Goal: Task Accomplishment & Management: Complete application form

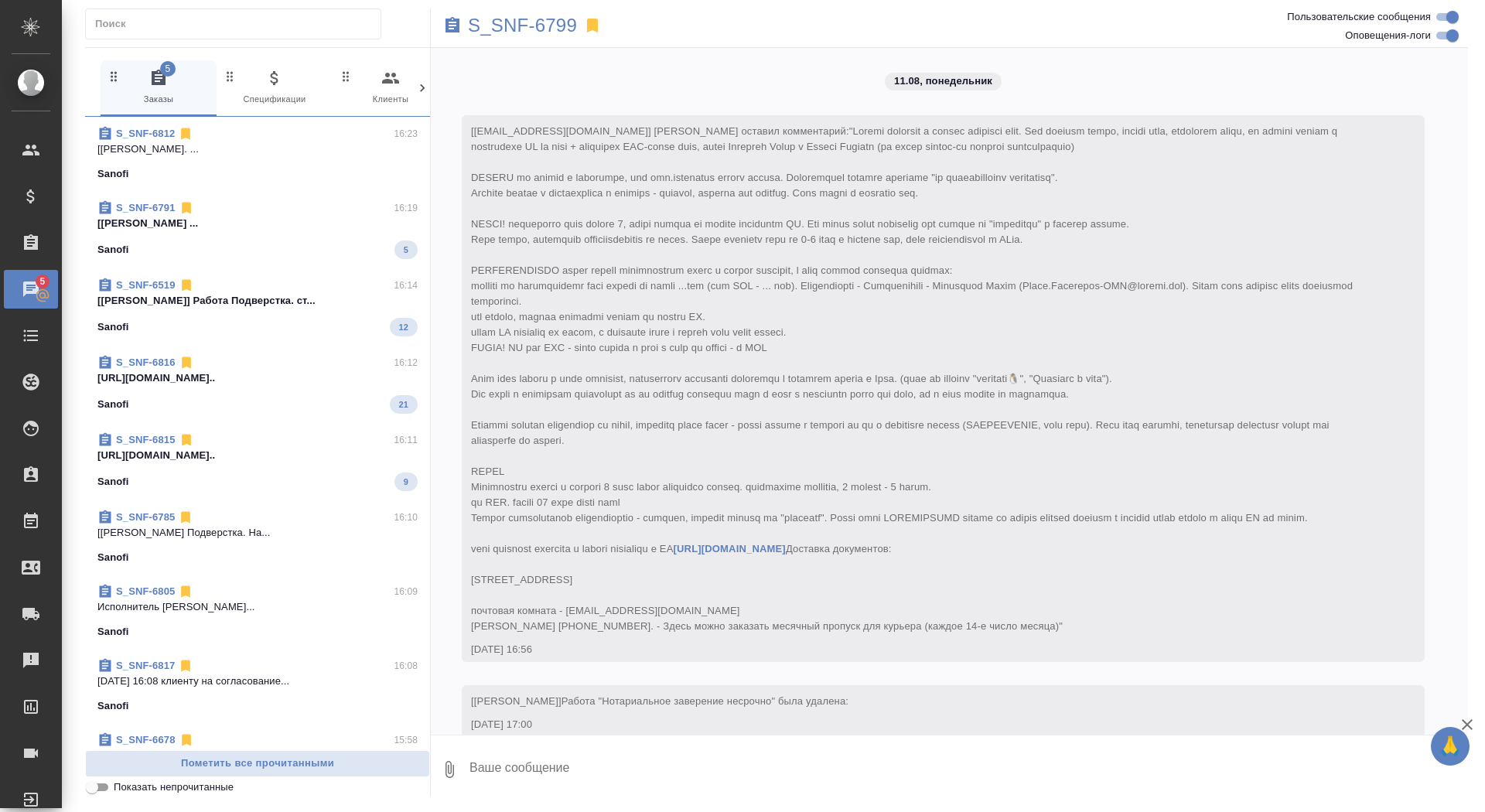
scroll to position [10008, 0]
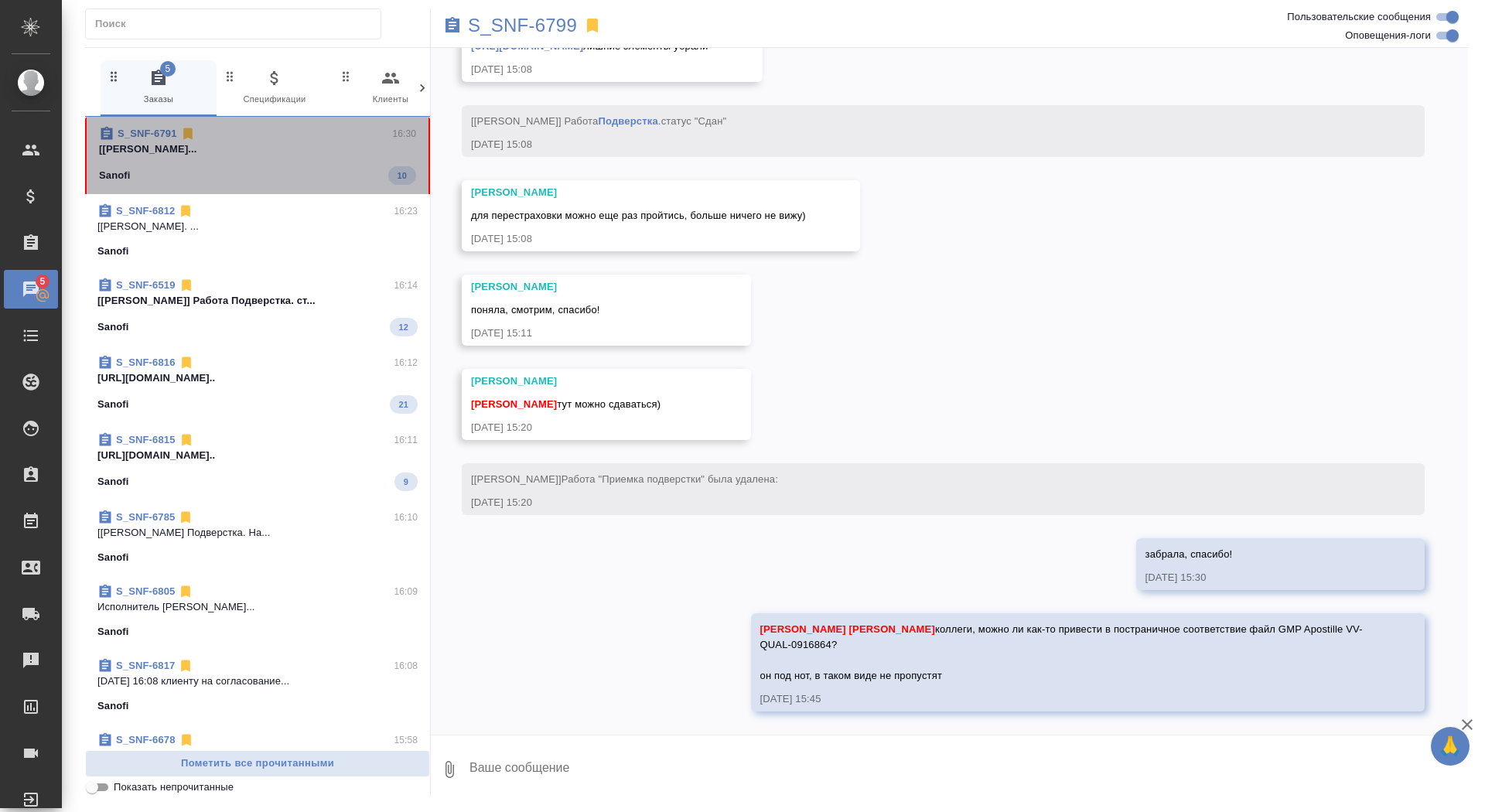
click at [313, 166] on div "Sanofi 10" at bounding box center [257, 176] width 317 height 19
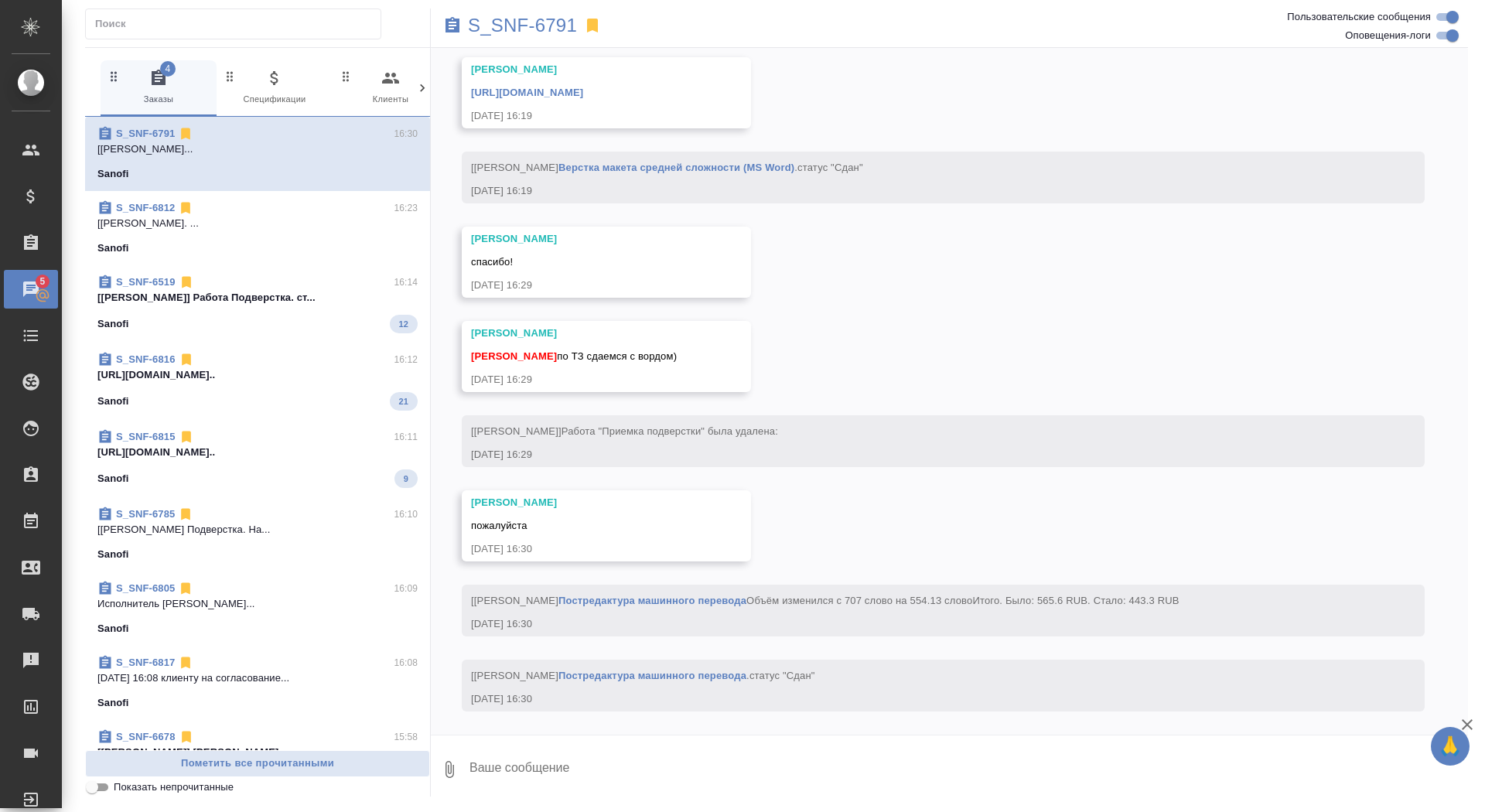
scroll to position [7372, 0]
click at [582, 763] on textarea at bounding box center [967, 769] width 1000 height 53
type textarea "забрала, спасибо!"
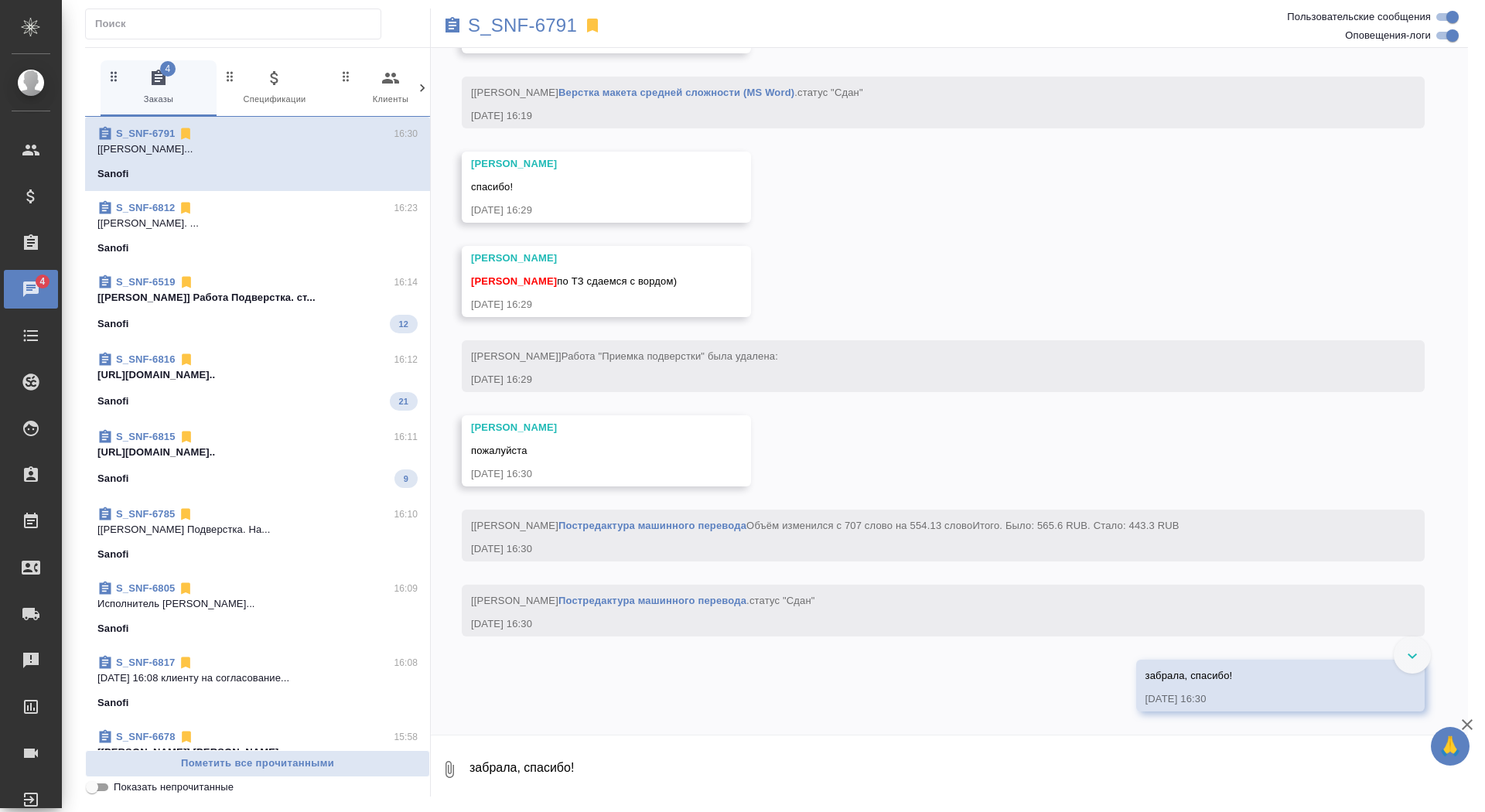
scroll to position [7163, 0]
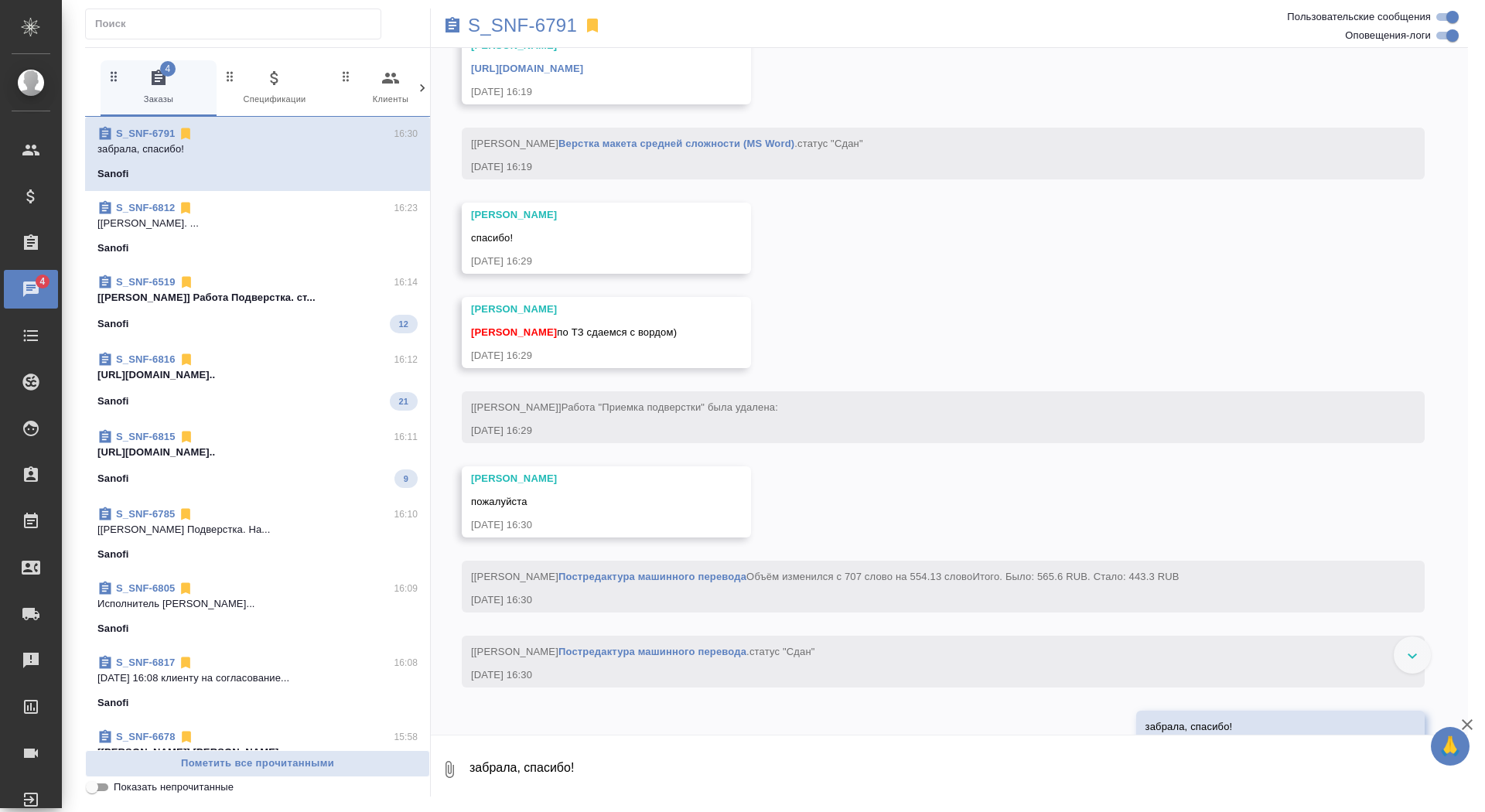
click at [583, 75] on link "https://drive.awatera.com/apps/files/files/10069441?dir=/Shares/Sanofi/Orders/S…" at bounding box center [527, 68] width 112 height 12
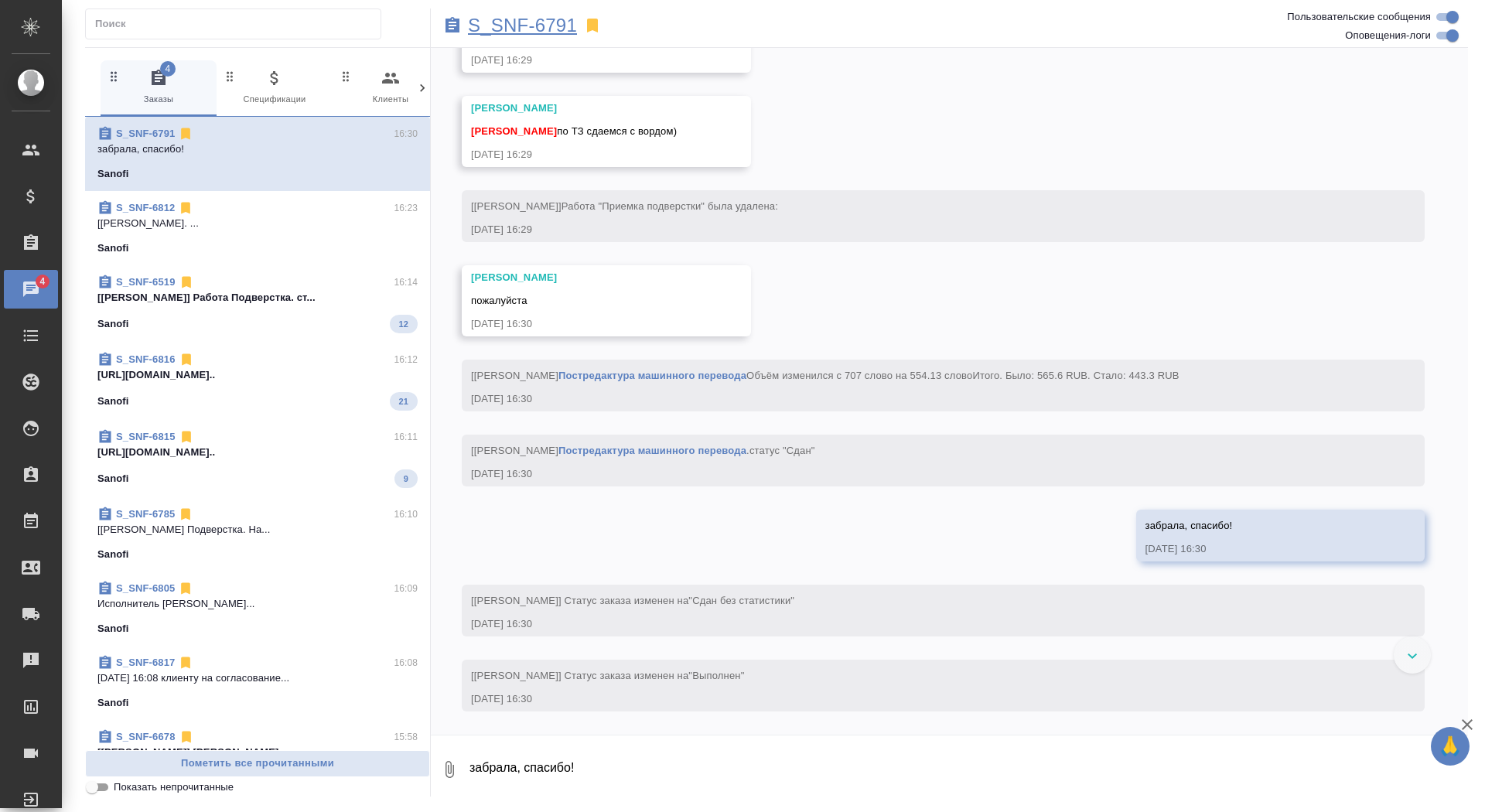
scroll to position [7596, 0]
click at [518, 7] on div "S_SNF-6791 4 Заказы 0 Спецификации 0 Клиенты 0 Входящие 0 Тендеры 0 Исполнители…" at bounding box center [776, 403] width 1400 height 805
click at [521, 20] on p "S_SNF-6791" at bounding box center [522, 26] width 109 height 16
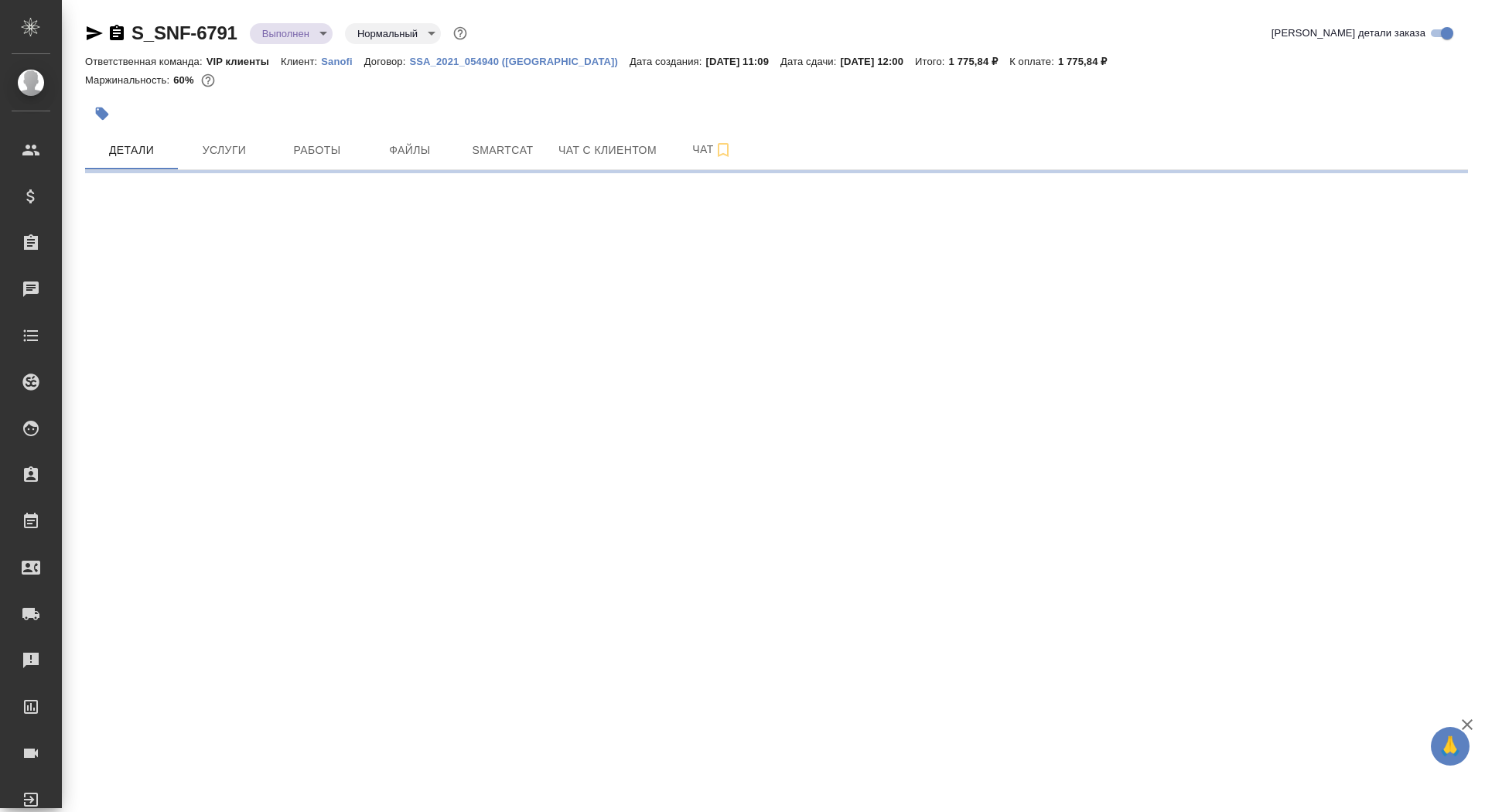
select select "RU"
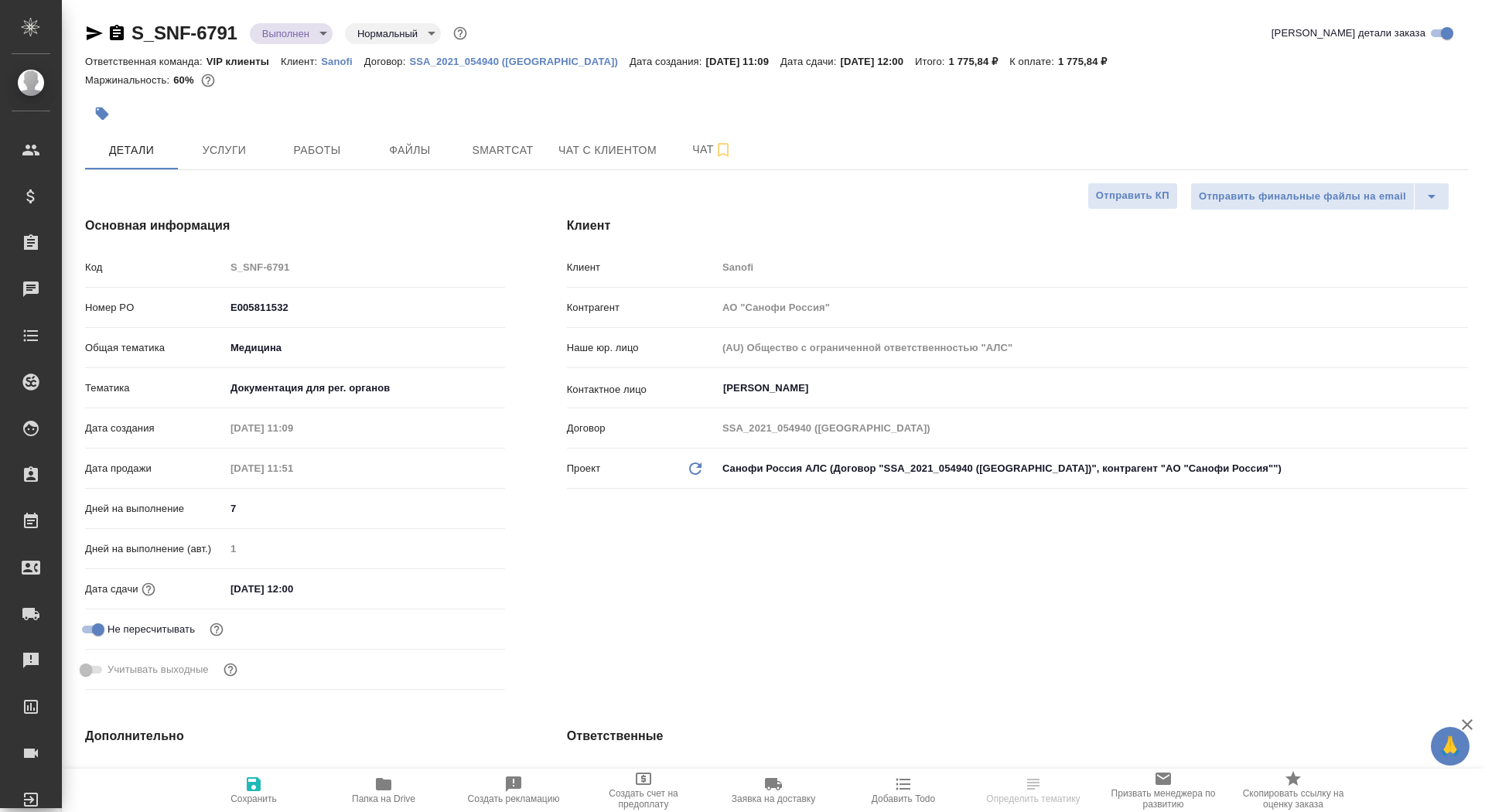
type textarea "x"
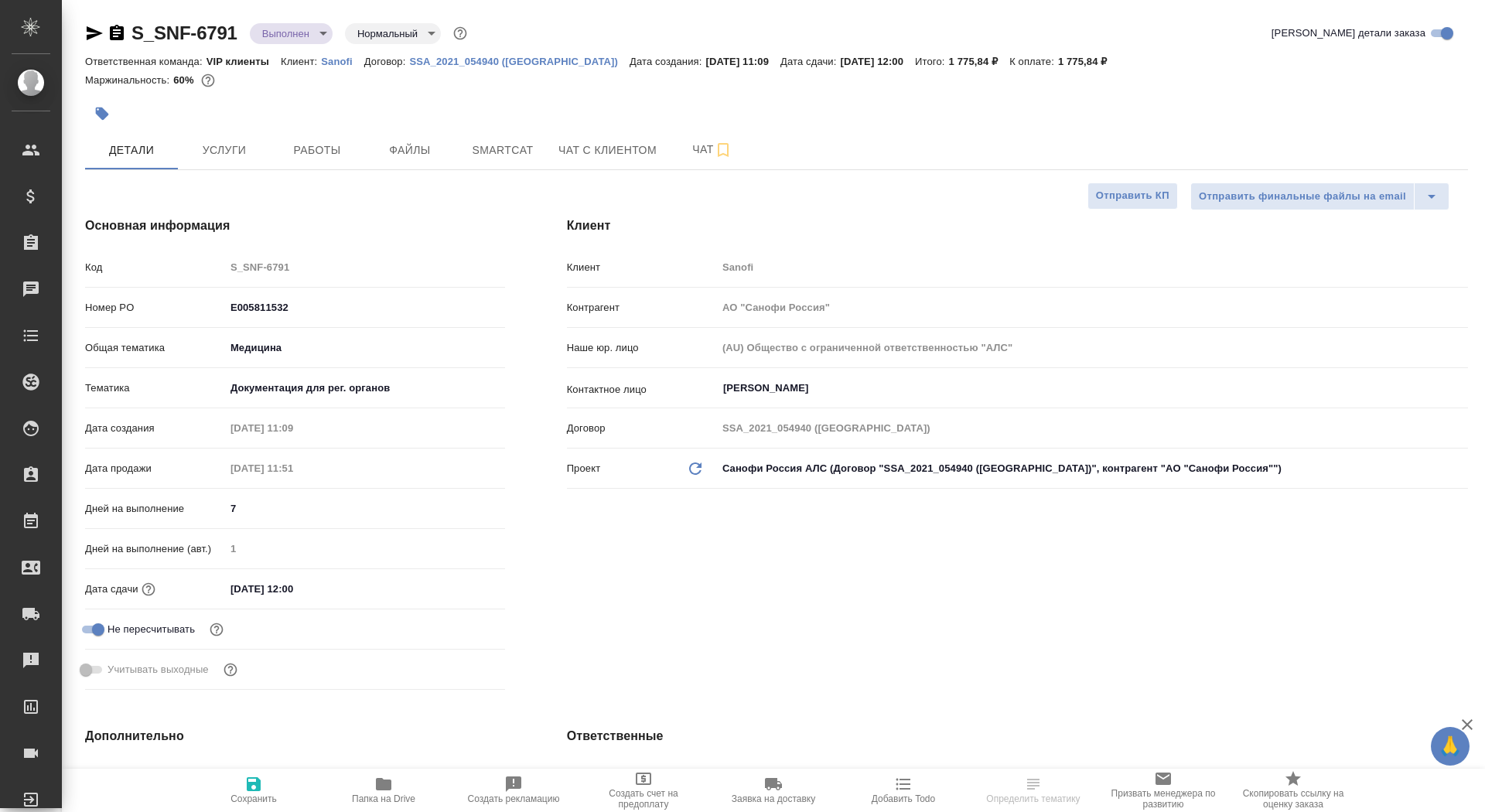
type textarea "x"
type input "Горшкова Валентина"
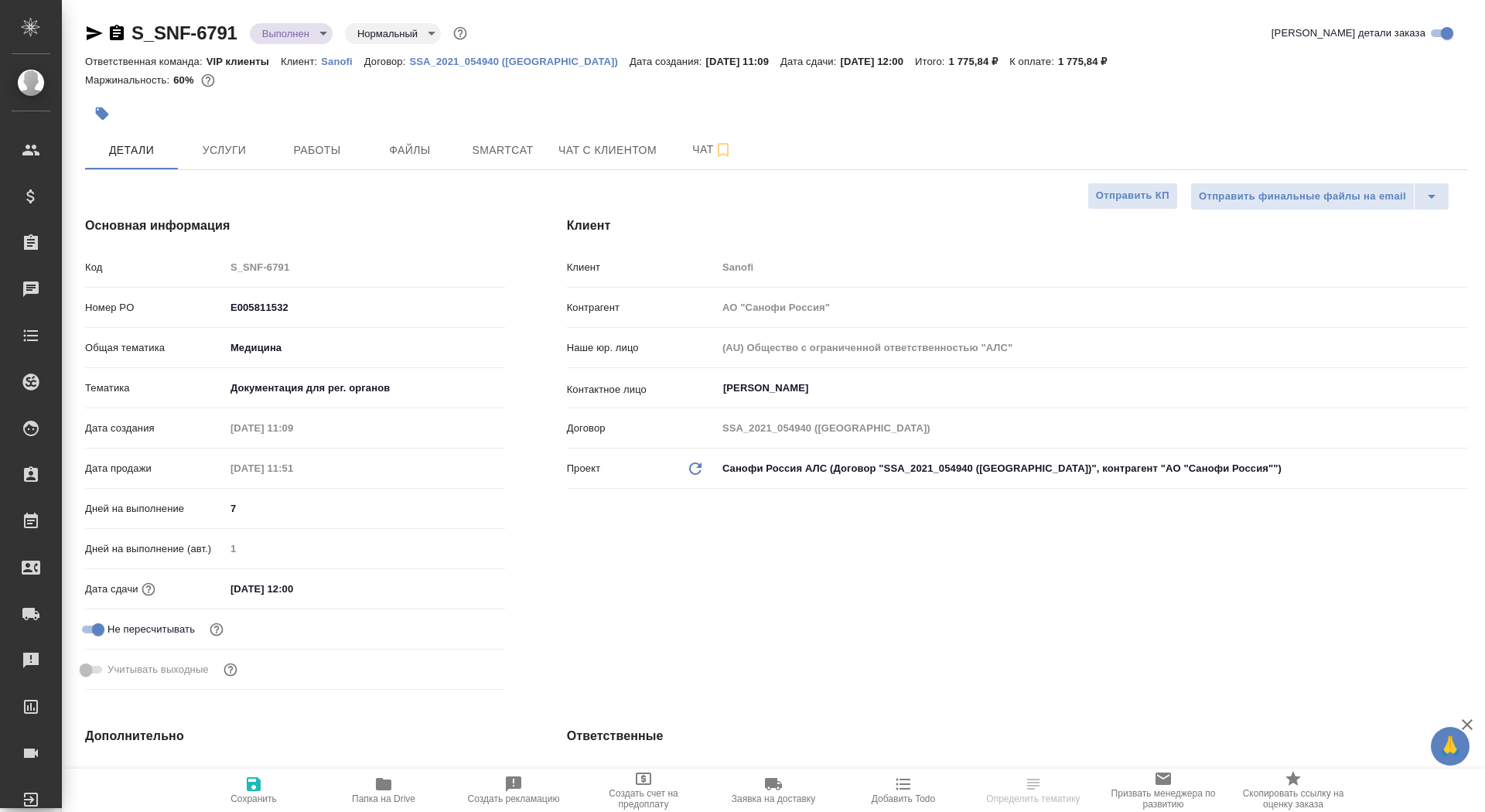
type input "Комаров Роман"
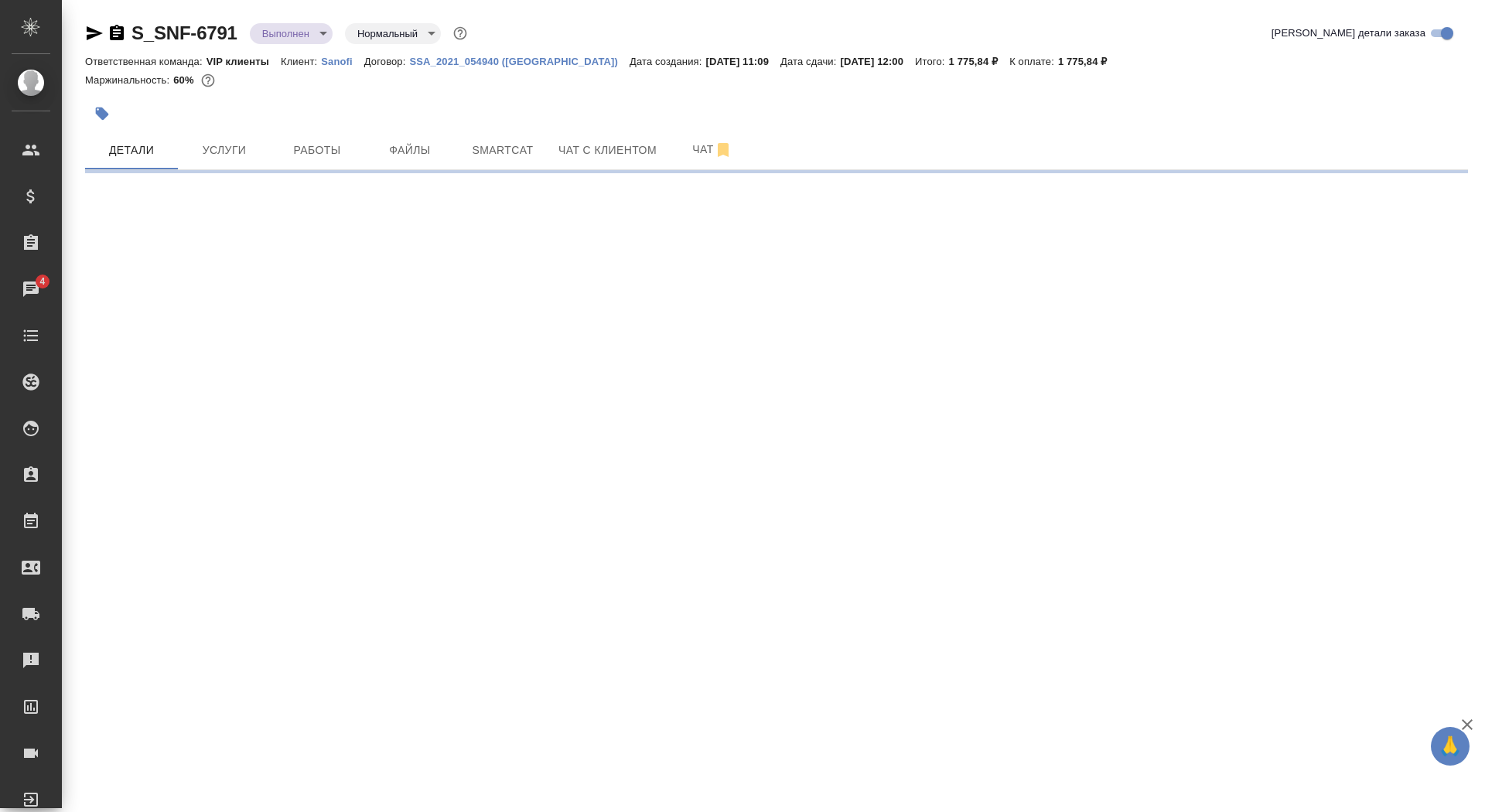
select select "RU"
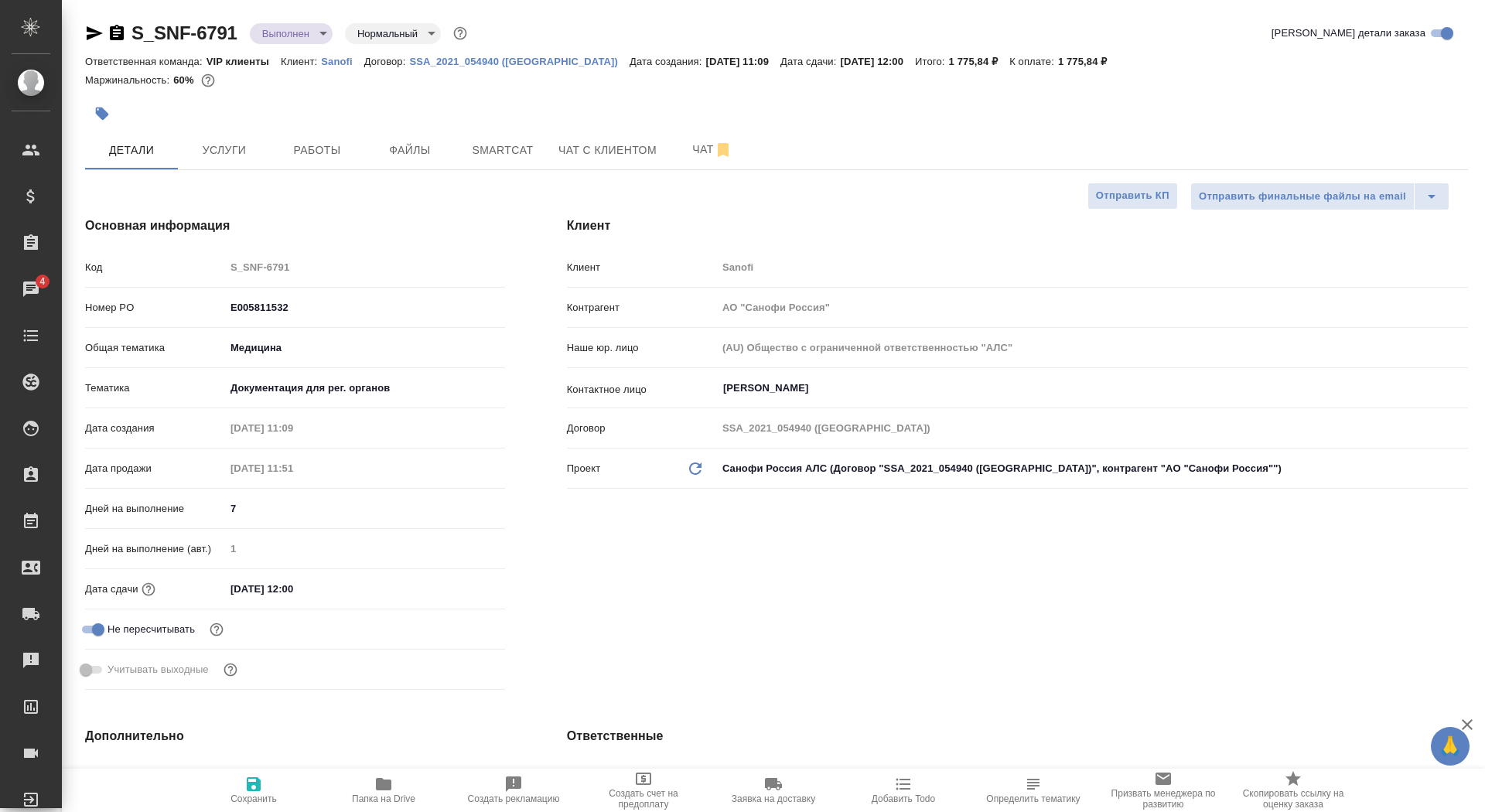
type textarea "x"
click at [119, 40] on icon "button" at bounding box center [117, 33] width 14 height 16
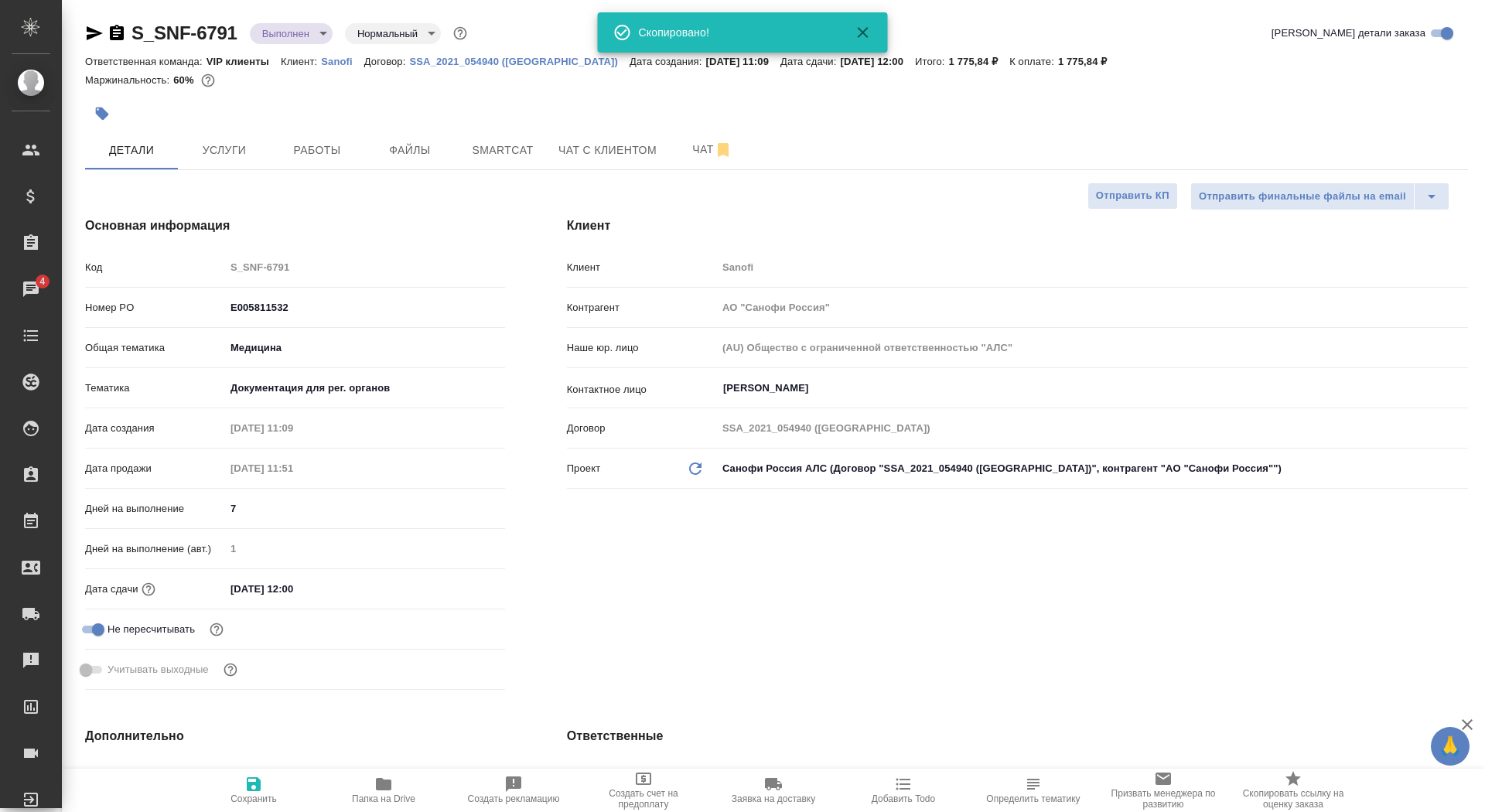
type textarea "x"
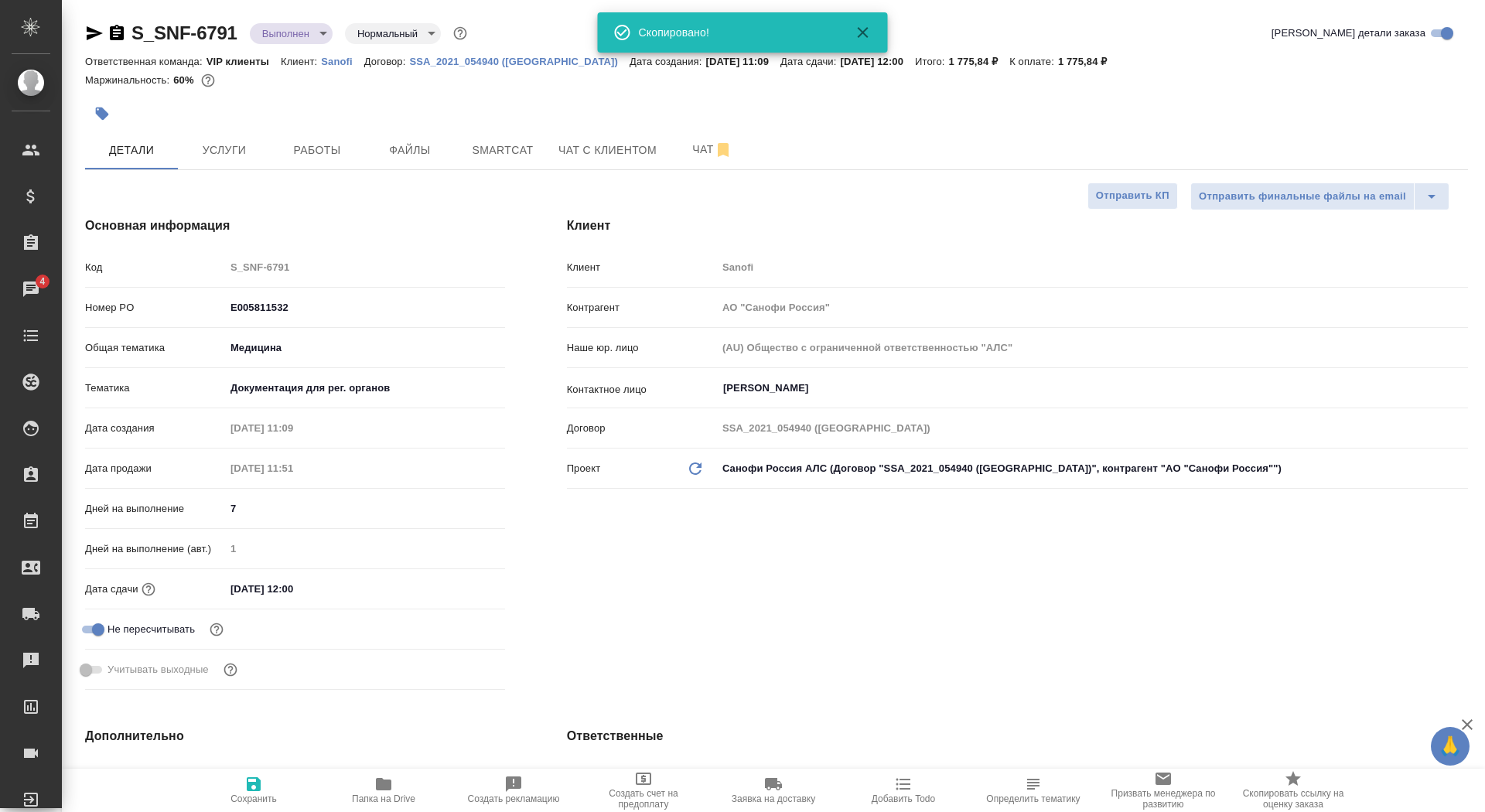
type textarea "x"
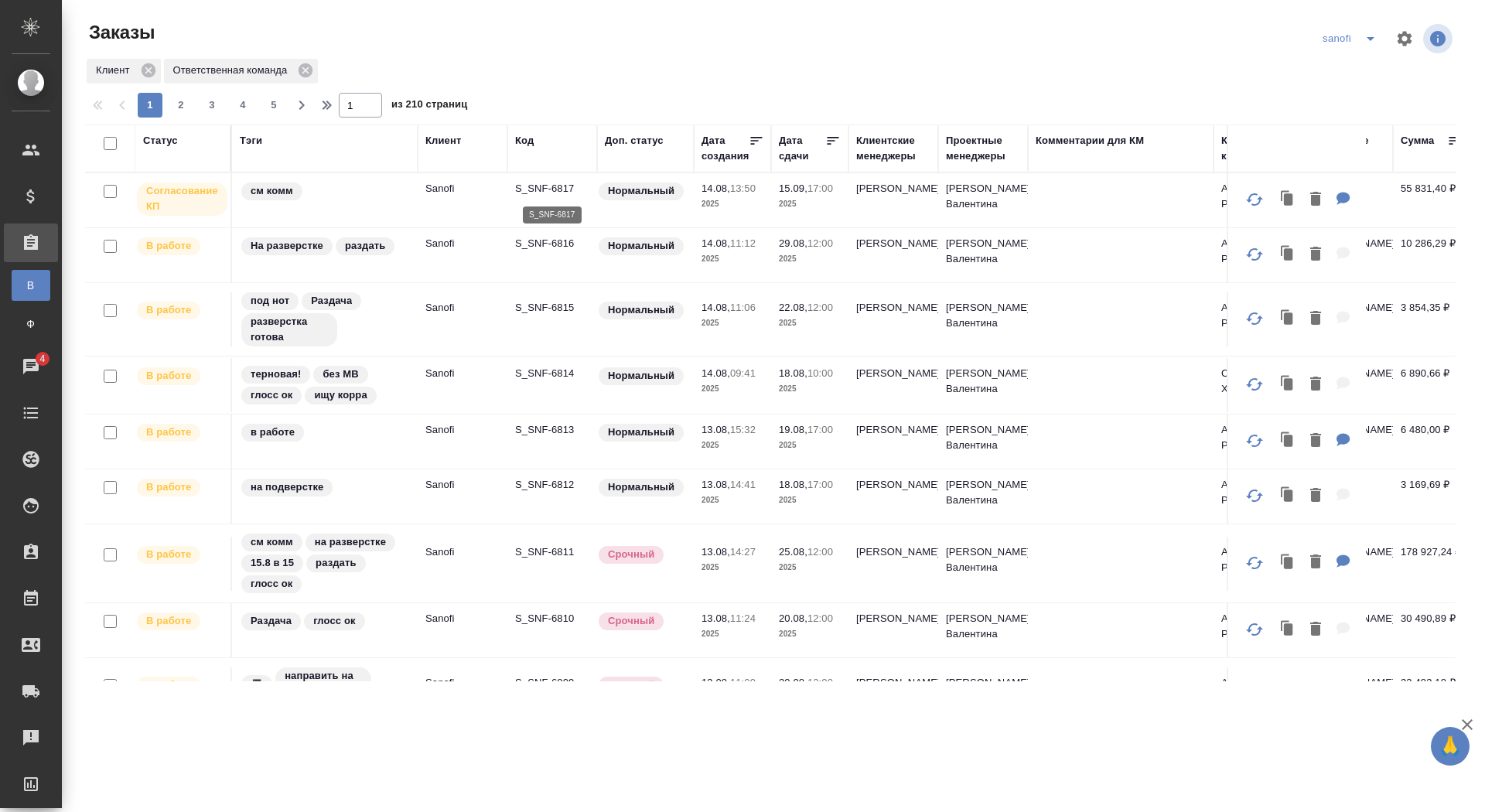
click at [535, 186] on p "S_SNF-6817" at bounding box center [553, 189] width 75 height 16
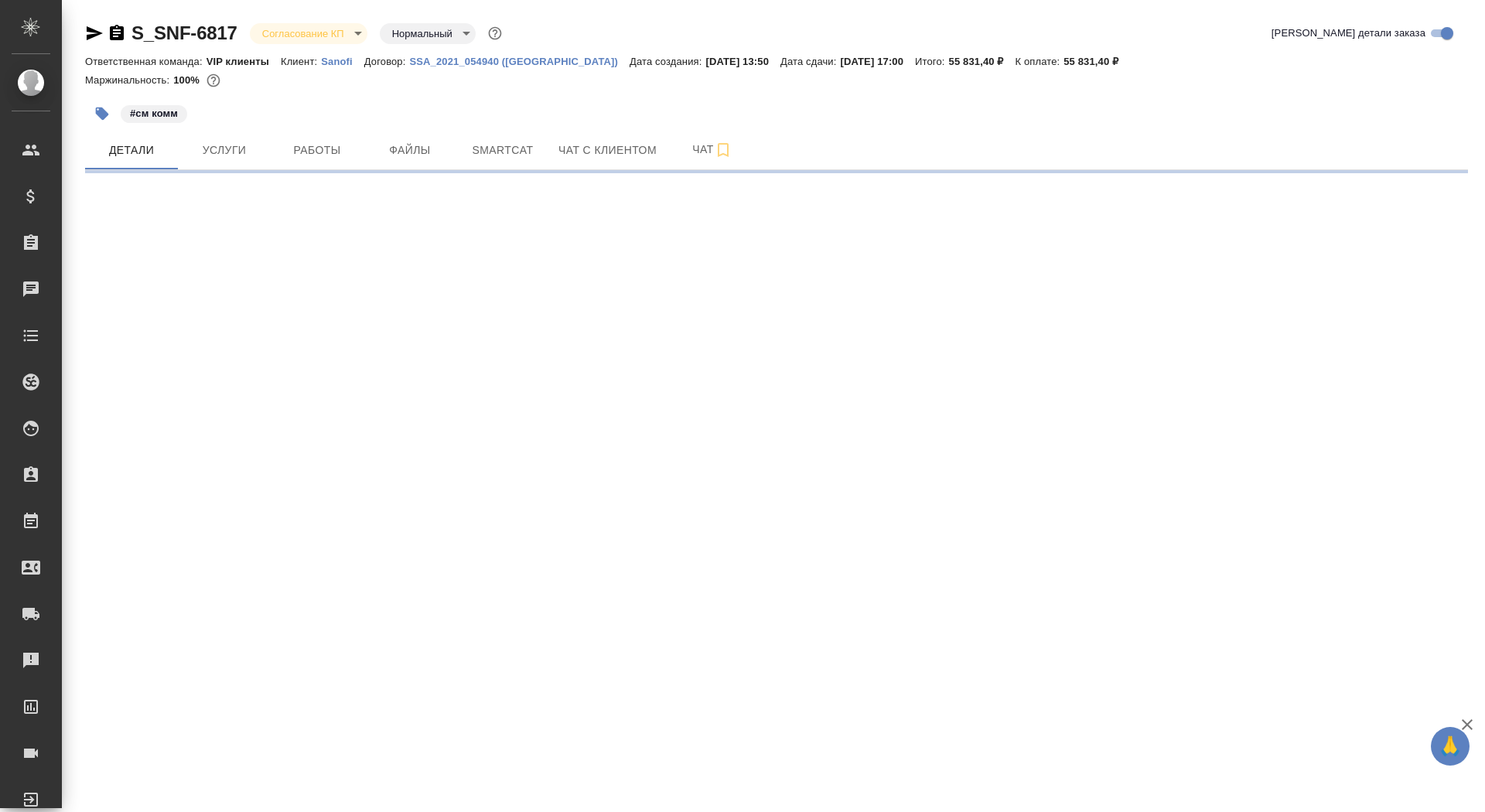
select select "RU"
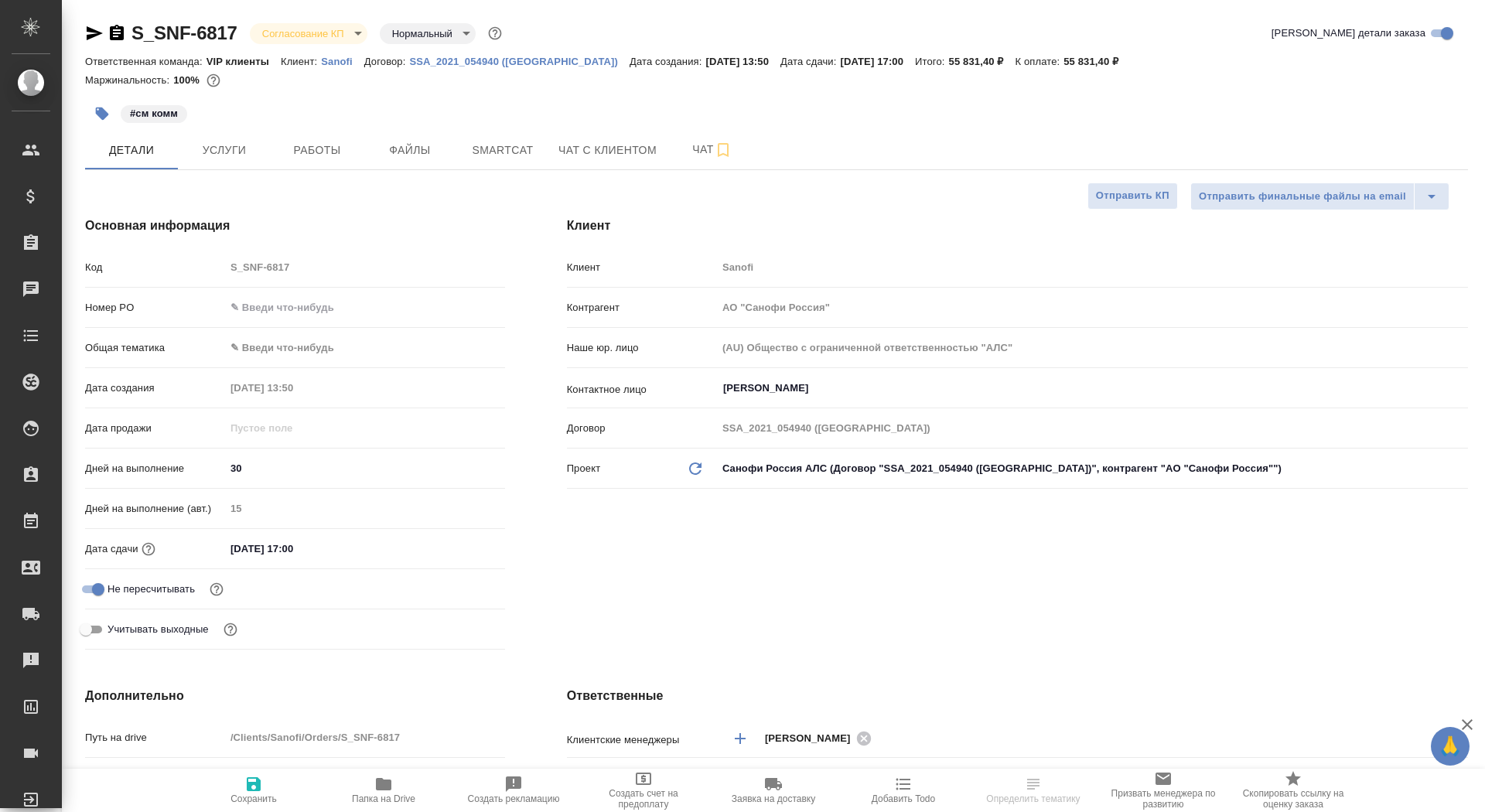
type textarea "x"
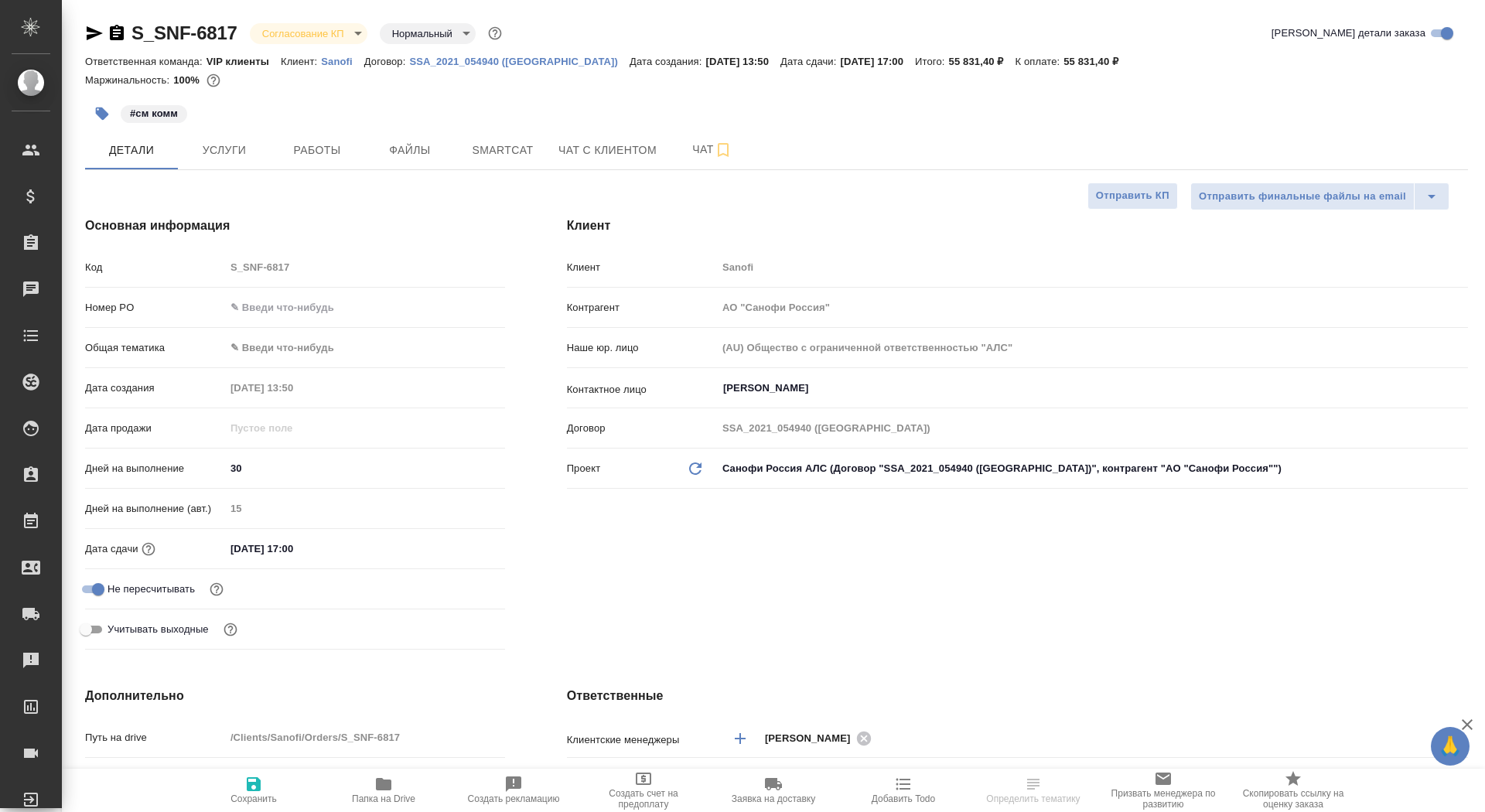
type textarea "x"
click at [270, 299] on input "text" at bounding box center [365, 307] width 280 height 23
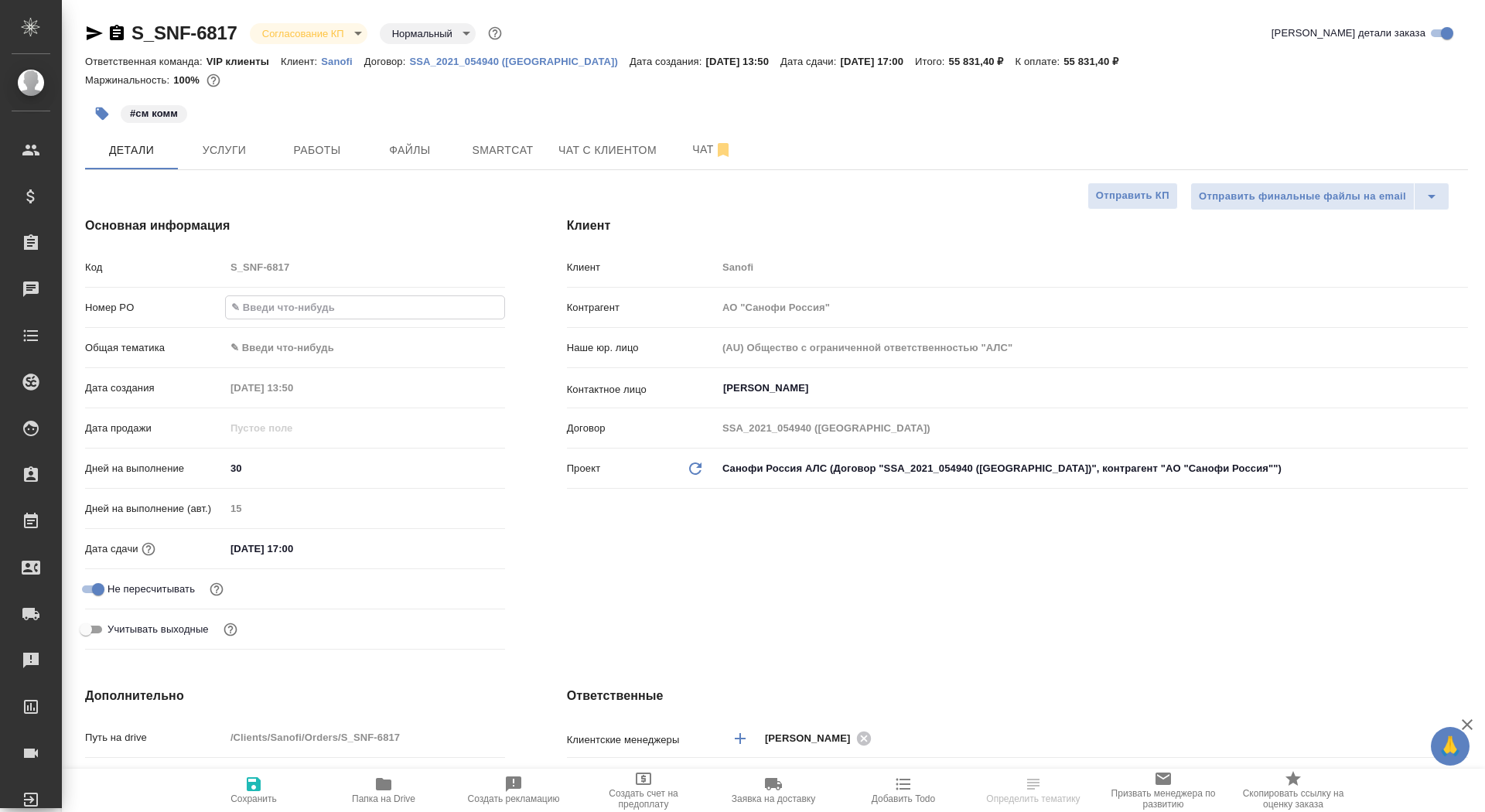
paste input "E005816796"
type input "E005816796"
type textarea "x"
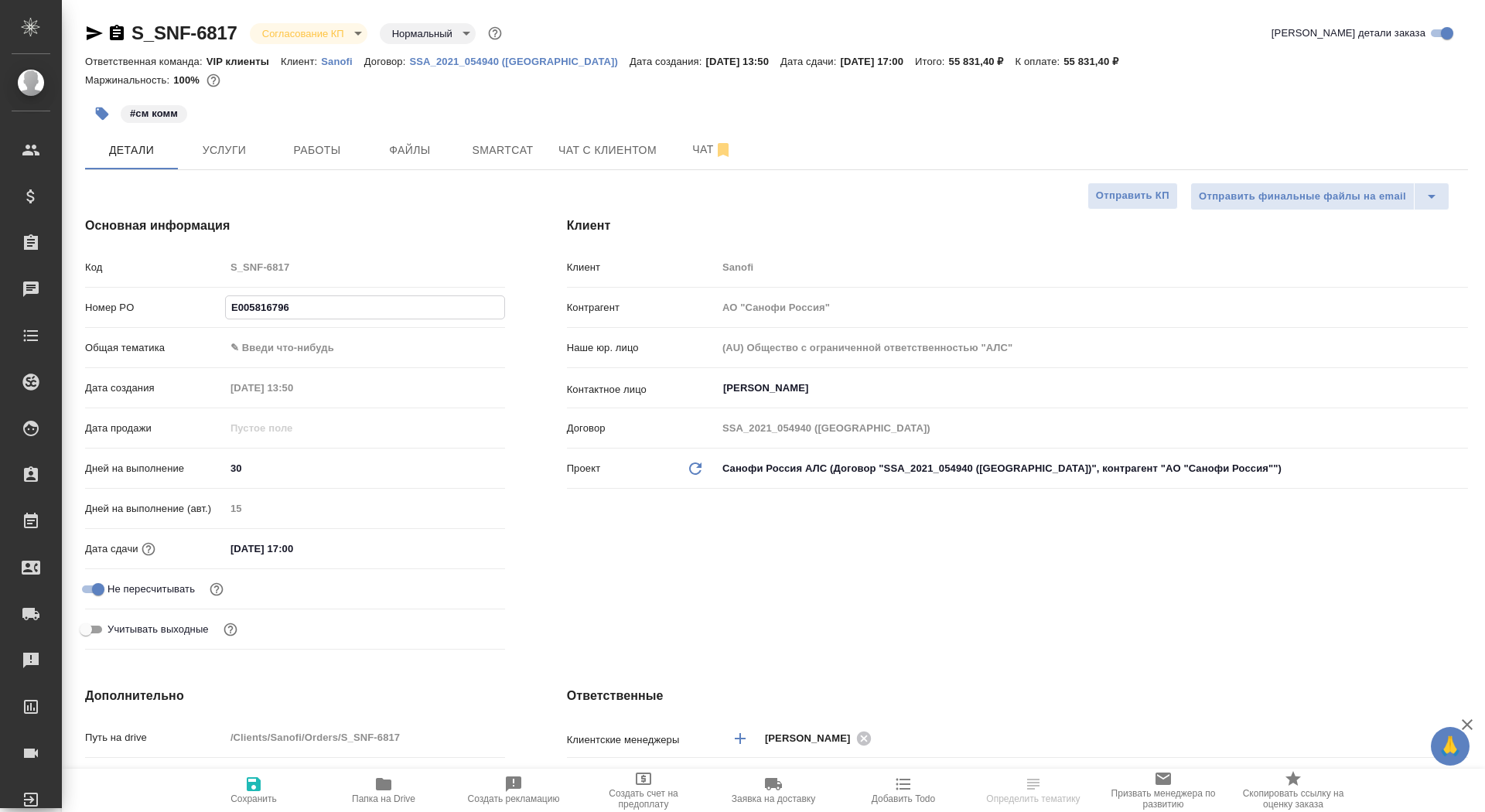
type input "E005816796"
click at [239, 797] on span "Сохранить" at bounding box center [254, 799] width 47 height 11
type textarea "x"
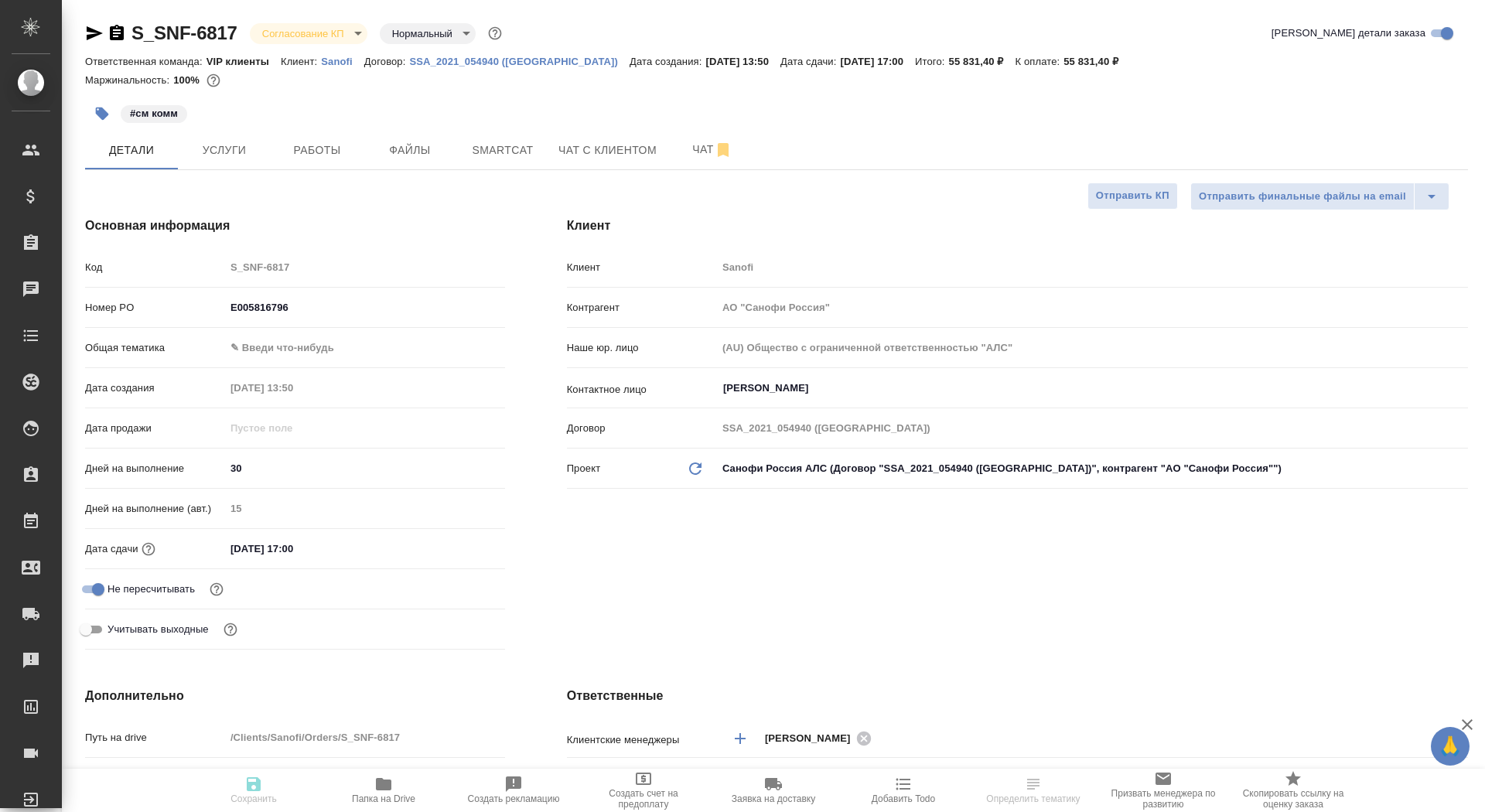
type textarea "x"
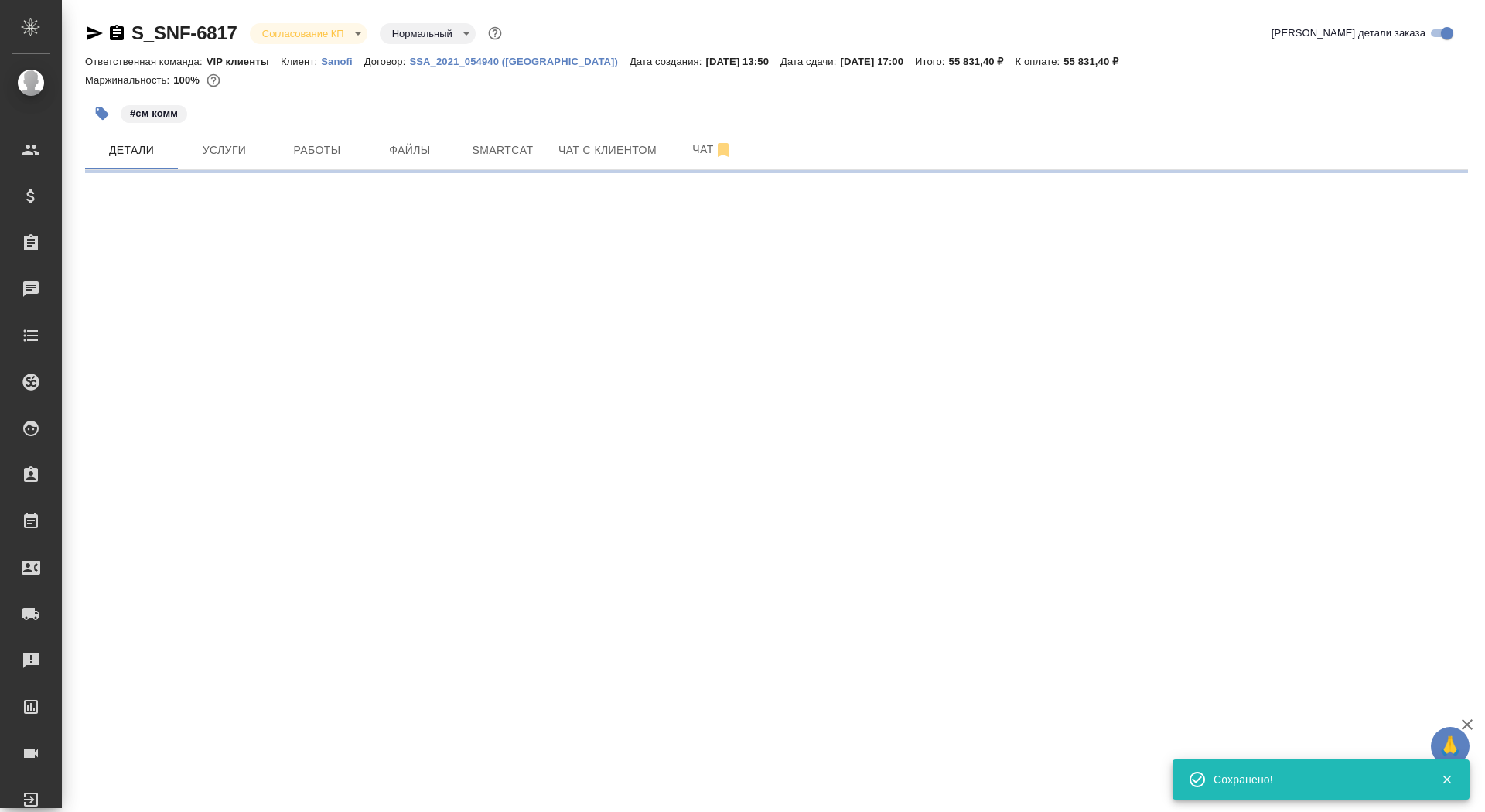
select select "RU"
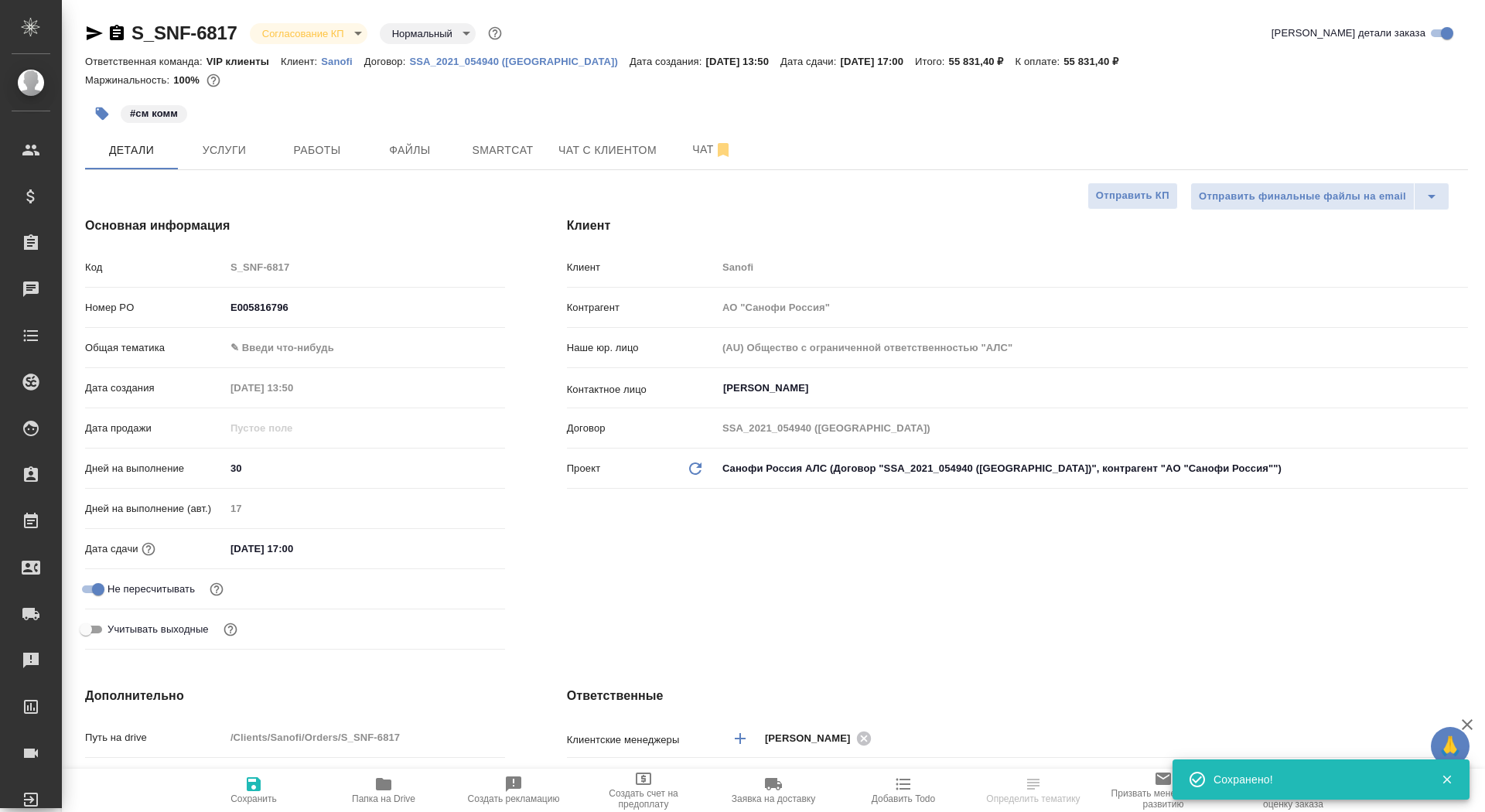
type textarea "x"
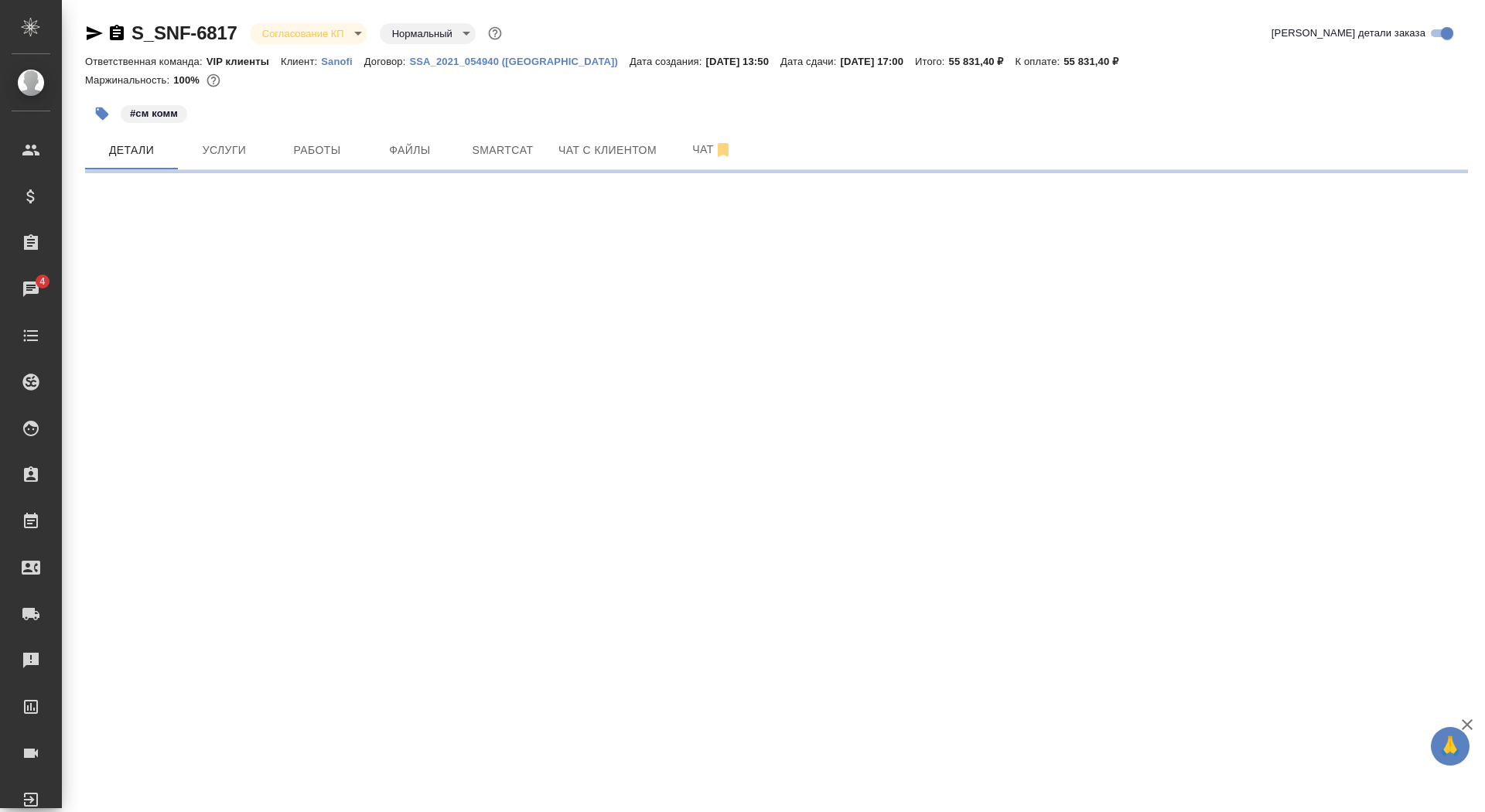
select select "RU"
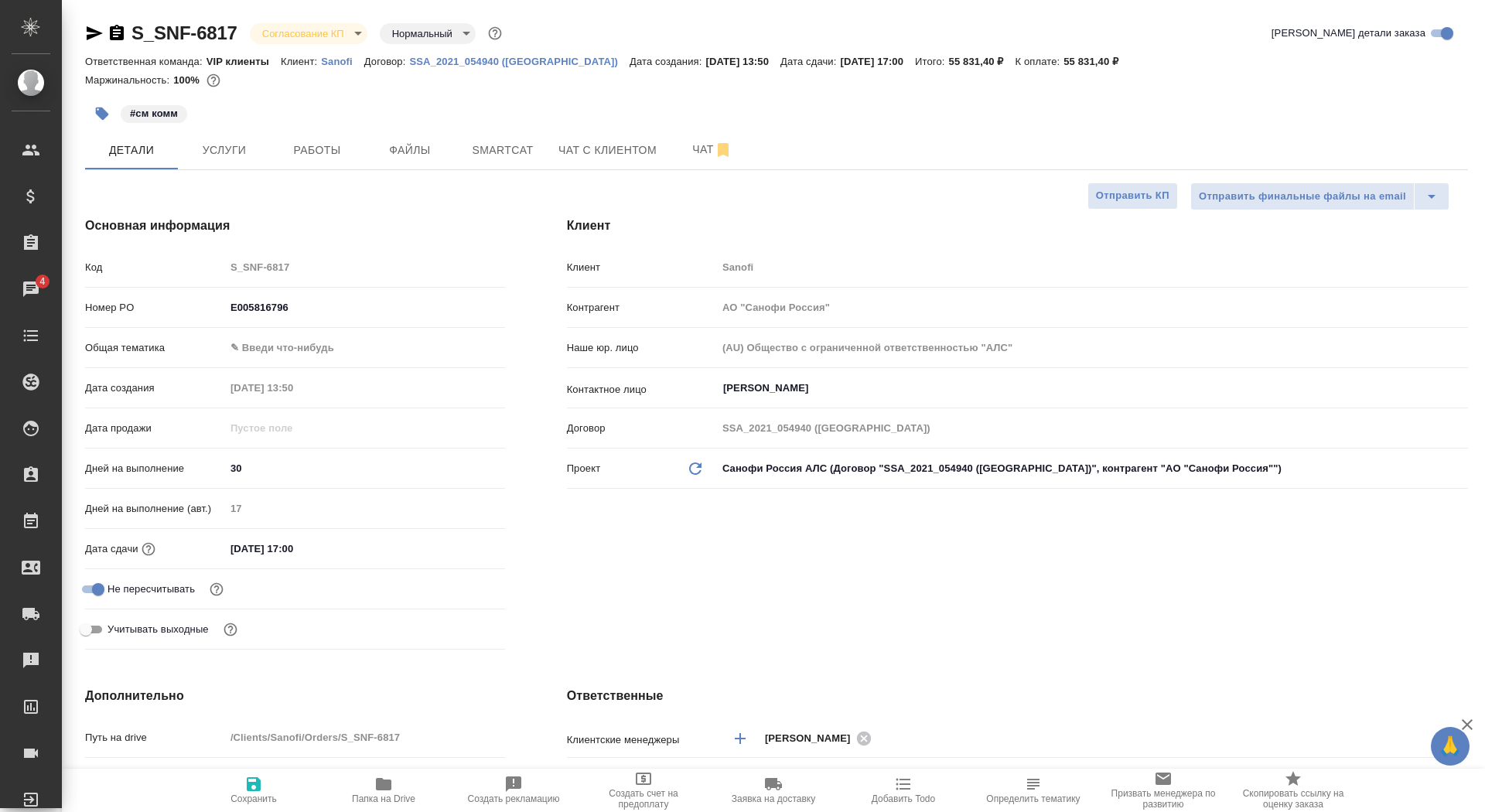
type textarea "x"
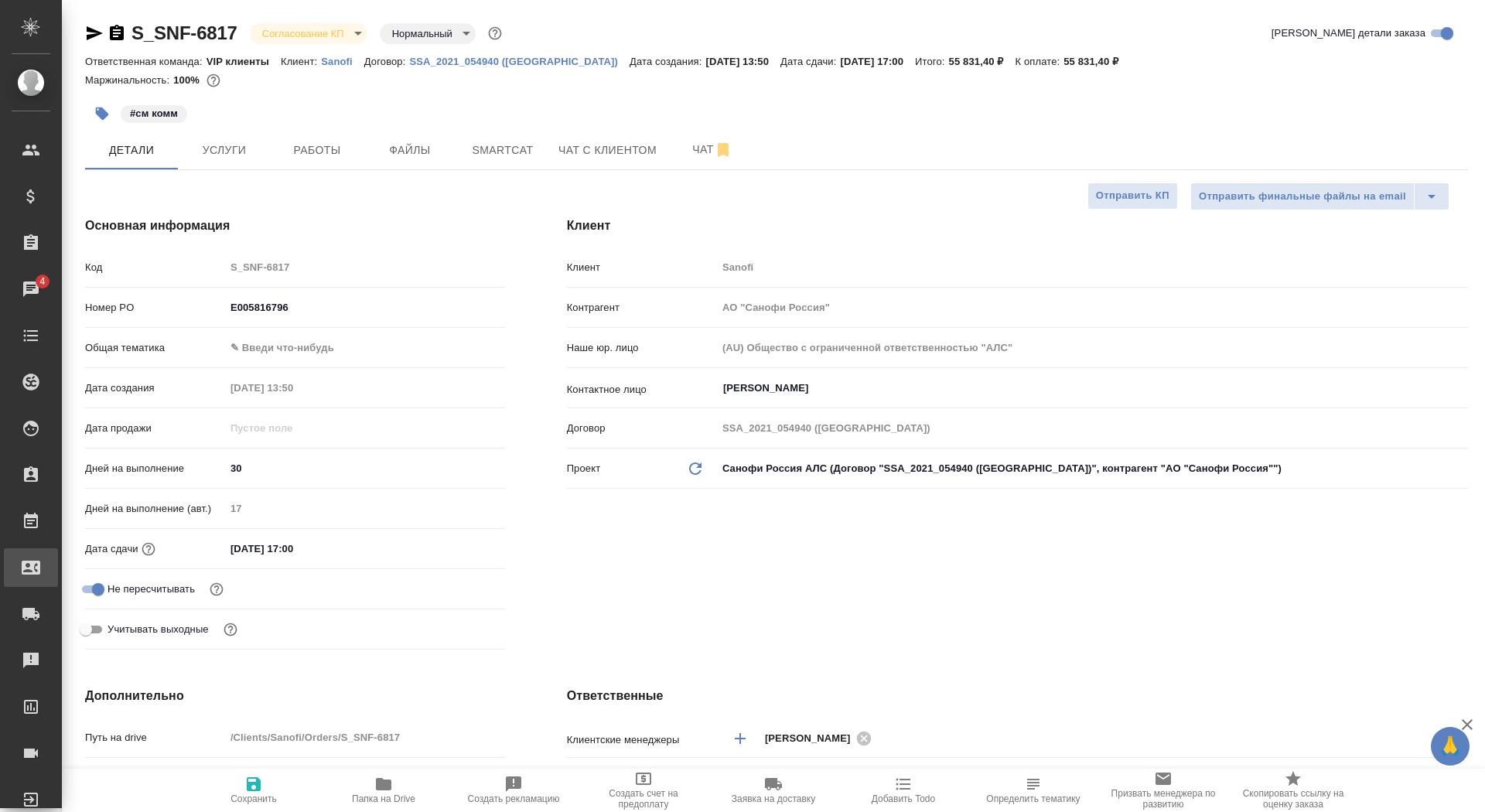
type textarea "x"
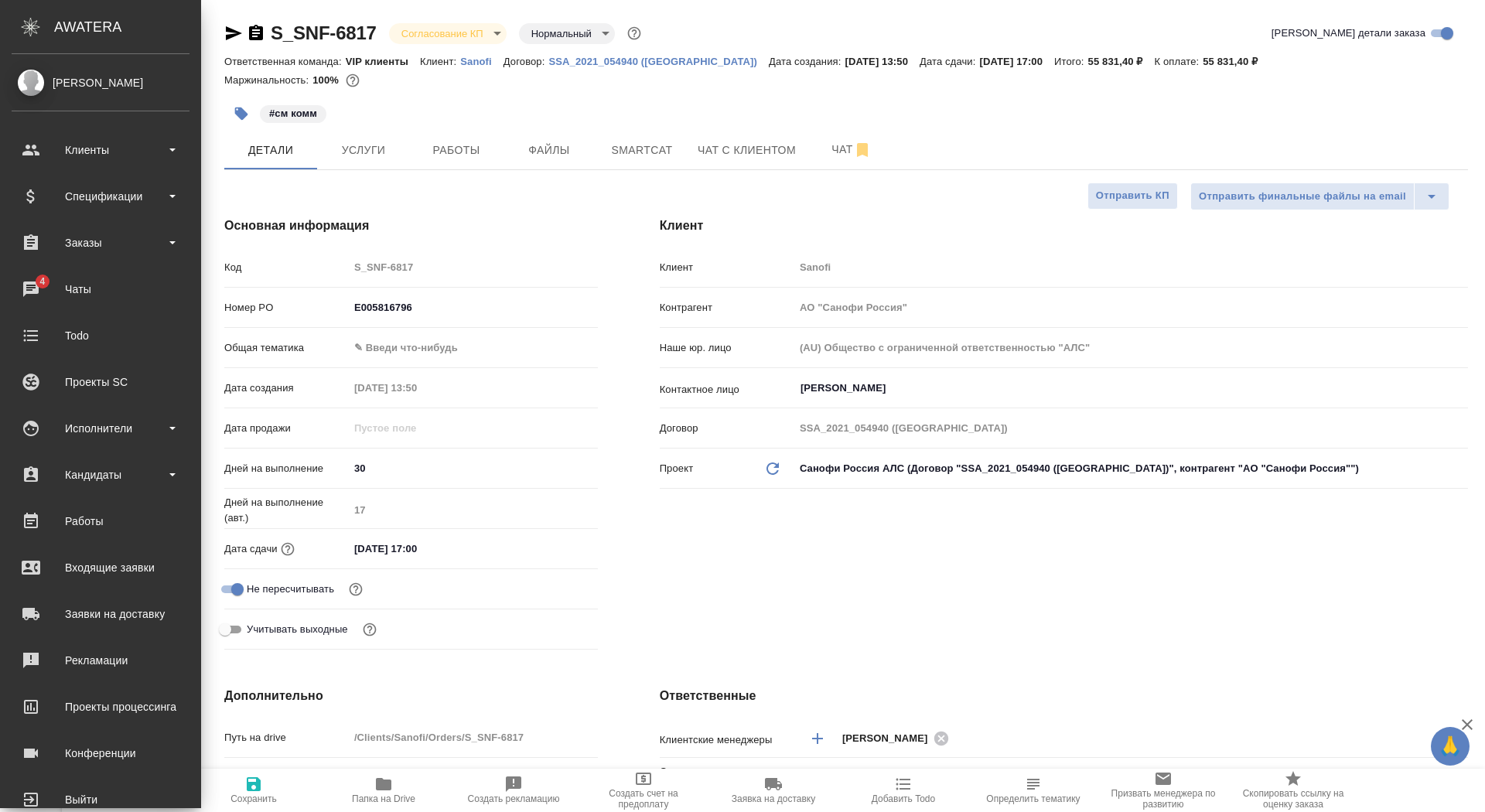
type textarea "x"
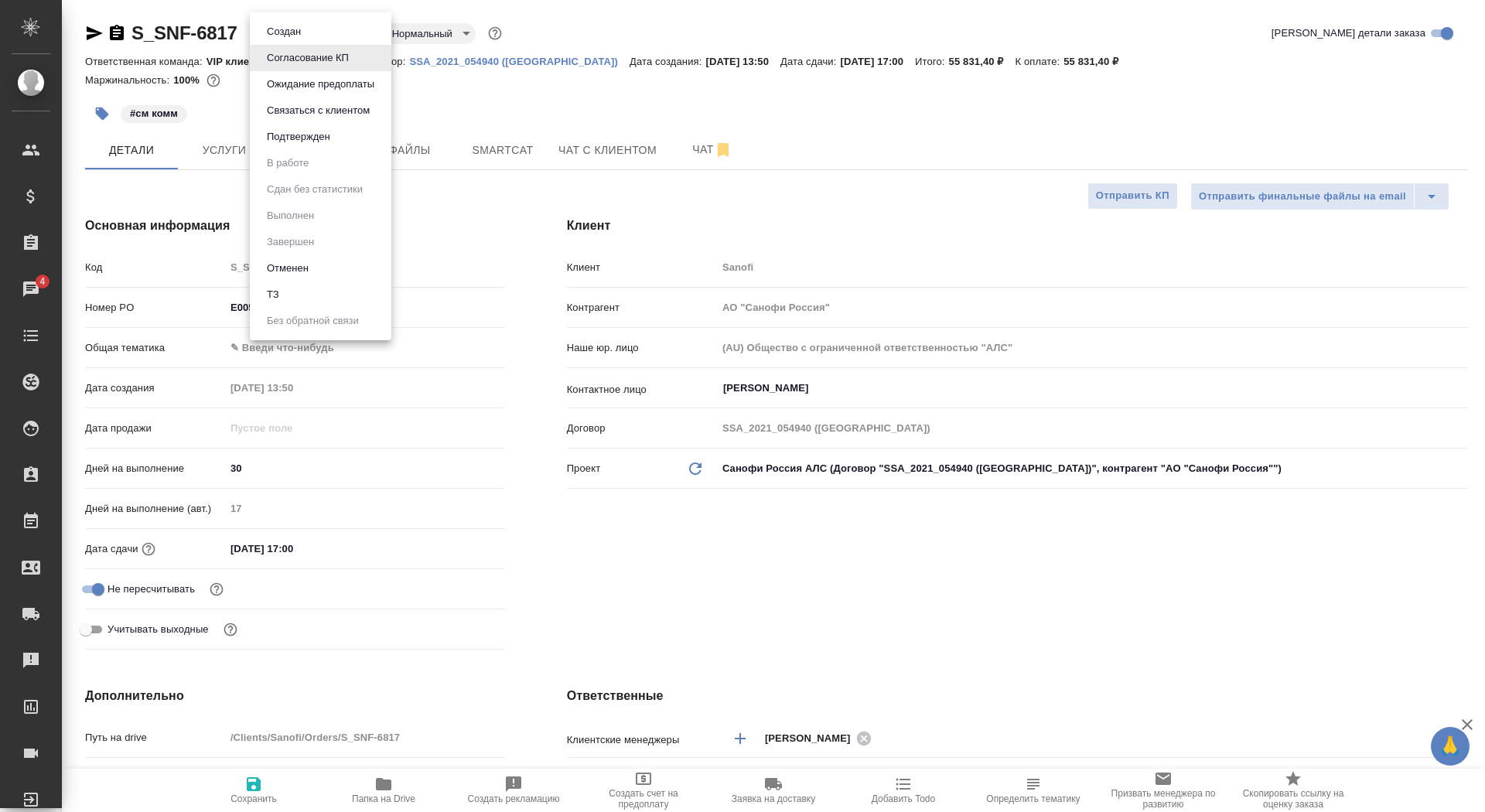
click at [315, 26] on body "🙏 .cls-1 fill:#fff; AWATERA Saydasheva Dilyara Клиенты Спецификации Заказы 4 Ча…" at bounding box center [742, 406] width 1485 height 812
click at [335, 138] on button "Подтвержден" at bounding box center [298, 137] width 73 height 17
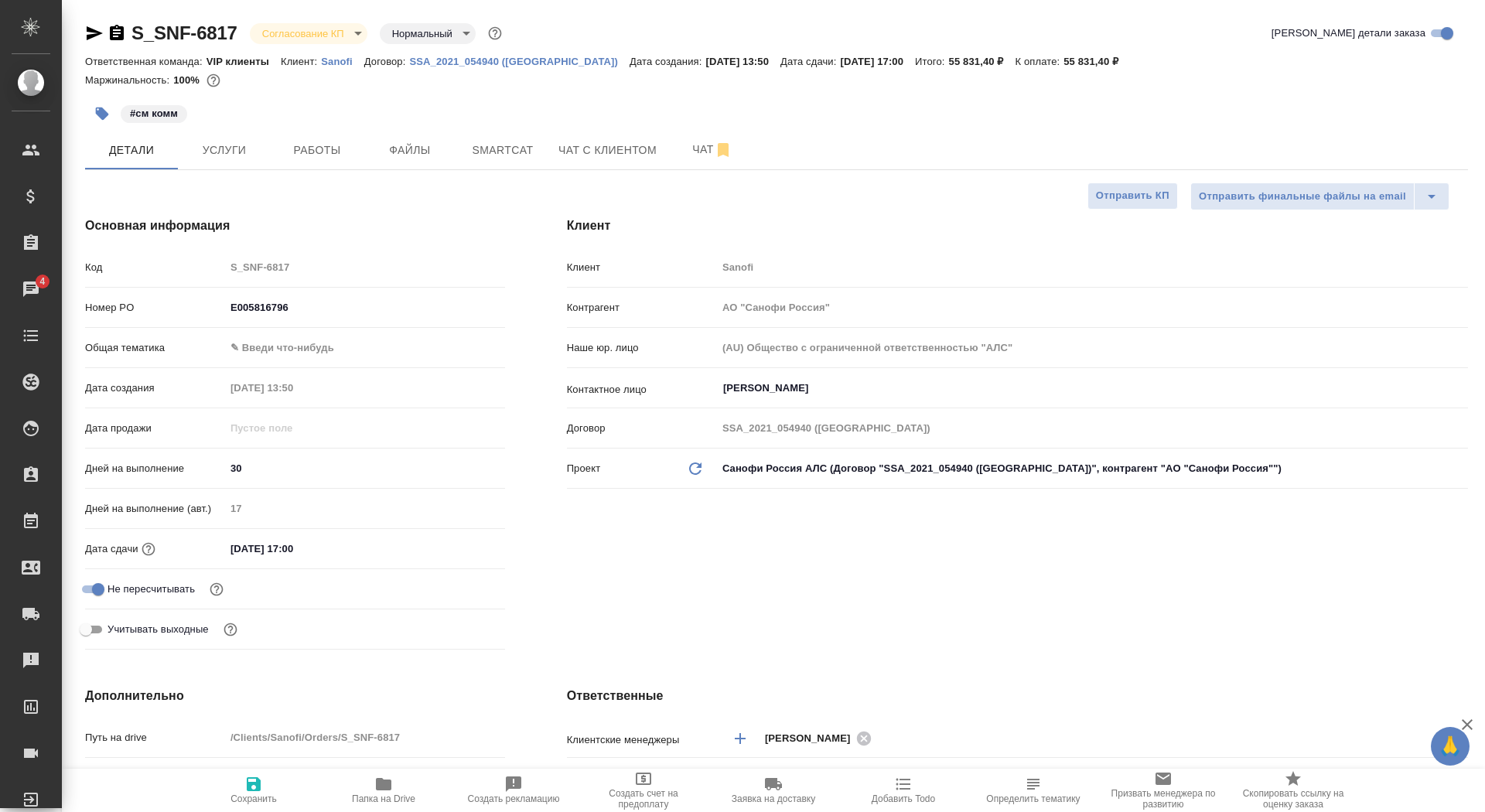
type textarea "x"
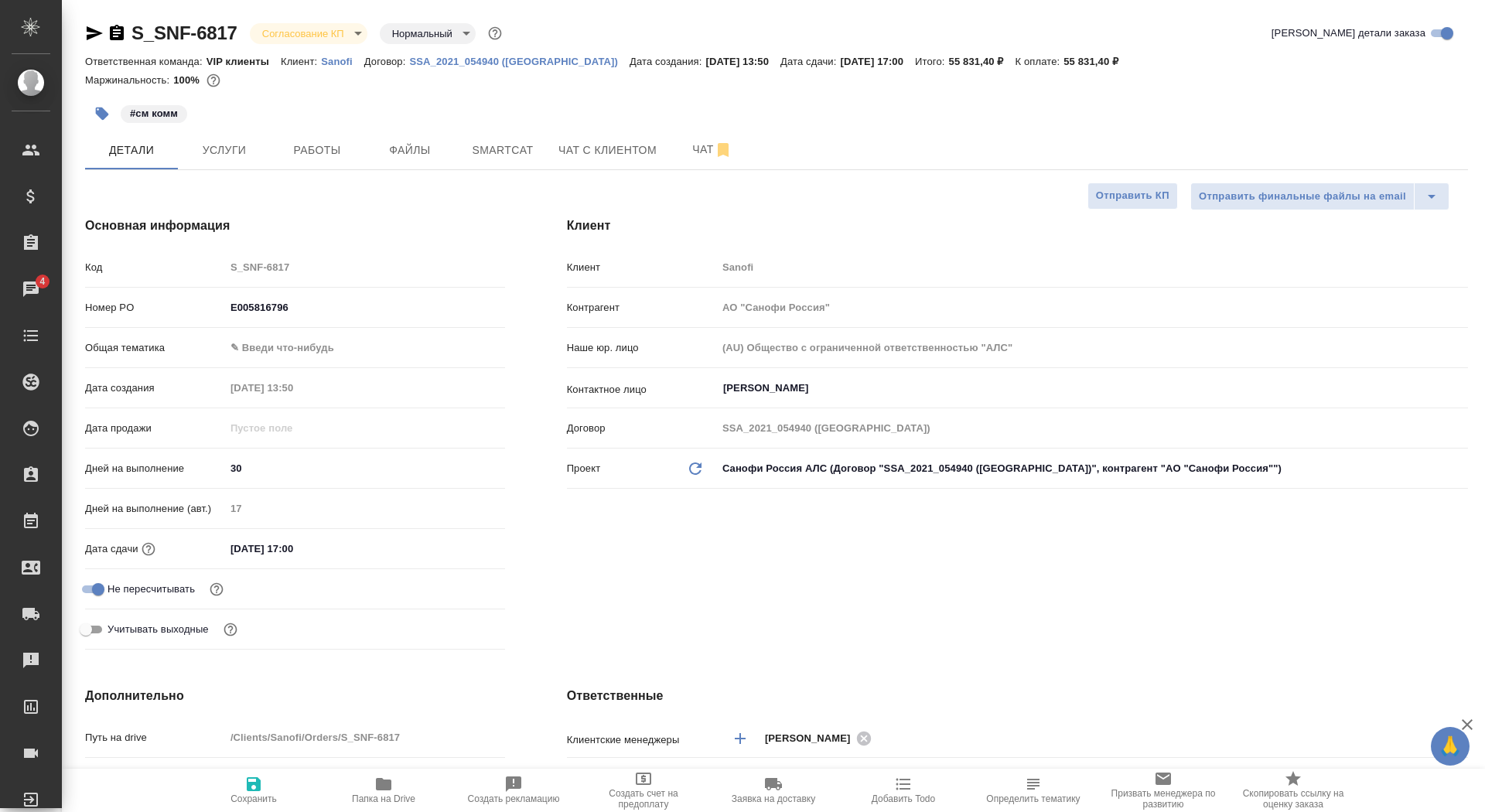
type textarea "x"
click at [688, 152] on span "Чат" at bounding box center [713, 149] width 75 height 19
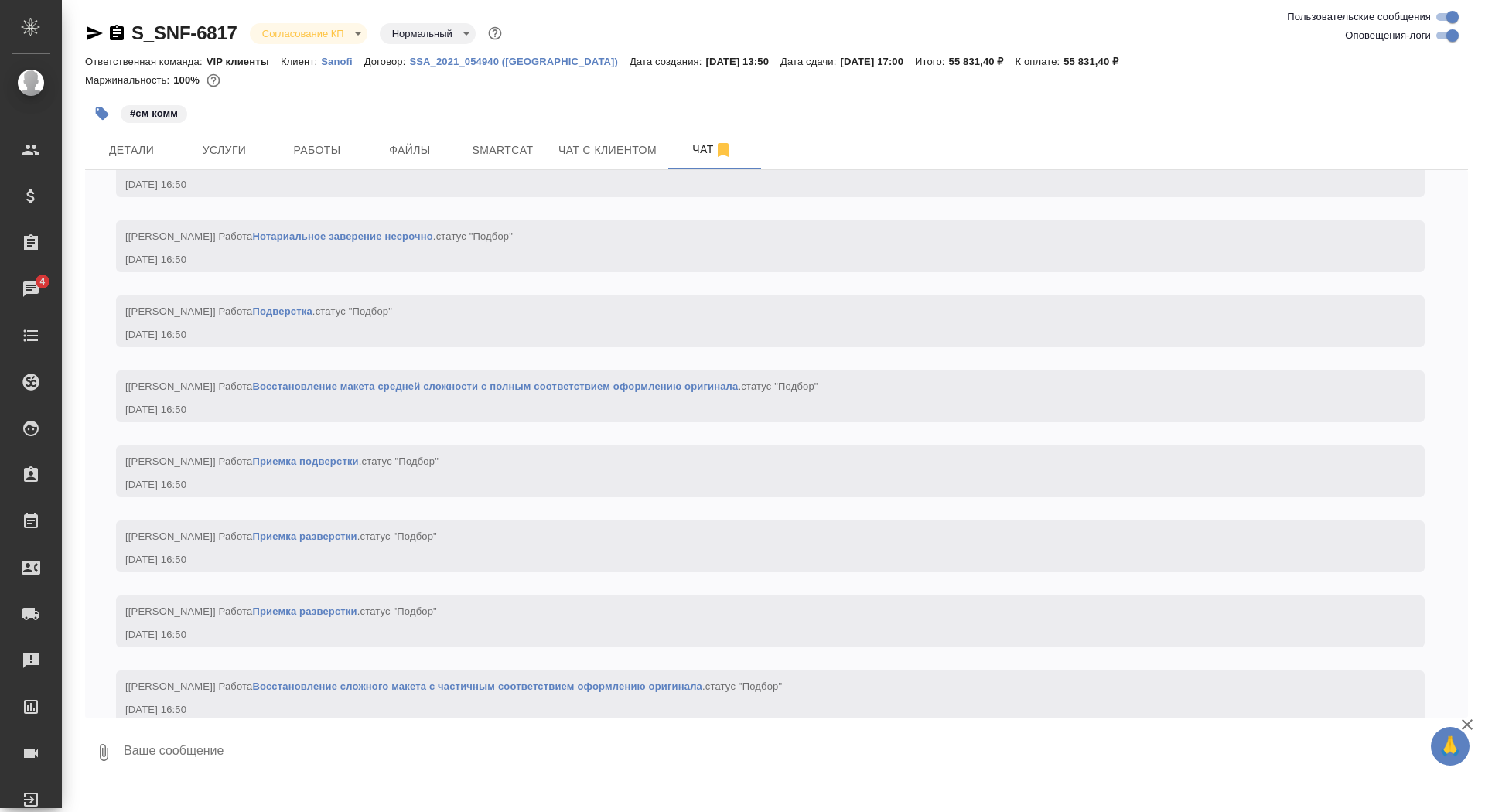
click at [336, 37] on body "🙏 .cls-1 fill:#fff; AWATERA Saydasheva Dilyara Клиенты Спецификации Заказы 4 Ча…" at bounding box center [742, 406] width 1485 height 812
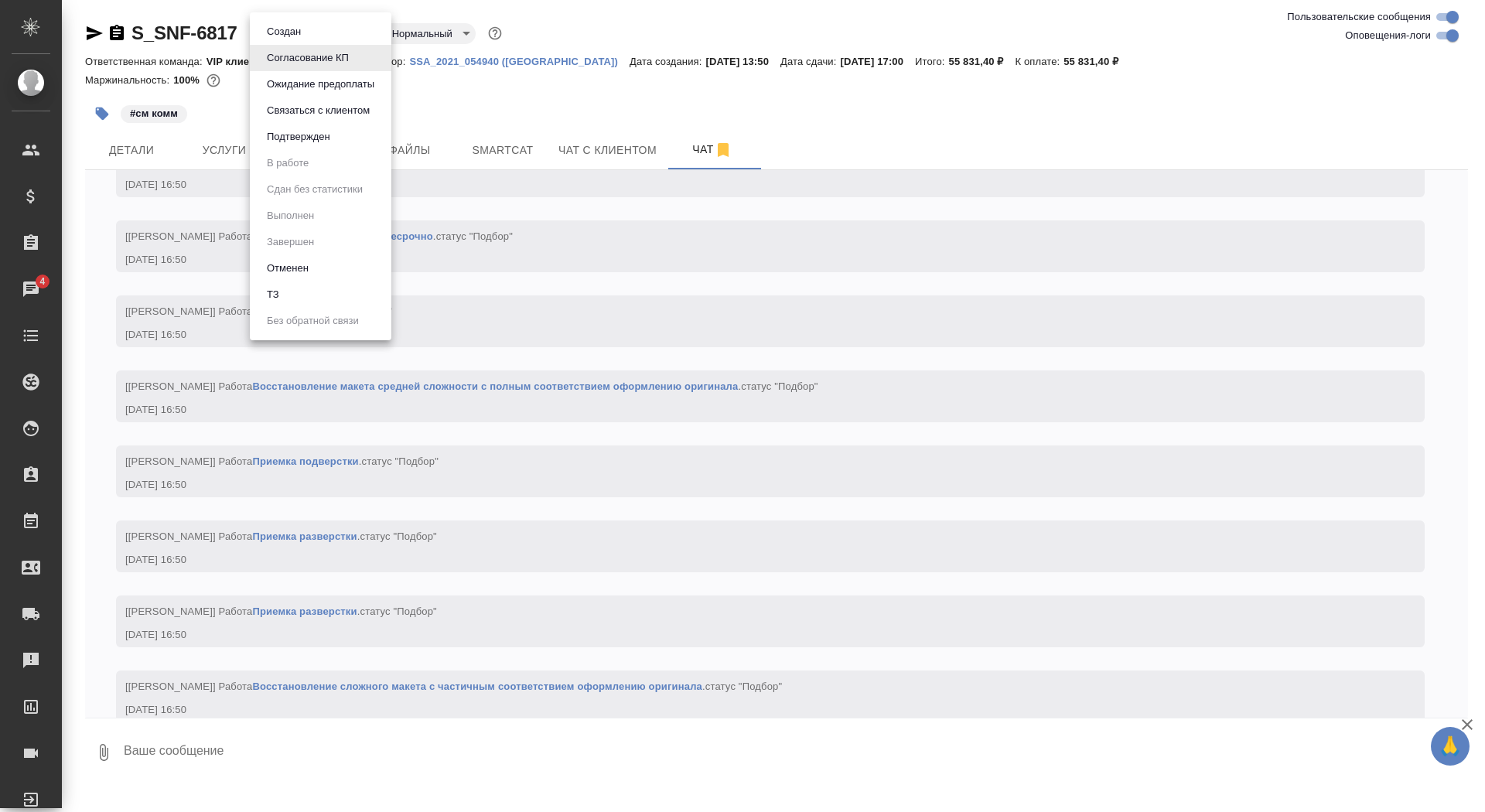
scroll to position [1836, 0]
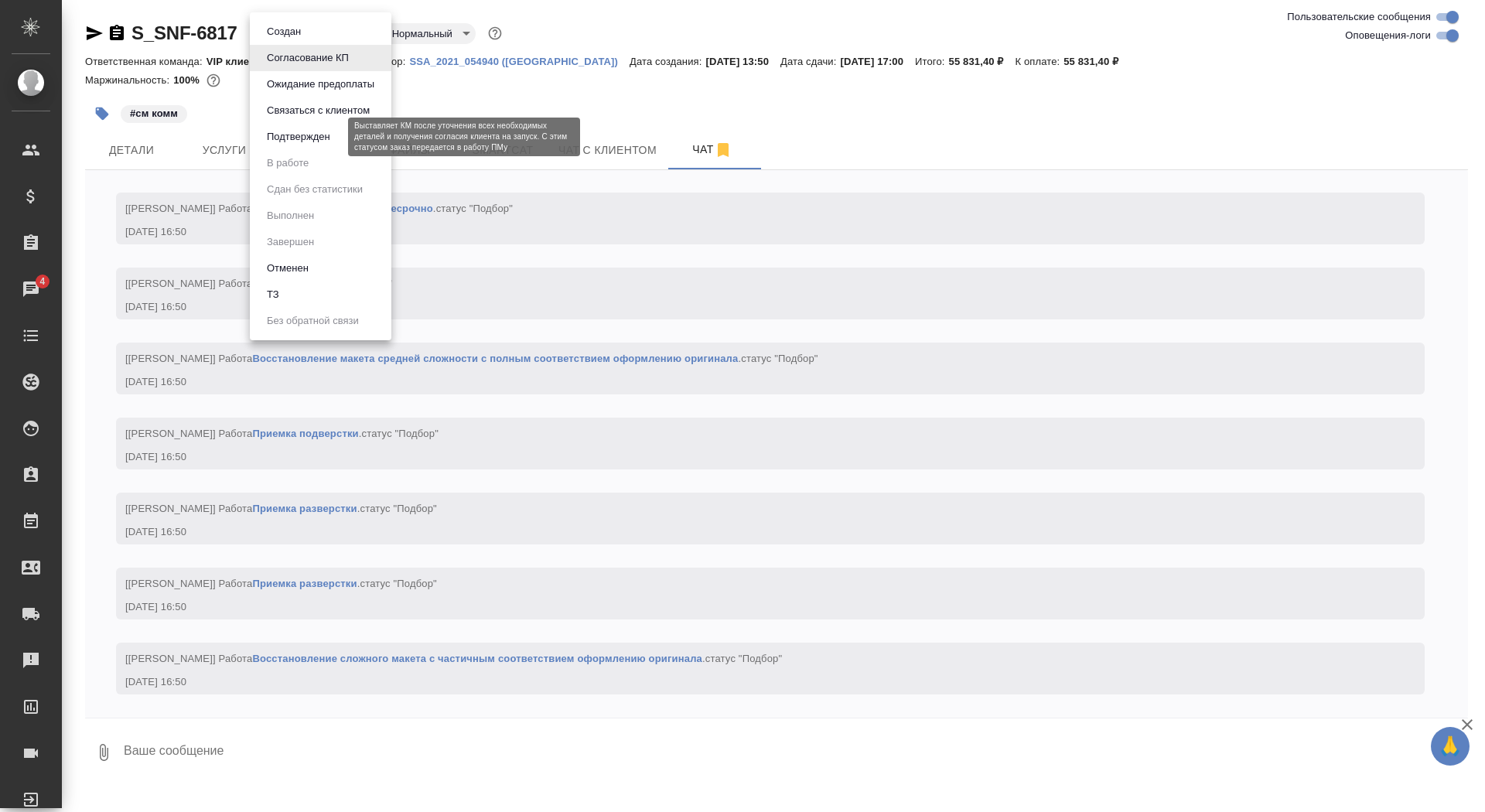
click at [335, 132] on button "Подтвержден" at bounding box center [298, 137] width 73 height 17
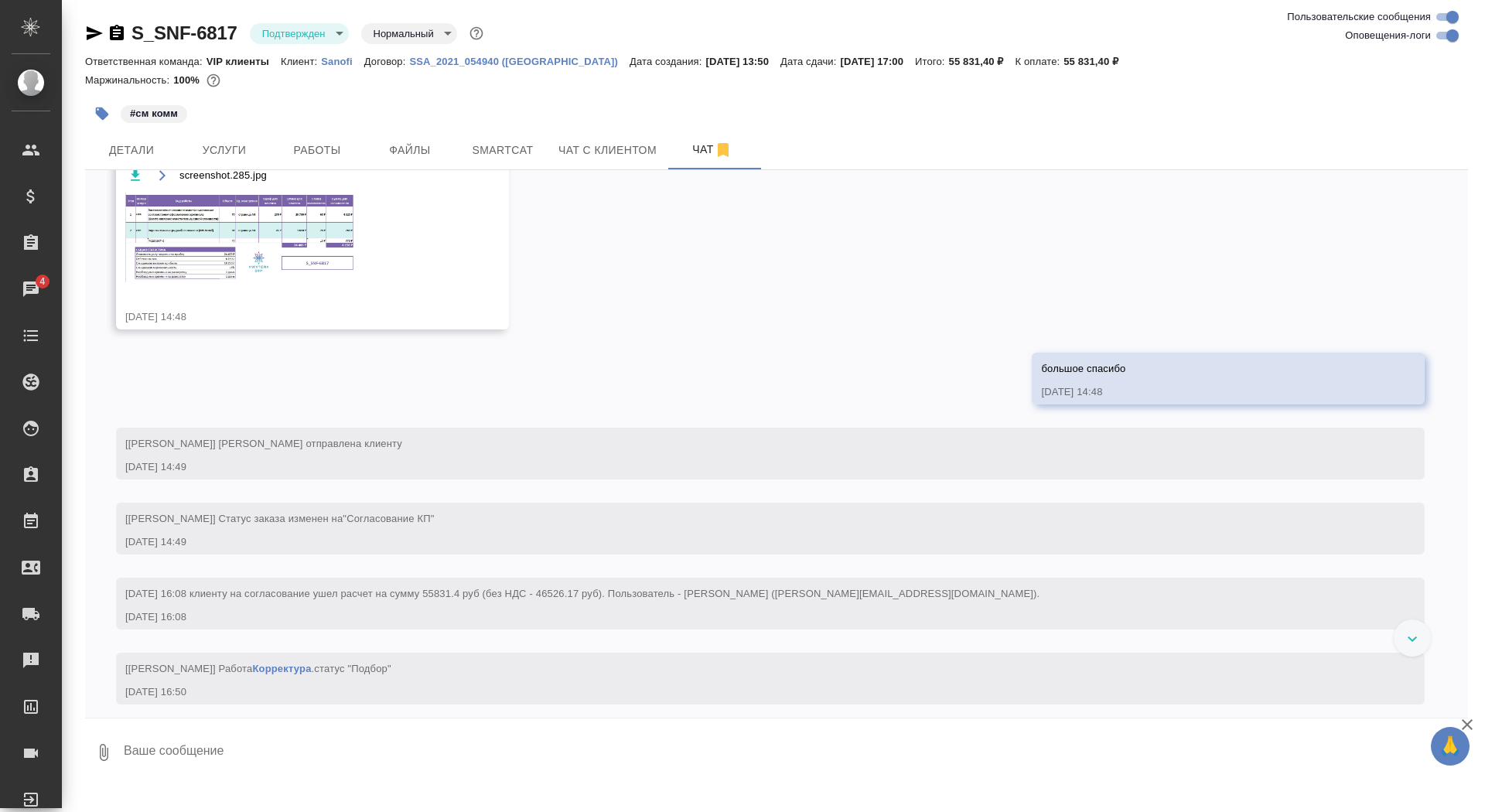
scroll to position [840, 0]
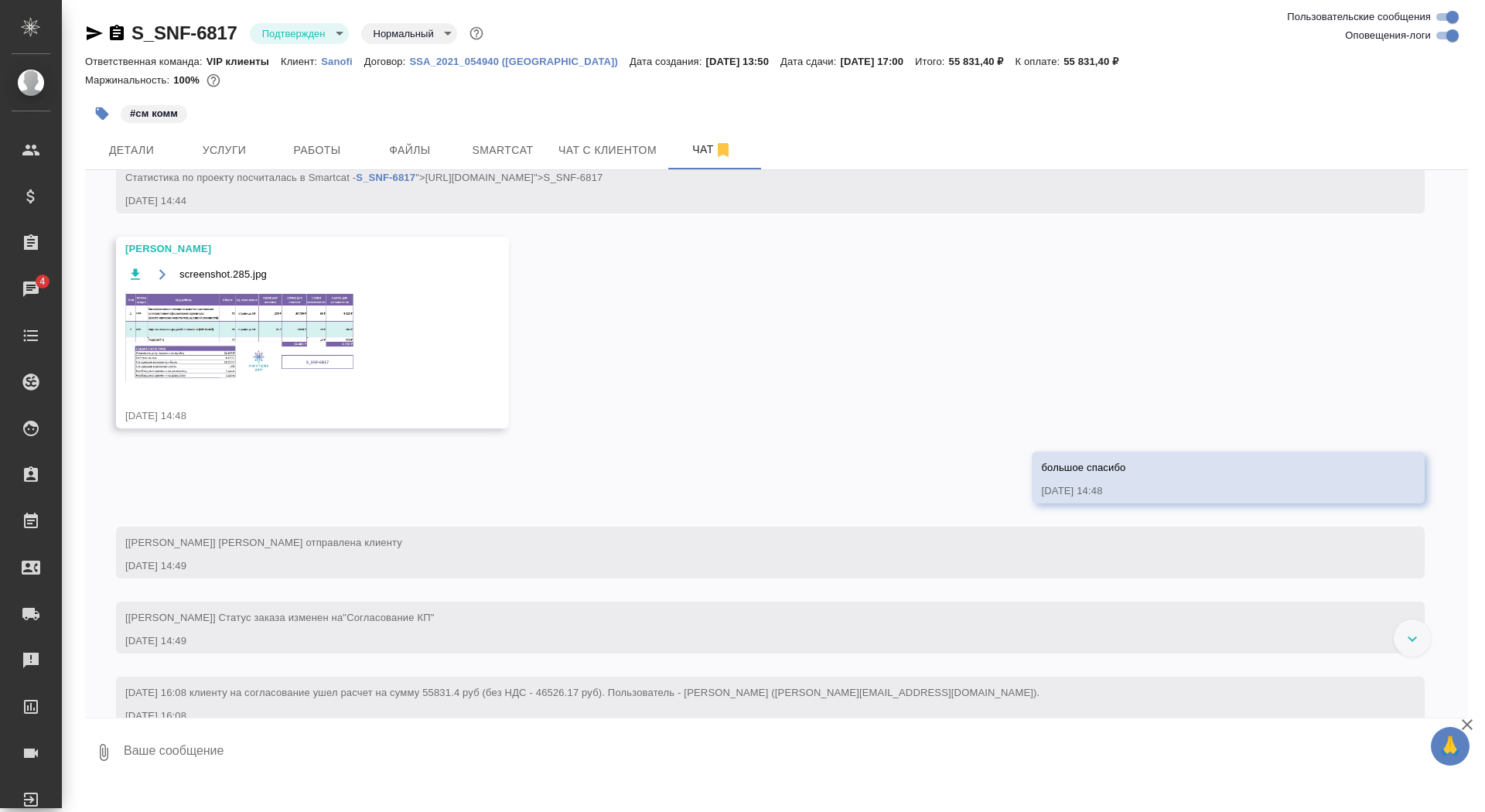
click at [299, 375] on img at bounding box center [241, 336] width 232 height 89
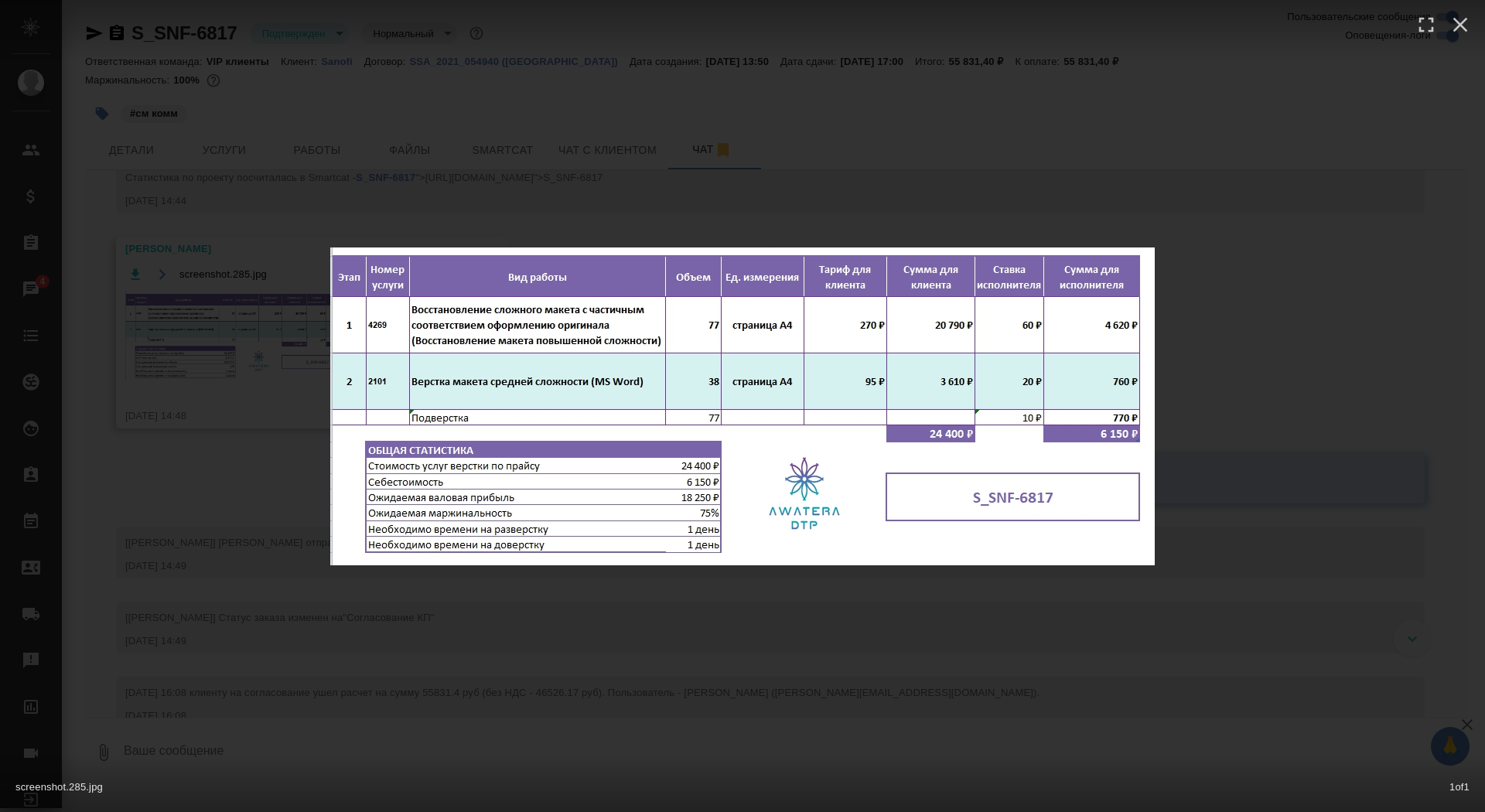
click at [246, 375] on div "screenshot.285.jpg 1 of 1" at bounding box center [742, 406] width 1485 height 812
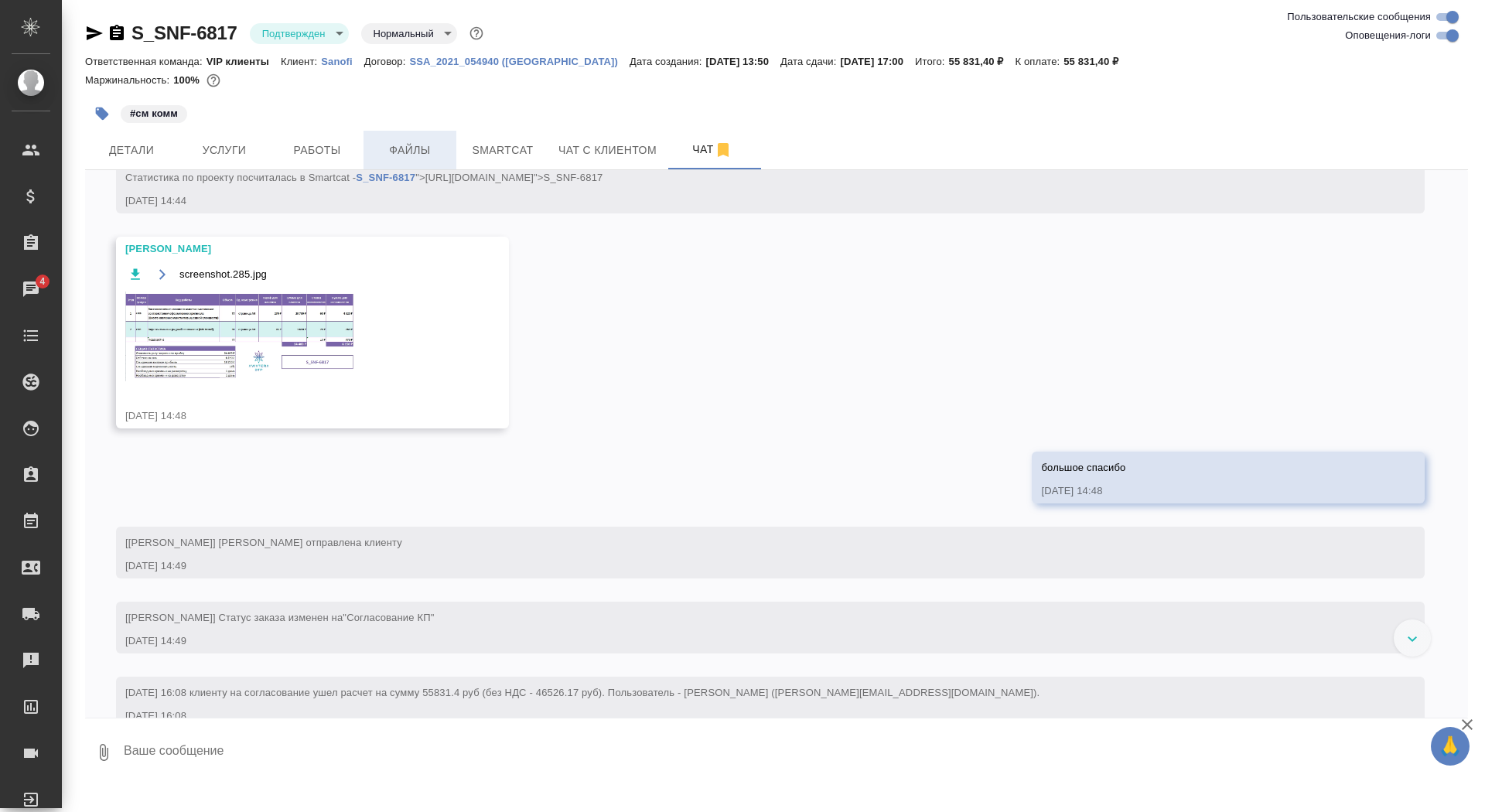
click at [385, 148] on span "Файлы" at bounding box center [410, 150] width 75 height 19
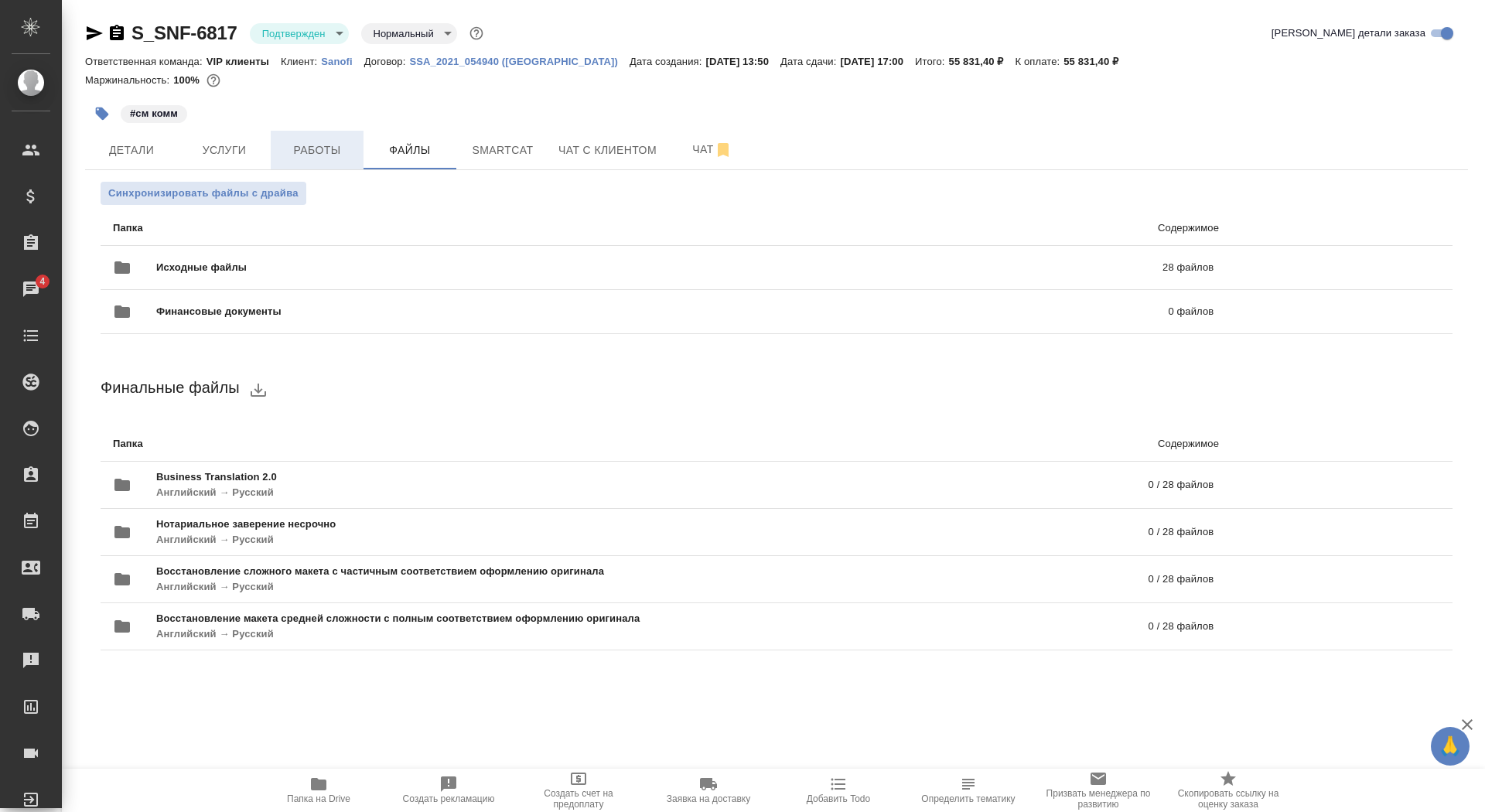
click at [295, 160] on button "Работы" at bounding box center [316, 150] width 92 height 39
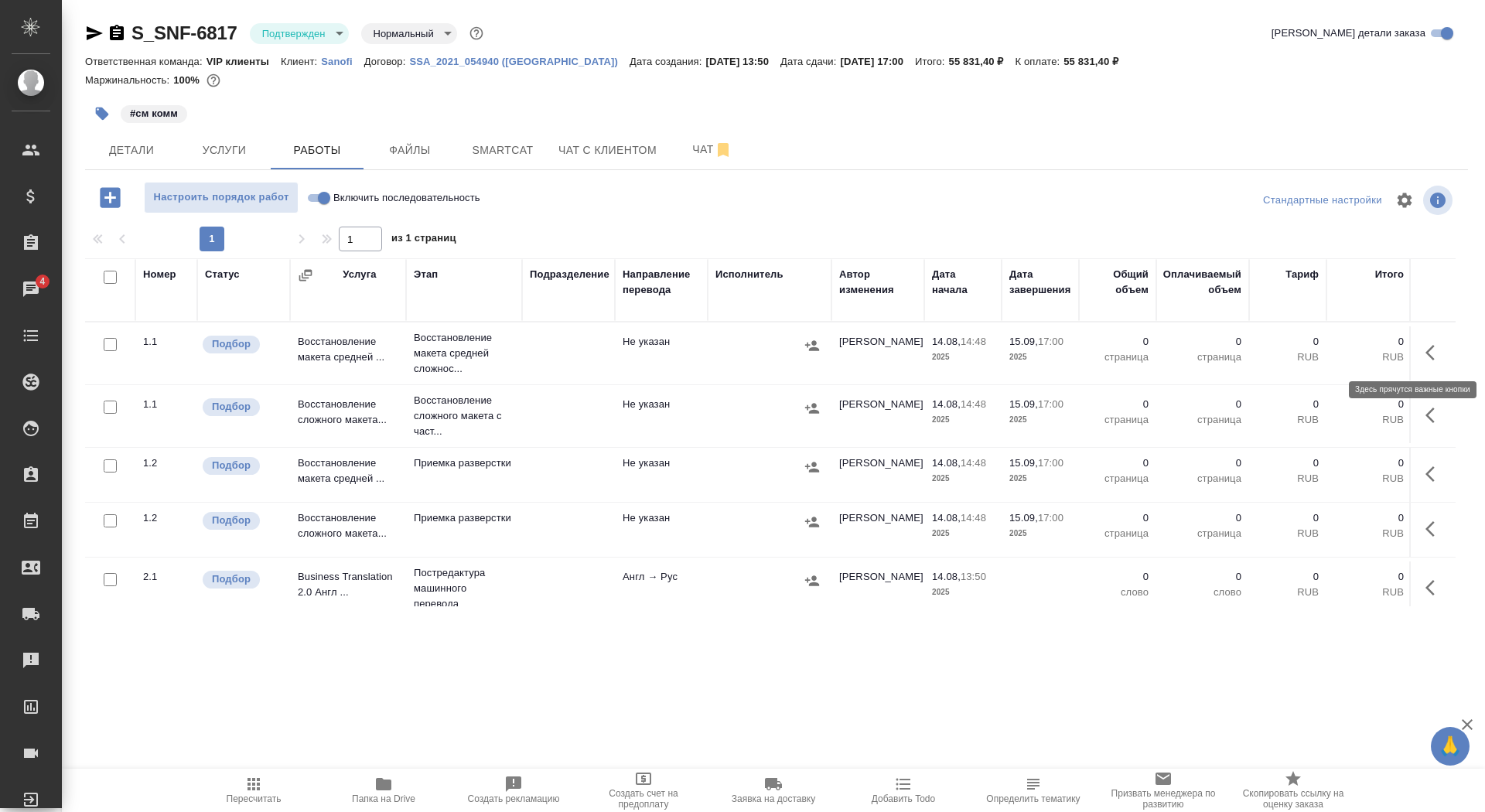
click at [1445, 364] on button "button" at bounding box center [1434, 353] width 37 height 37
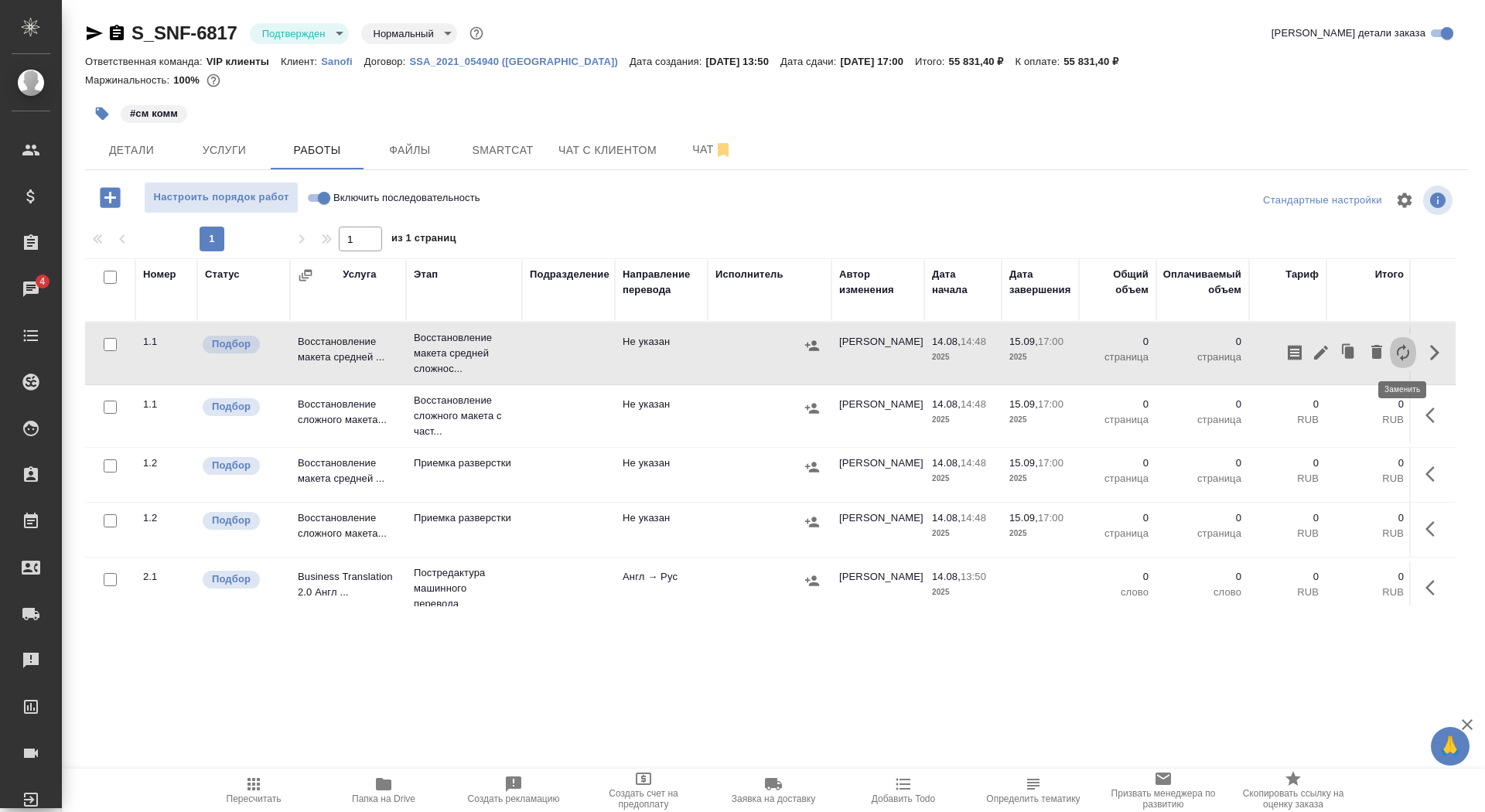
click at [1396, 347] on icon "button" at bounding box center [1403, 353] width 19 height 19
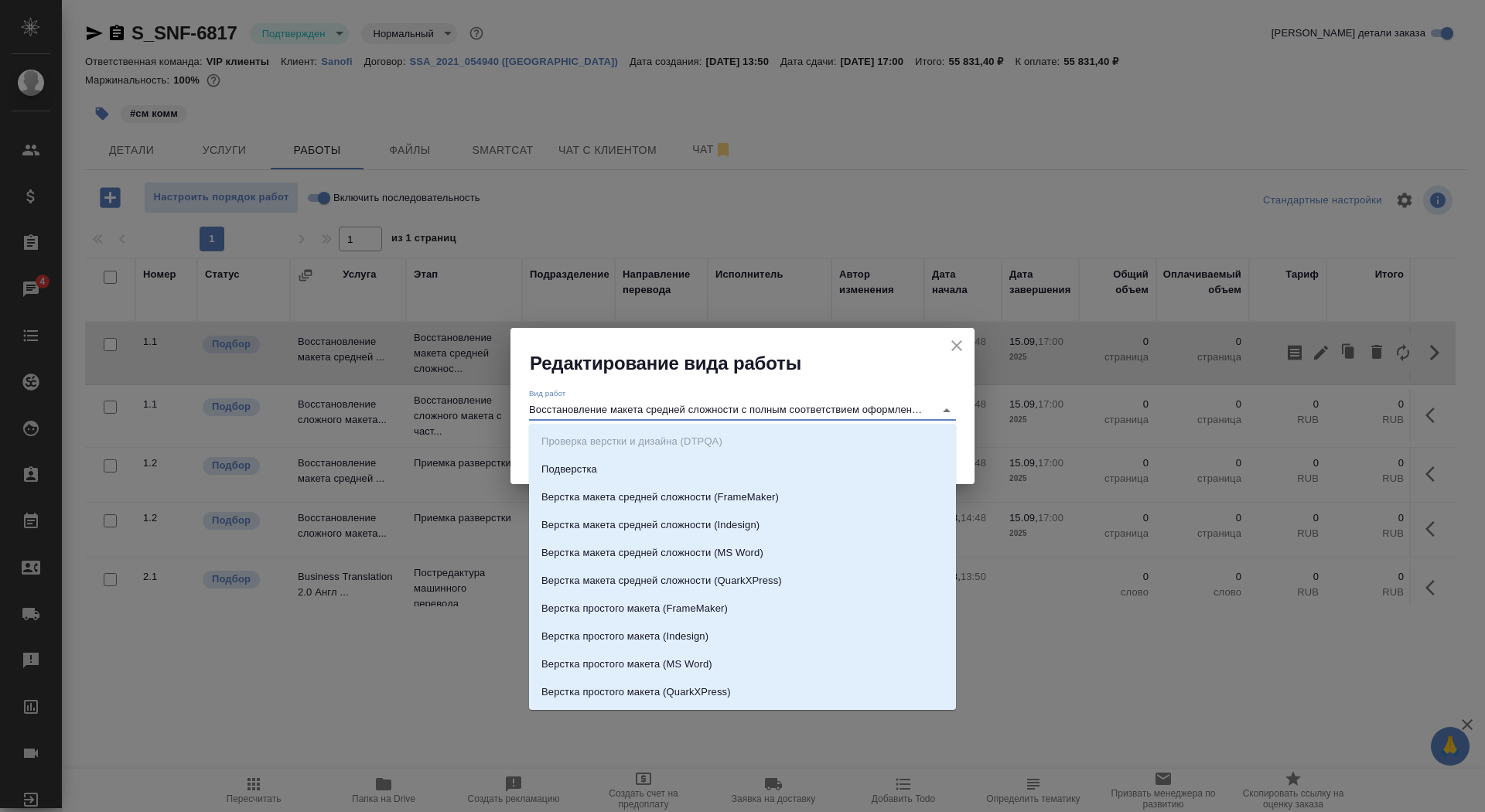
click at [723, 407] on input "Восстановление макета средней сложности с полным соответствием оформлению ориги…" at bounding box center [728, 410] width 398 height 19
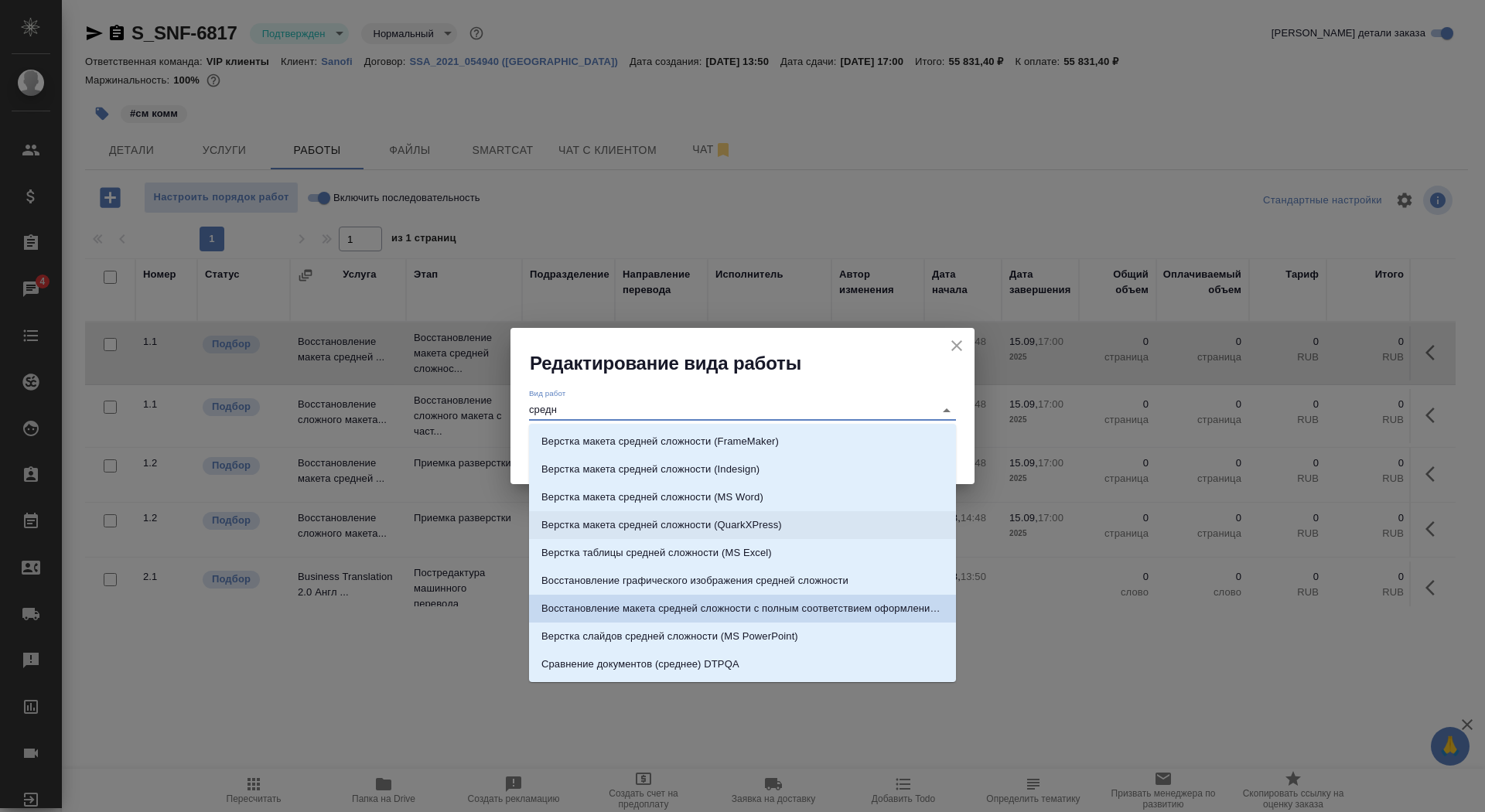
click at [763, 502] on p "Верстка макета средней сложности (MS Word)" at bounding box center [653, 497] width 222 height 16
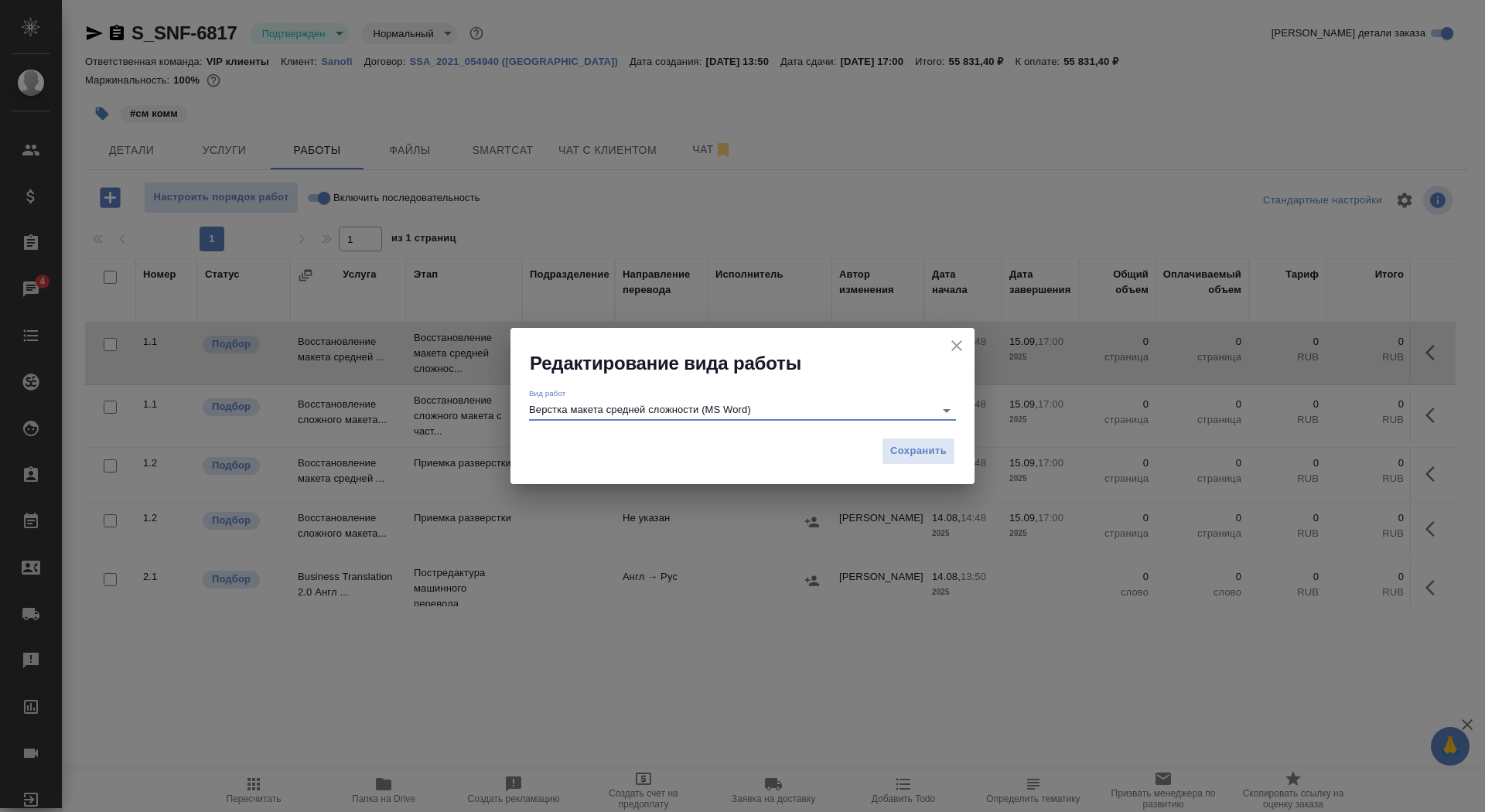
type input "Верстка макета средней сложности (MS Word)"
click at [917, 432] on div "Сохранить" at bounding box center [742, 457] width 464 height 54
click at [919, 451] on span "Сохранить" at bounding box center [919, 451] width 57 height 18
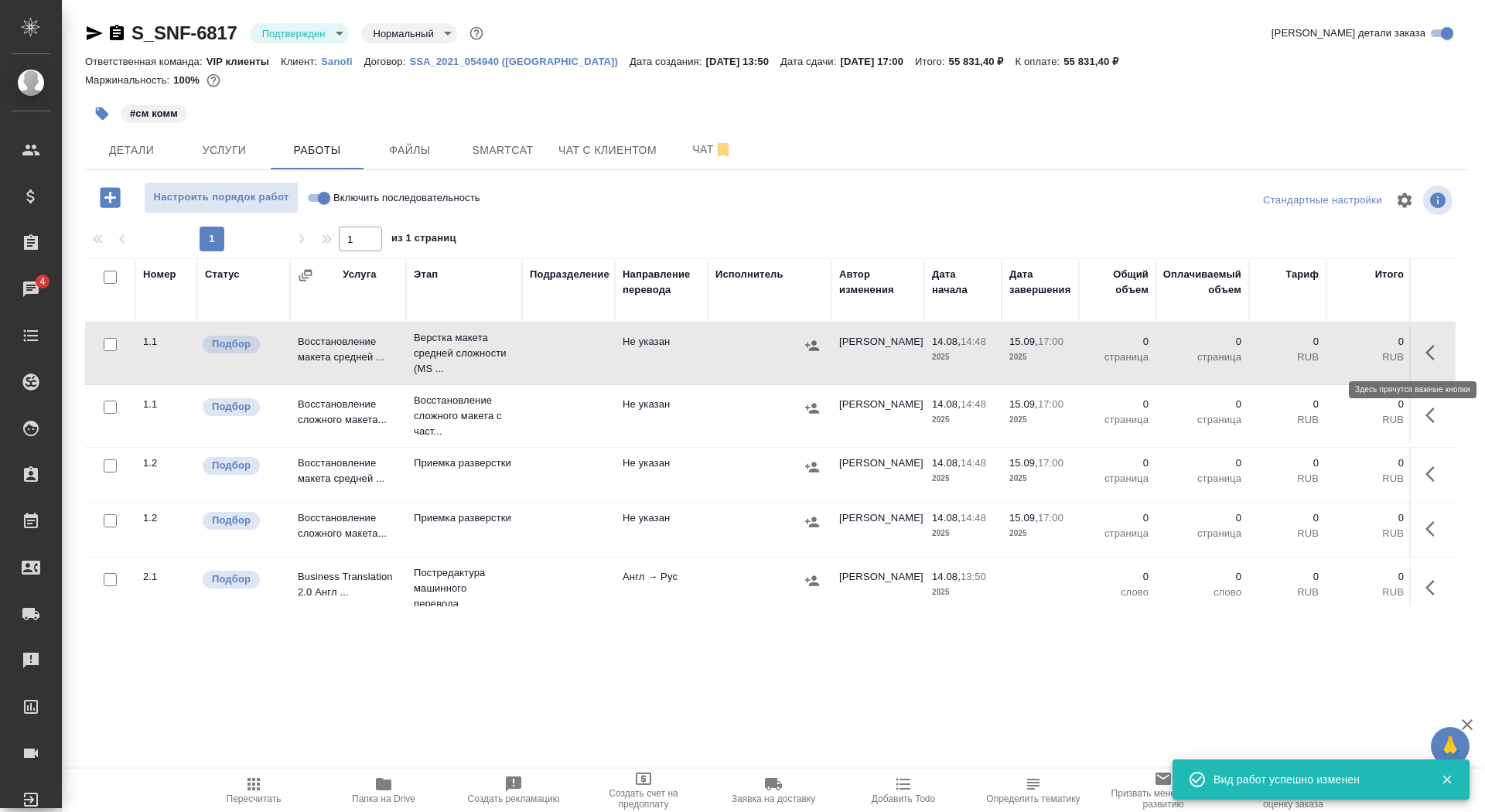
click at [1434, 351] on icon "button" at bounding box center [1434, 353] width 19 height 19
click at [704, 158] on span "Чат" at bounding box center [713, 149] width 75 height 19
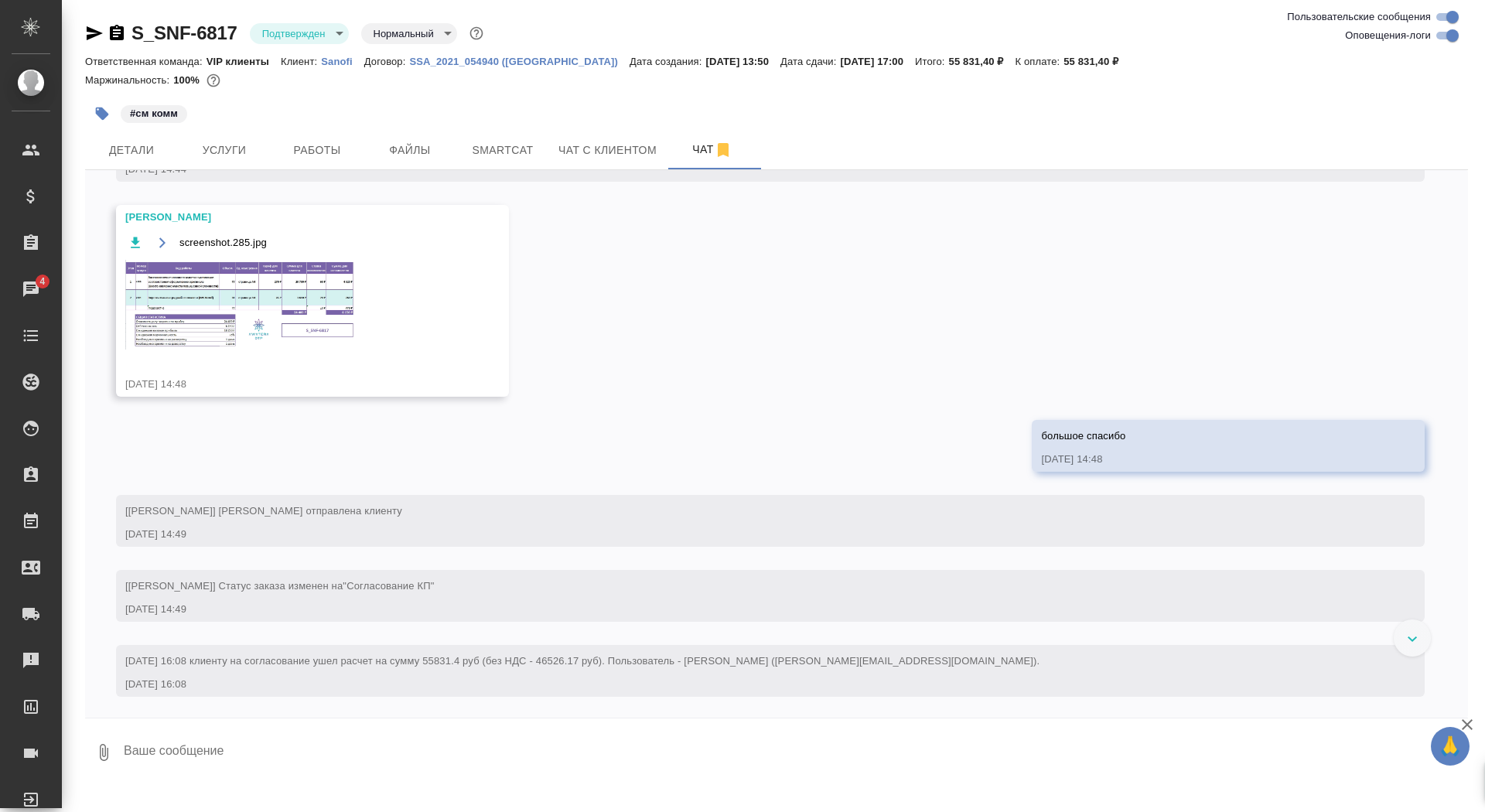
scroll to position [805, 0]
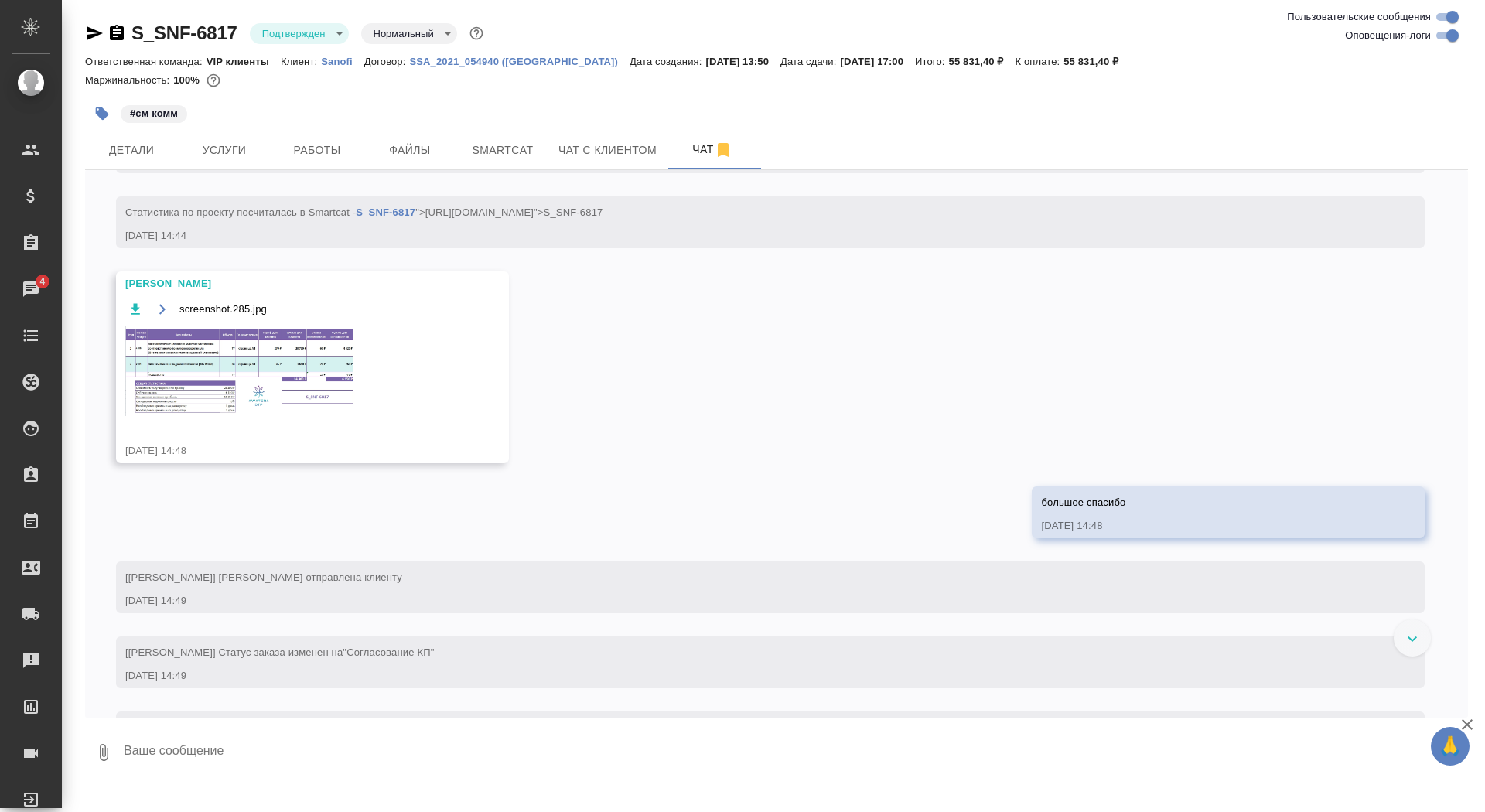
click at [217, 416] on img at bounding box center [241, 371] width 232 height 89
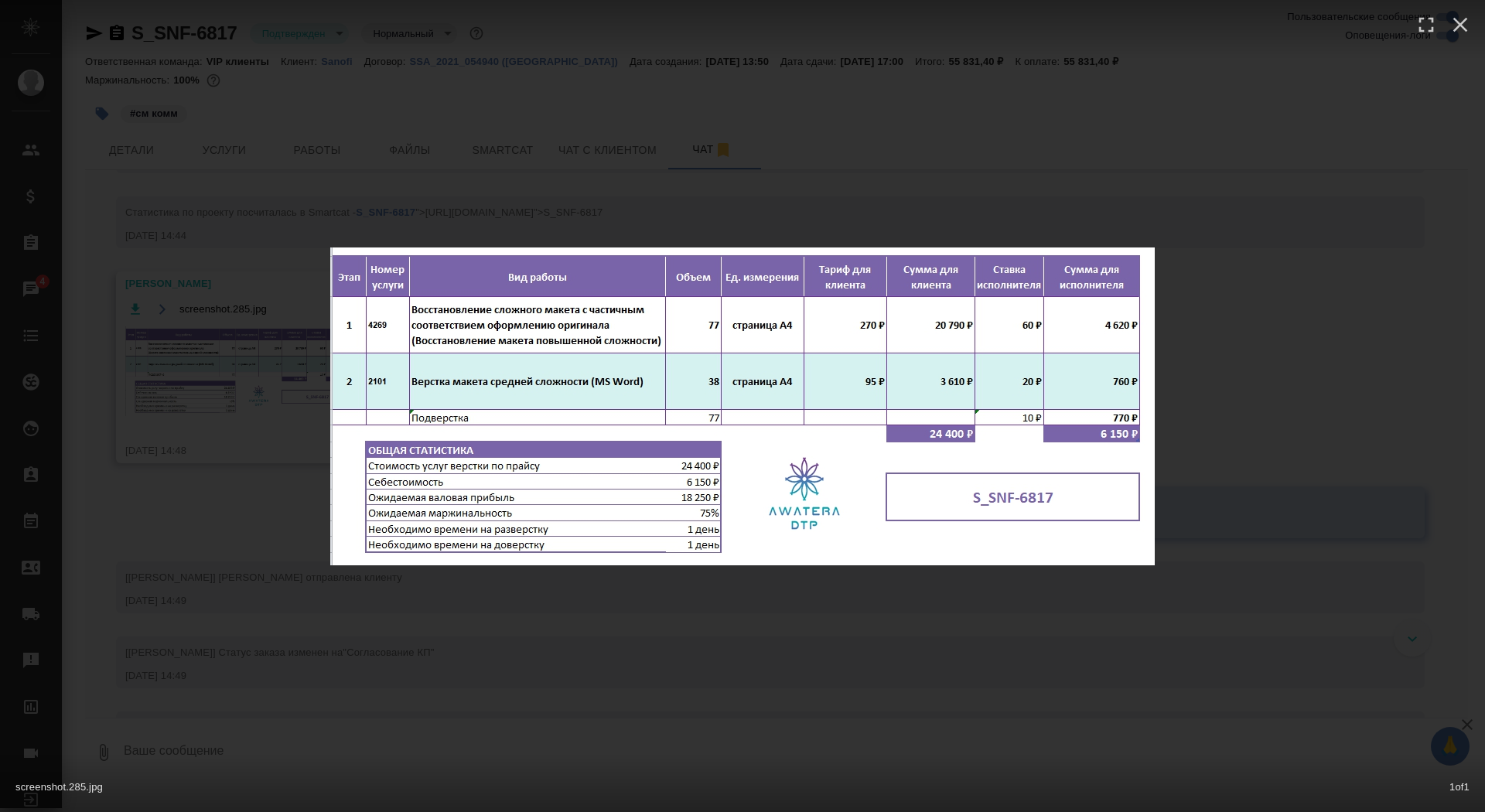
click at [217, 450] on div "screenshot.285.jpg 1 of 1" at bounding box center [742, 406] width 1485 height 812
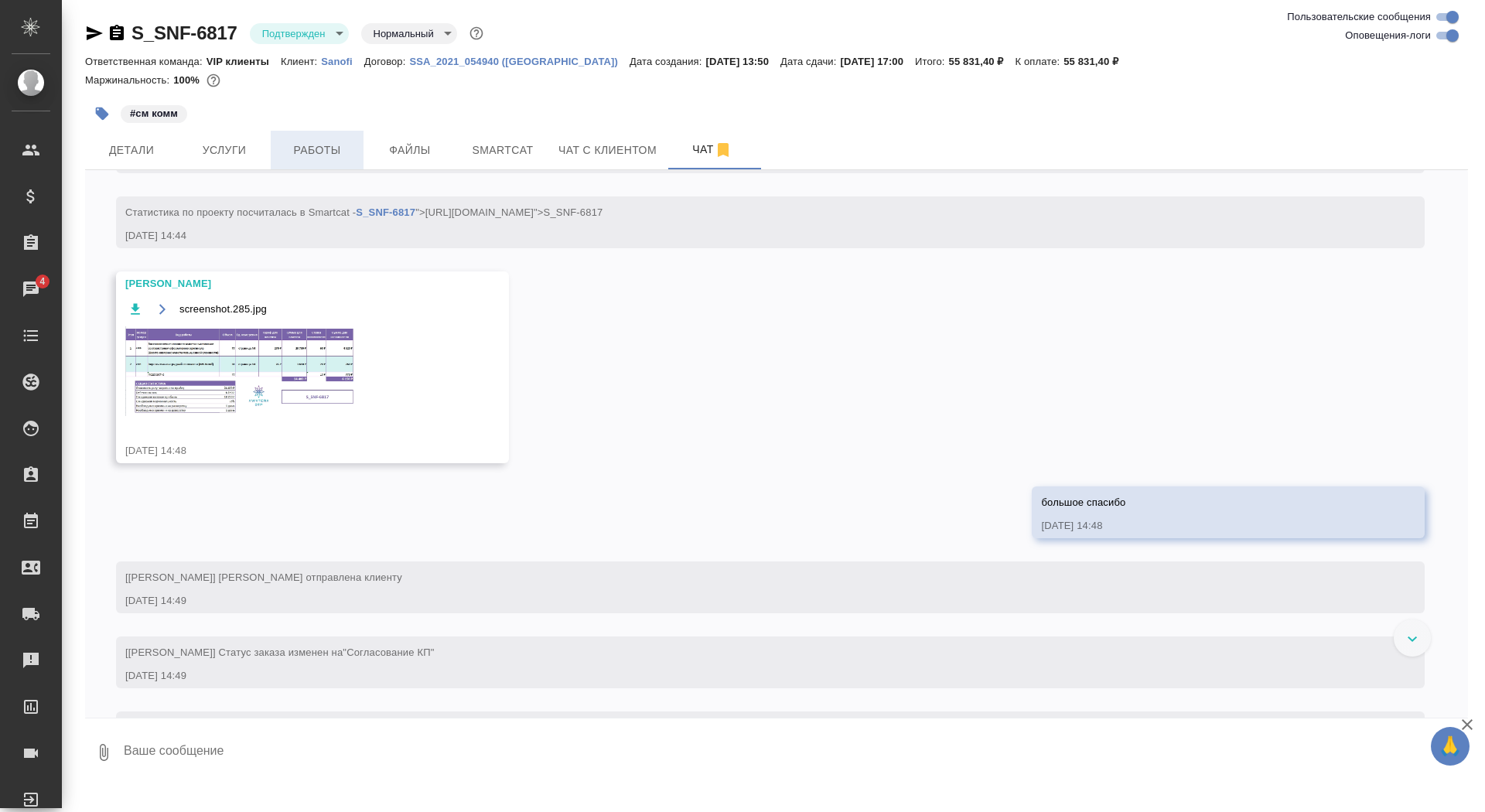
click at [334, 150] on span "Работы" at bounding box center [317, 150] width 75 height 19
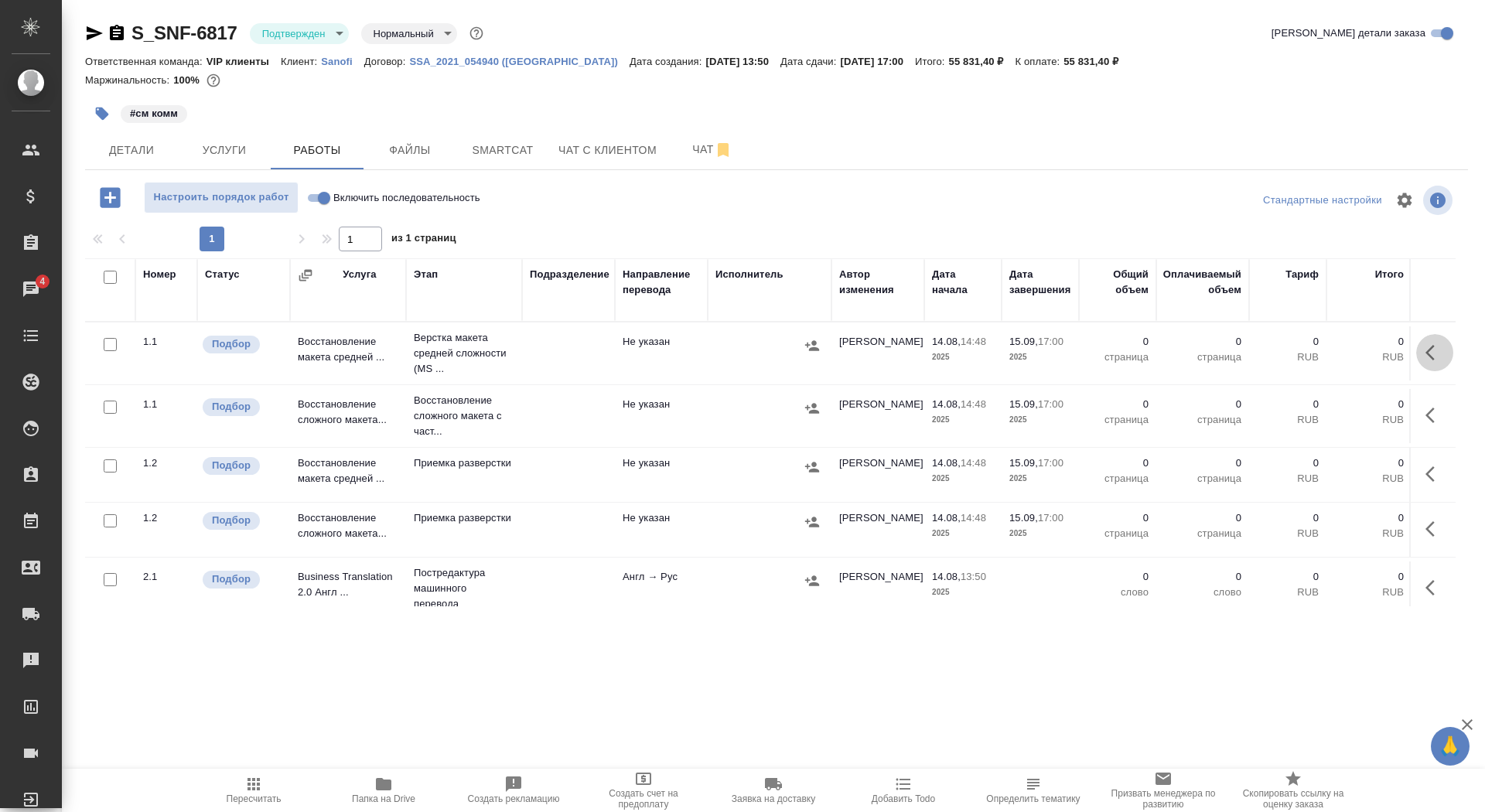
click at [1430, 348] on icon "button" at bounding box center [1430, 353] width 9 height 16
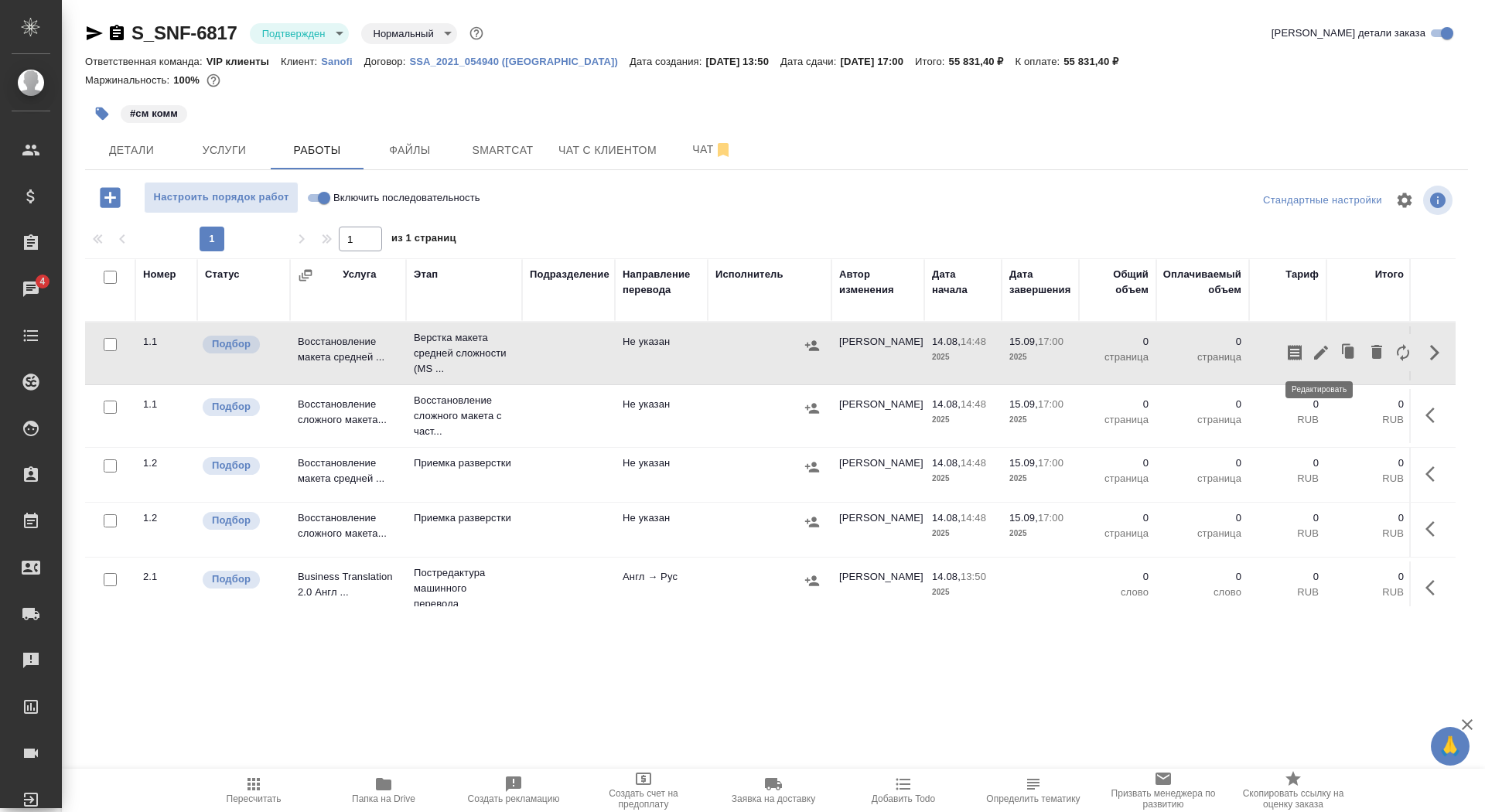
click at [1318, 357] on icon "button" at bounding box center [1321, 353] width 14 height 14
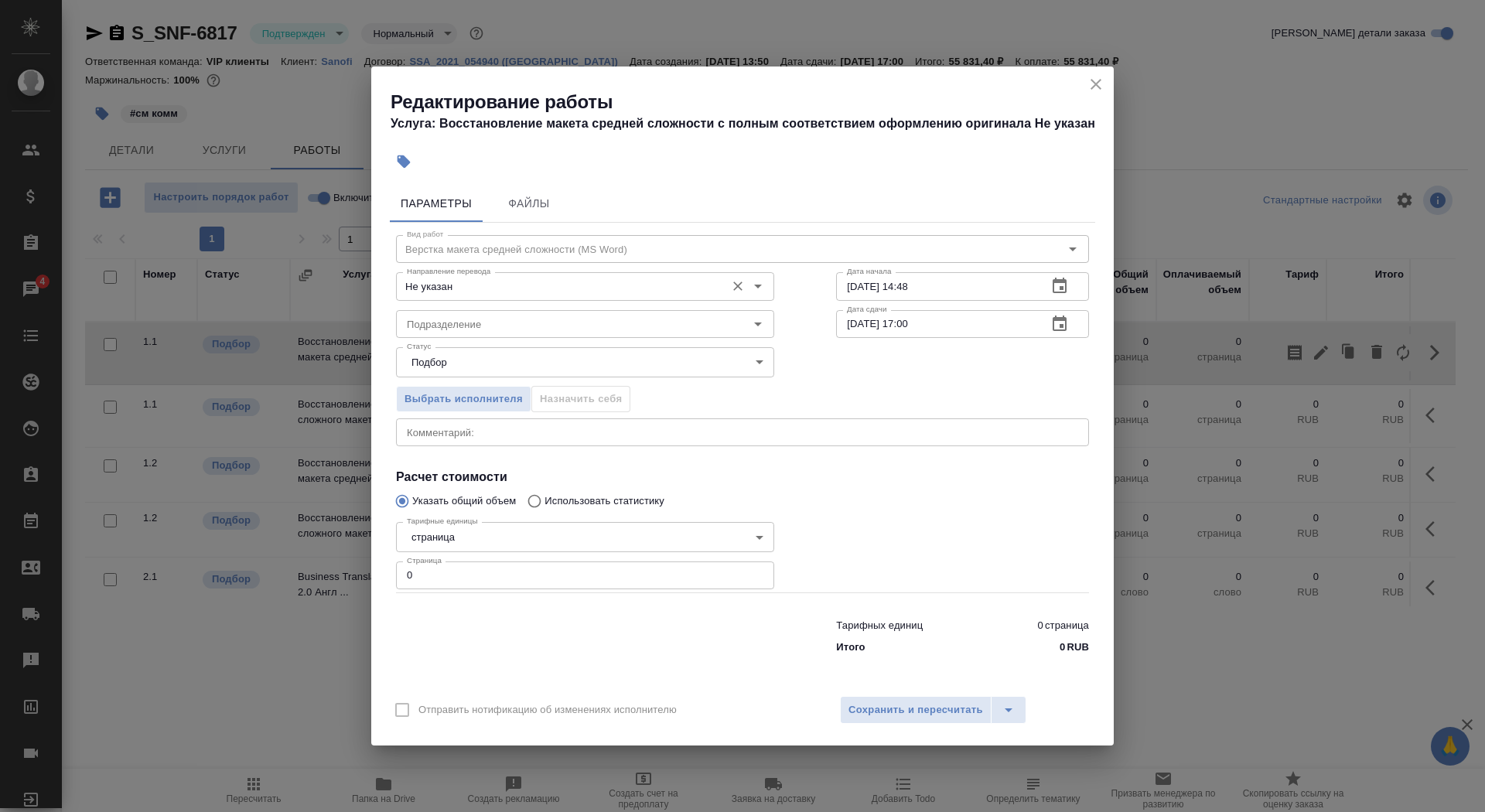
click at [587, 276] on div "Не указан Направление перевода" at bounding box center [585, 286] width 378 height 28
click at [575, 301] on div "Подразделение Подразделение" at bounding box center [585, 322] width 440 height 99
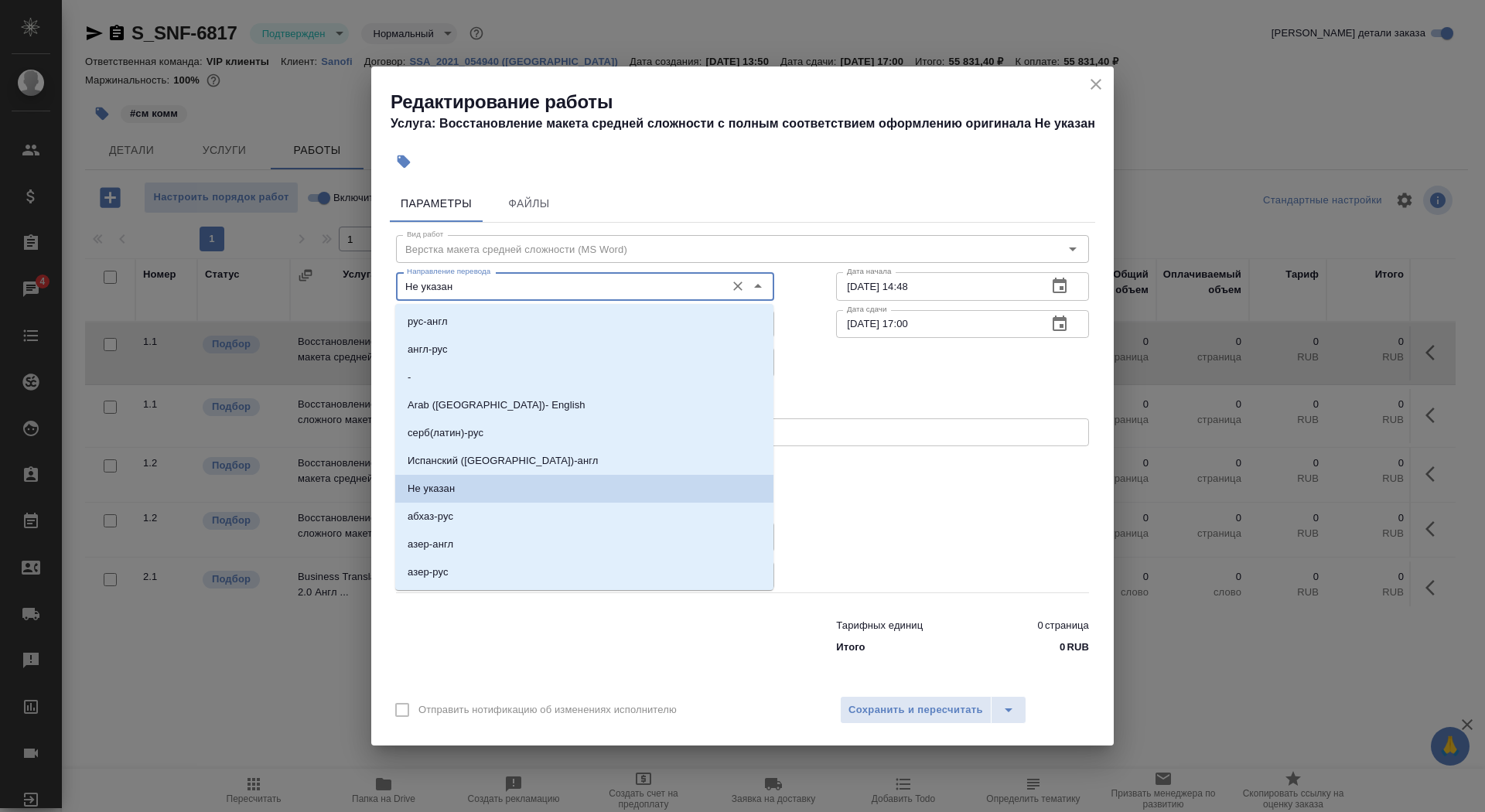
click at [574, 280] on input "Не указан" at bounding box center [559, 286] width 317 height 19
click at [566, 345] on li "англ-рус" at bounding box center [584, 350] width 378 height 28
type input "англ-рус"
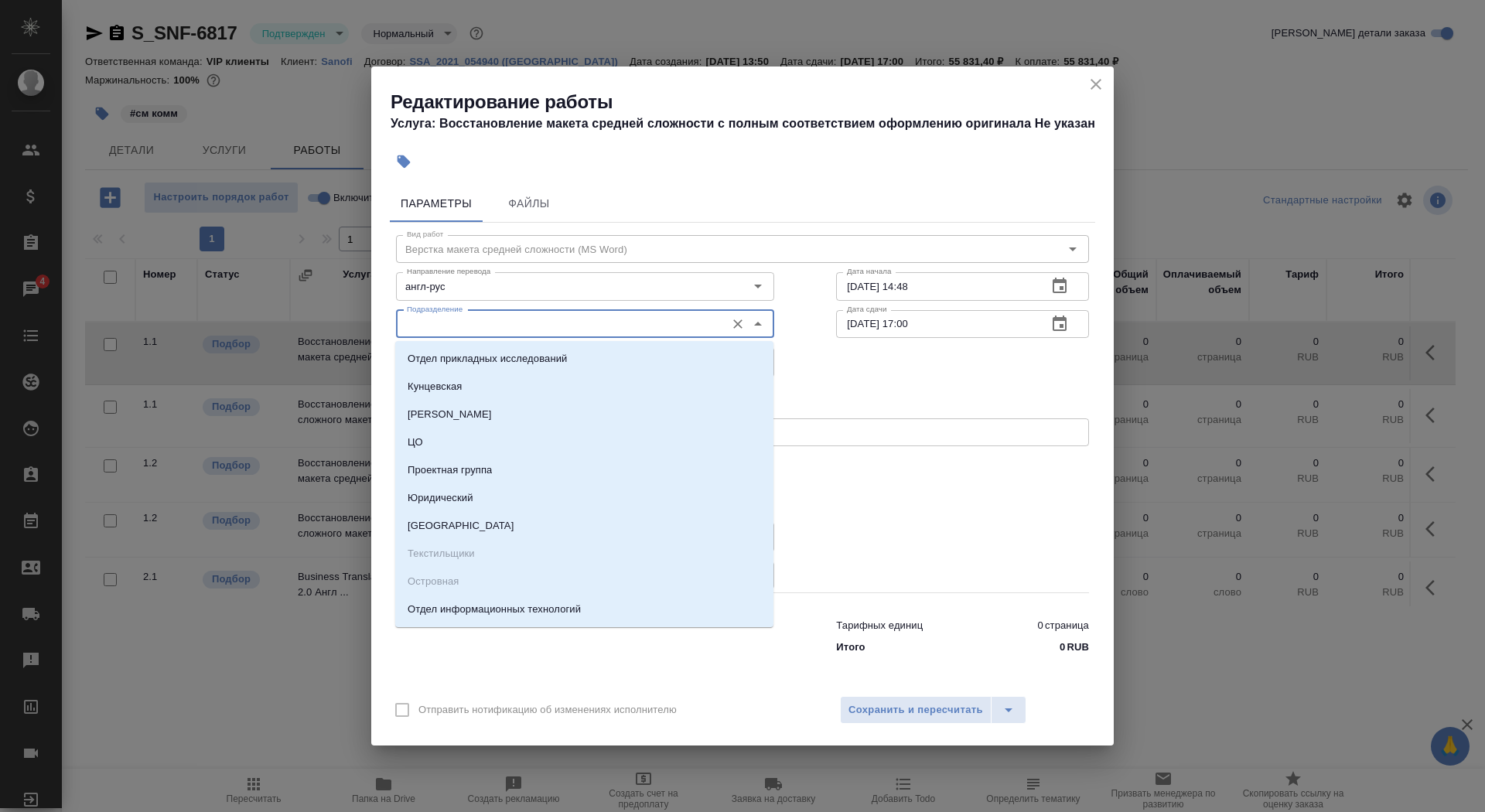
click at [559, 328] on input "Подразделение" at bounding box center [559, 324] width 317 height 19
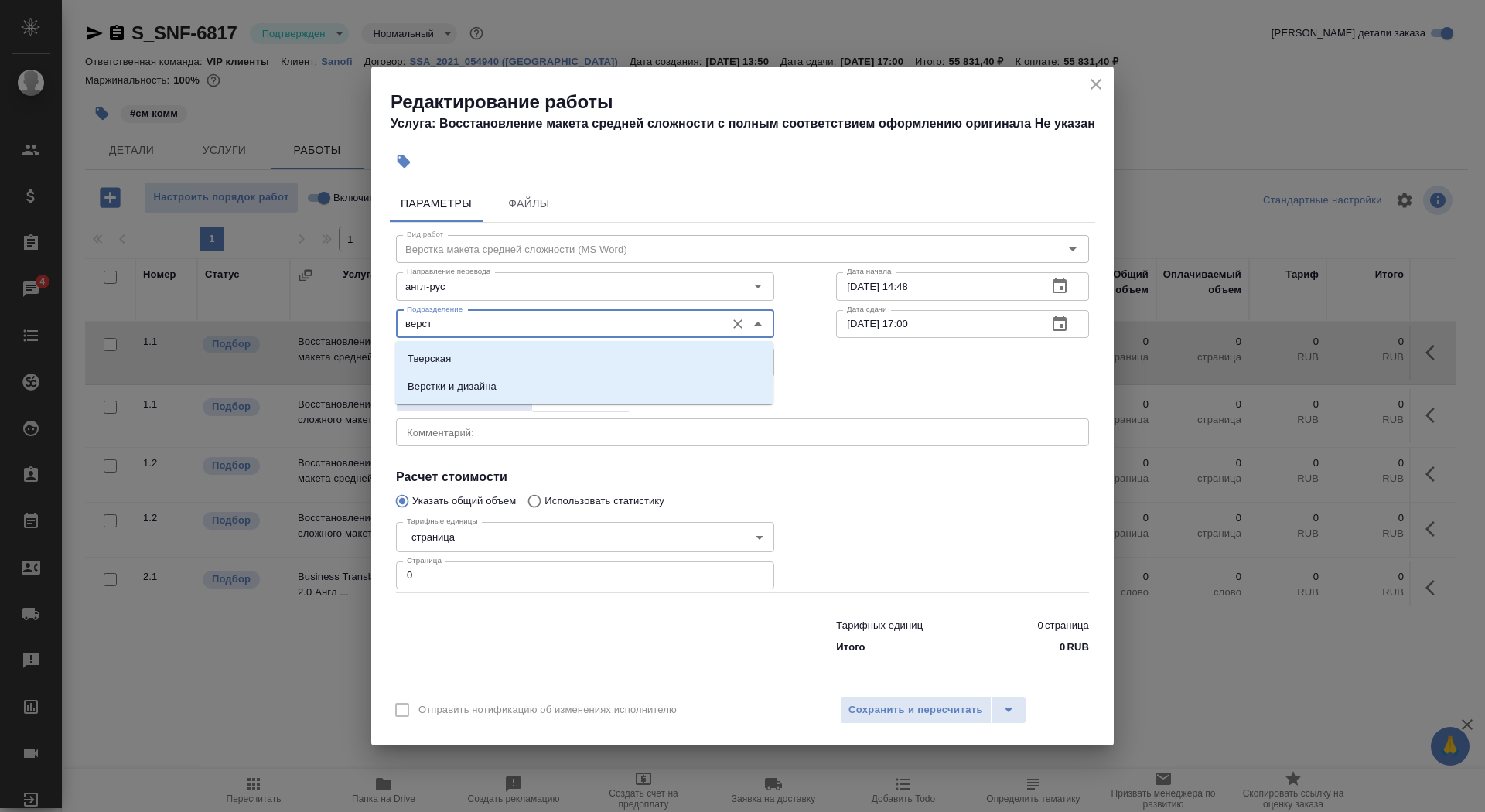
type input "верстк"
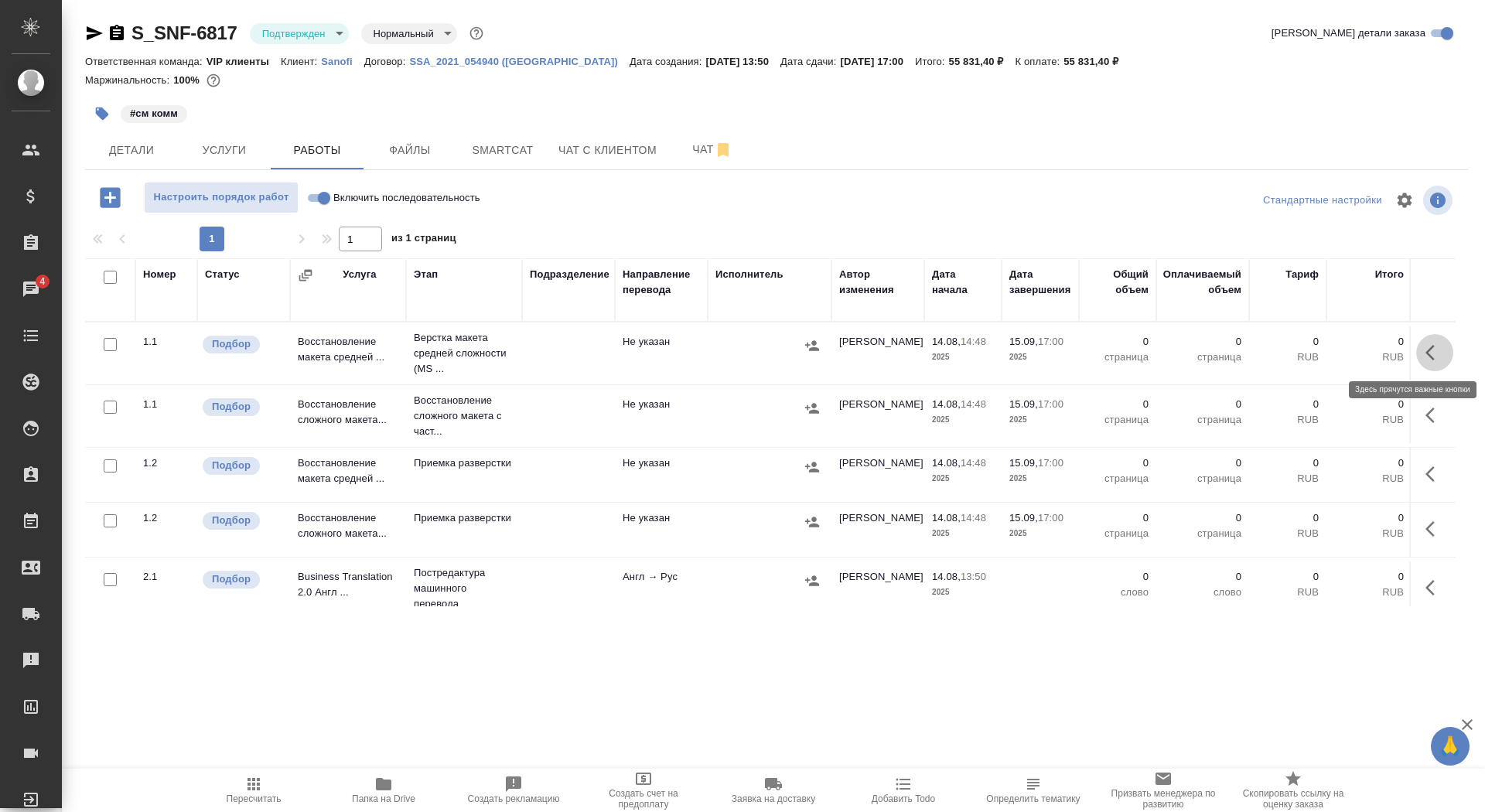
click at [1434, 364] on button "button" at bounding box center [1434, 353] width 37 height 37
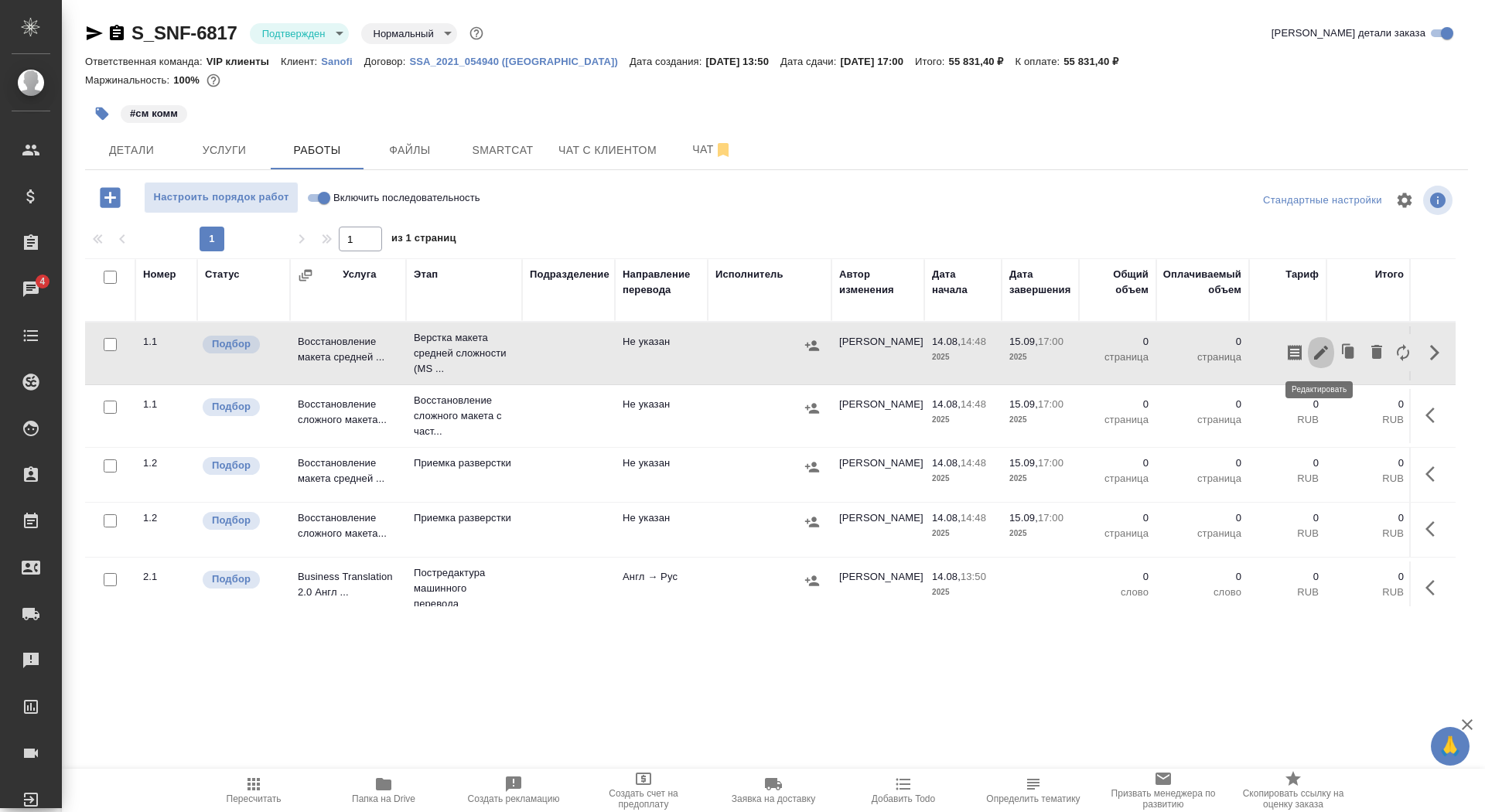
click at [1323, 354] on icon "button" at bounding box center [1321, 353] width 19 height 19
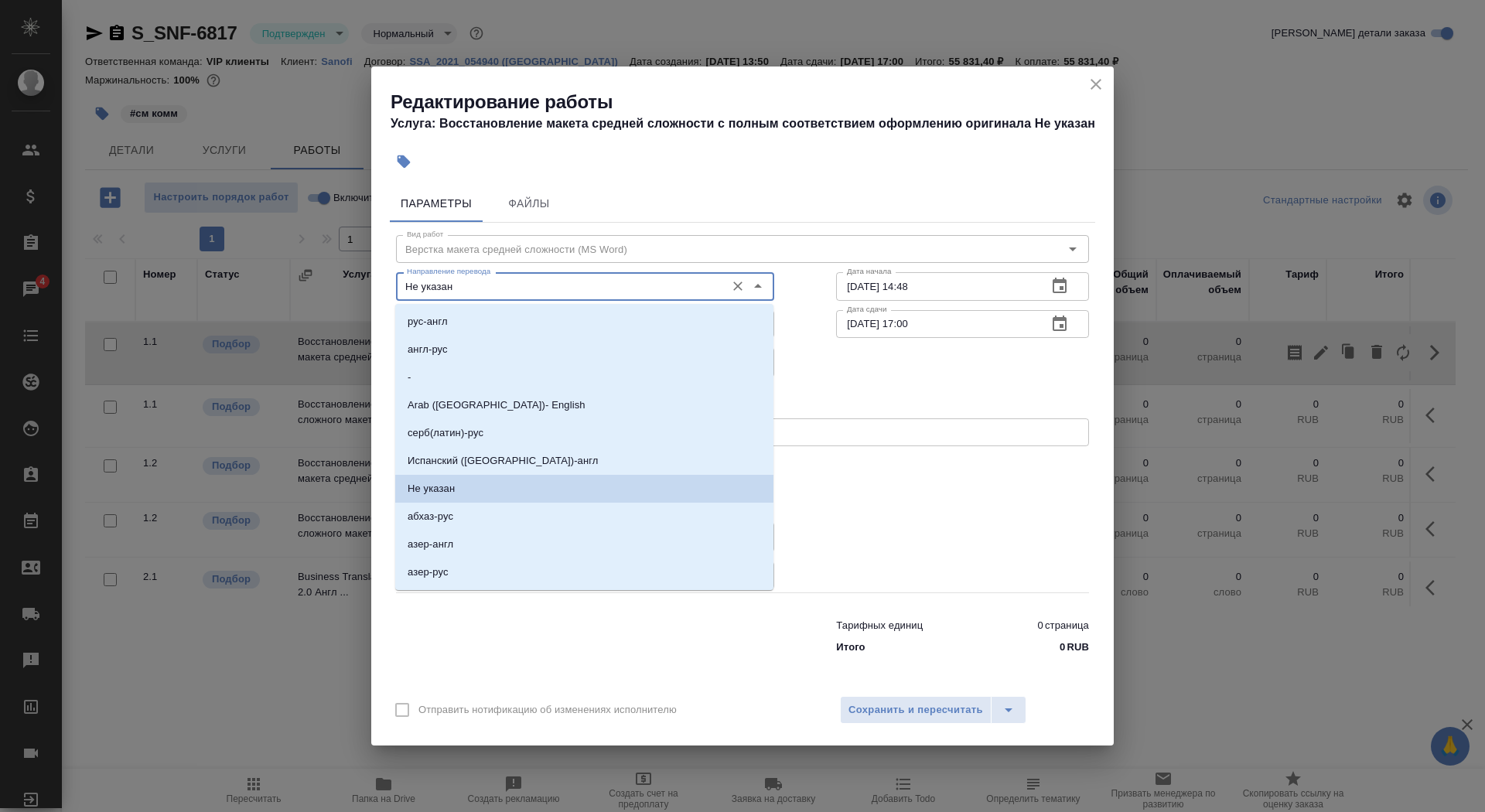
click at [485, 282] on input "Не указан" at bounding box center [559, 286] width 317 height 19
click at [490, 340] on li "англ-рус" at bounding box center [584, 350] width 378 height 28
type input "англ-рус"
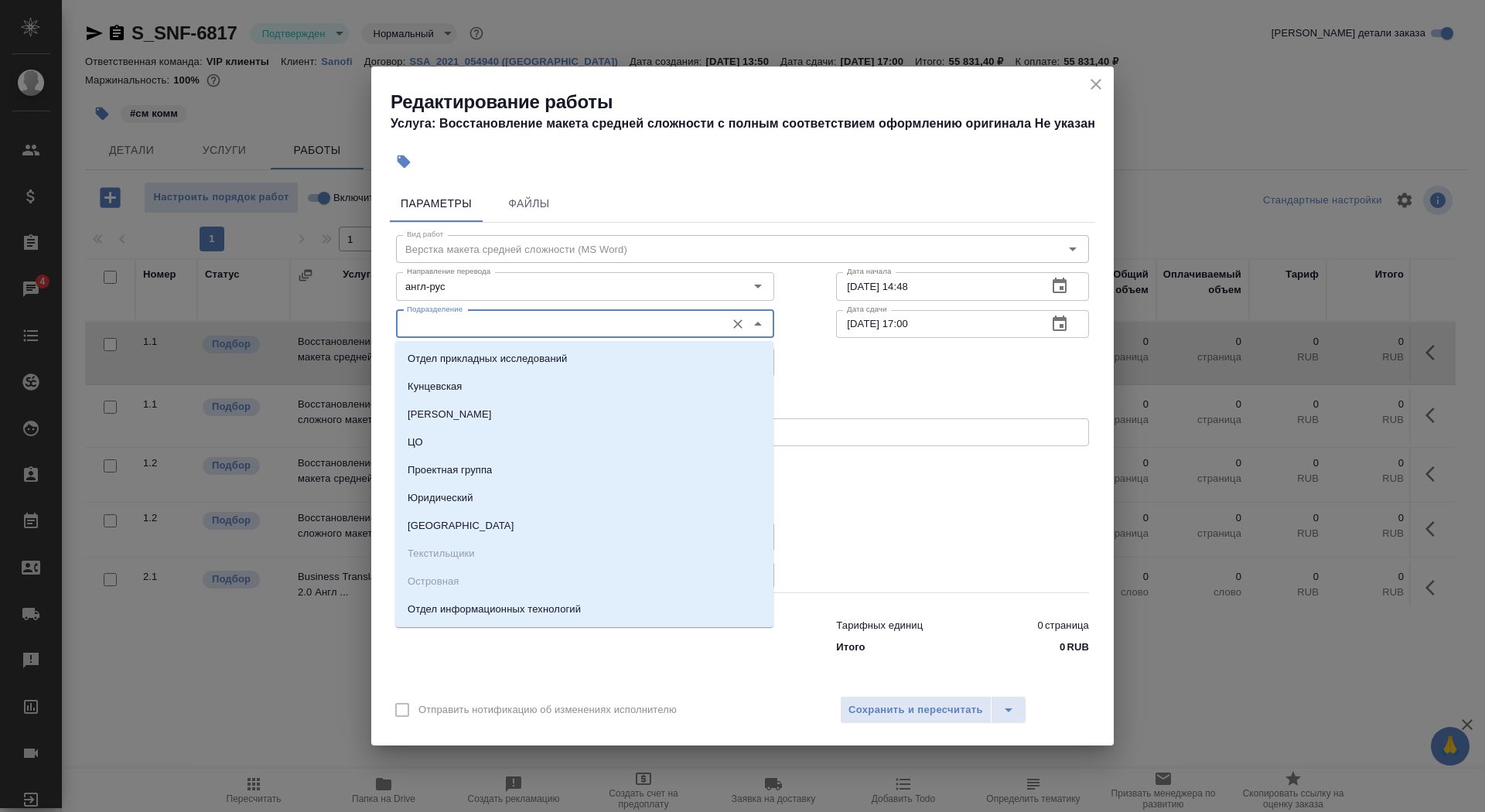
click at [481, 326] on input "Подразделение" at bounding box center [559, 324] width 317 height 19
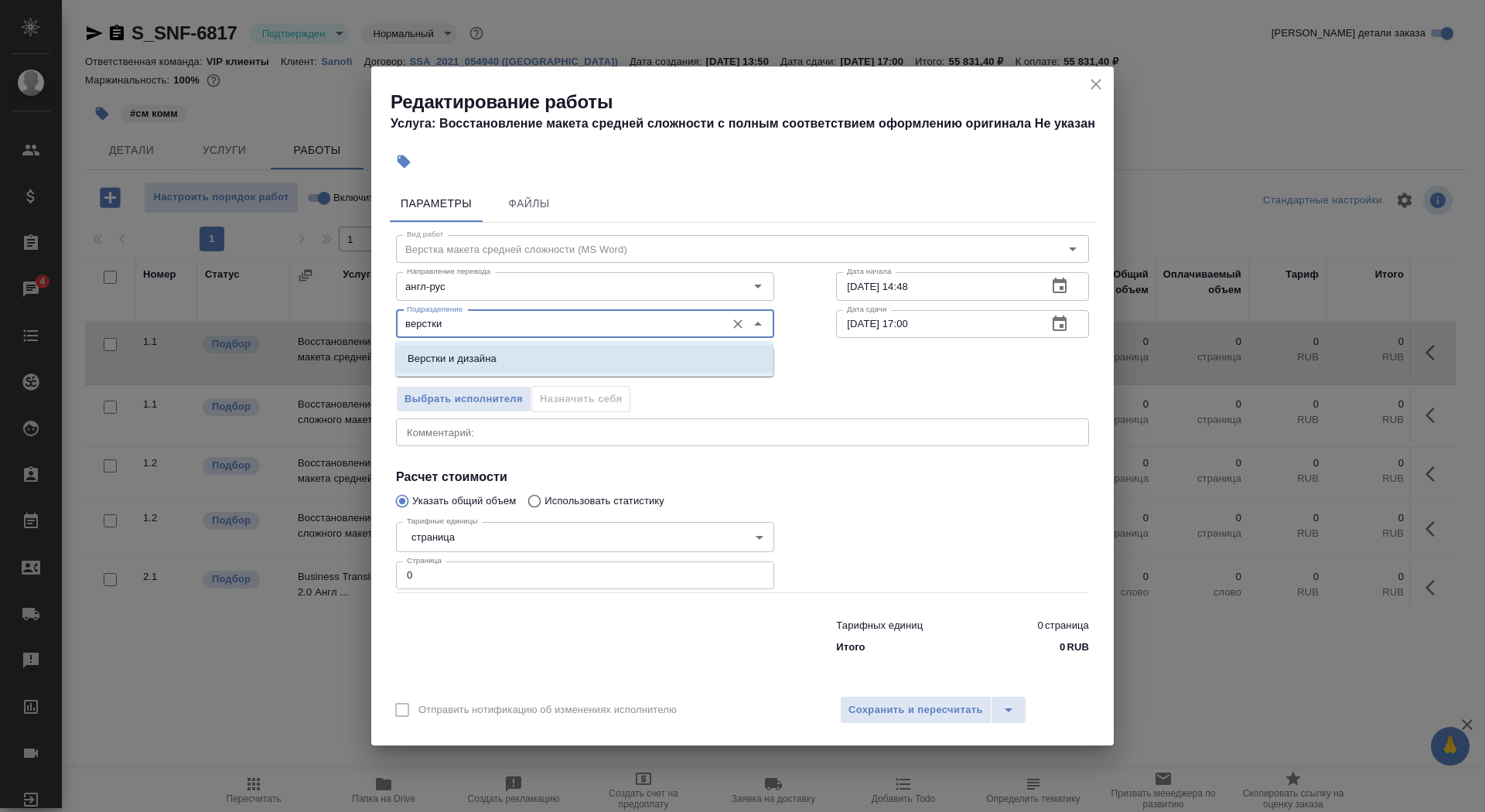
click at [500, 354] on li "Верстки и дизайна" at bounding box center [584, 359] width 378 height 28
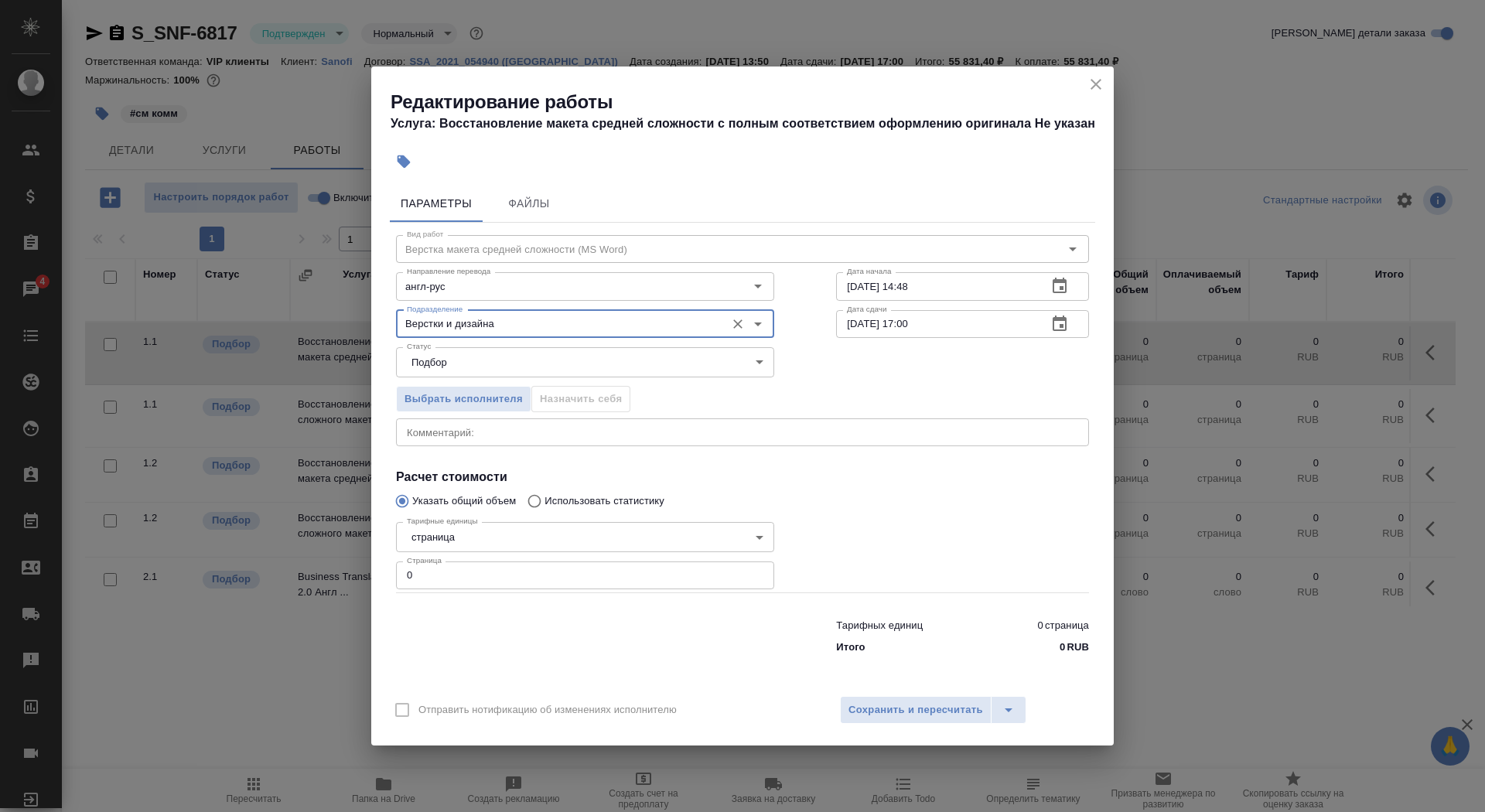
type input "Верстки и дизайна"
click at [502, 535] on body "🙏 .cls-1 fill:#fff; AWATERA Saydasheva Dilyara Клиенты Спецификации Заказы 4 Ча…" at bounding box center [742, 406] width 1485 height 812
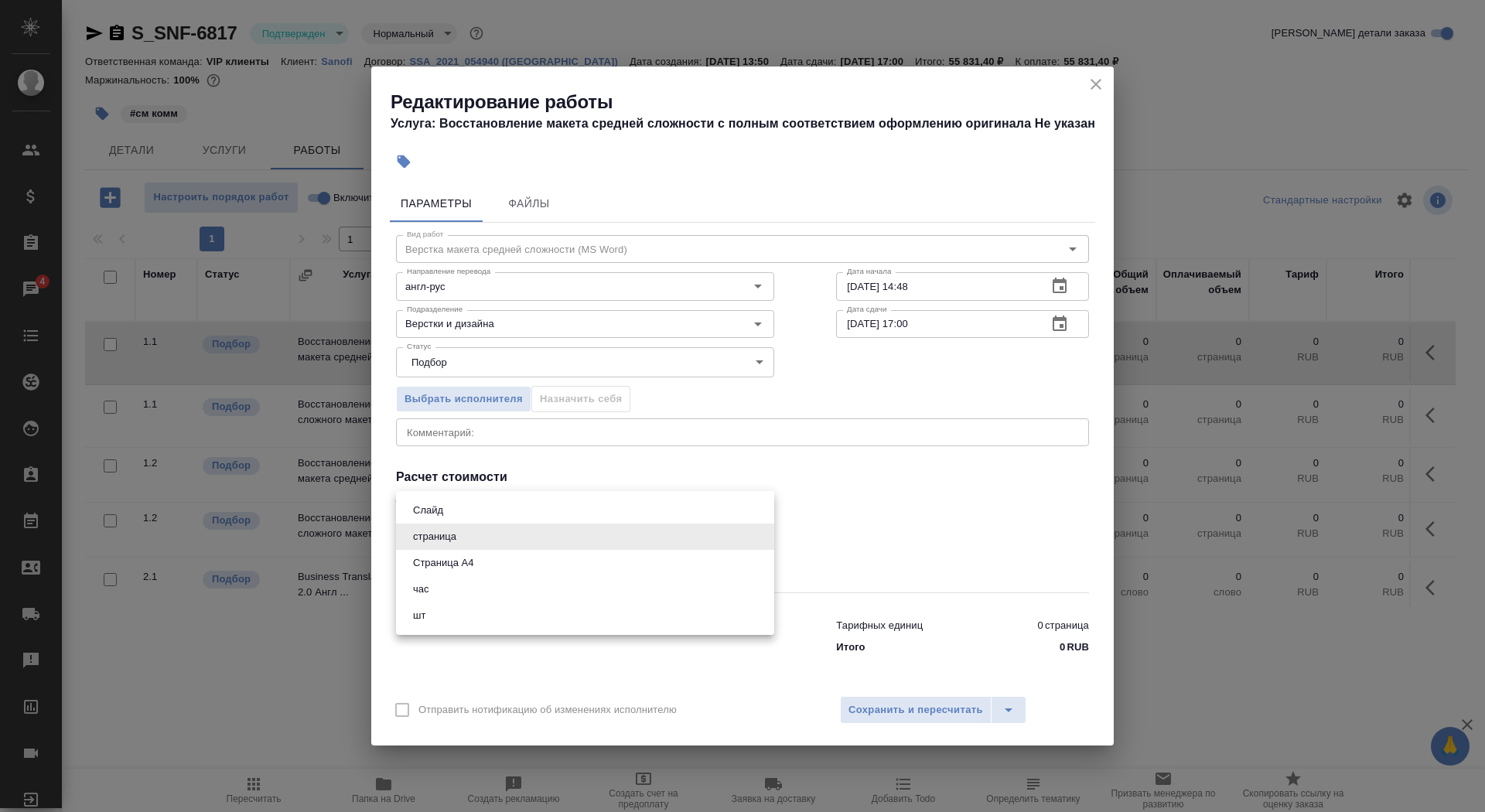
click at [507, 568] on li "Страница А4" at bounding box center [585, 563] width 378 height 26
type input "5f036ec4e16dec2d6b59c8ff"
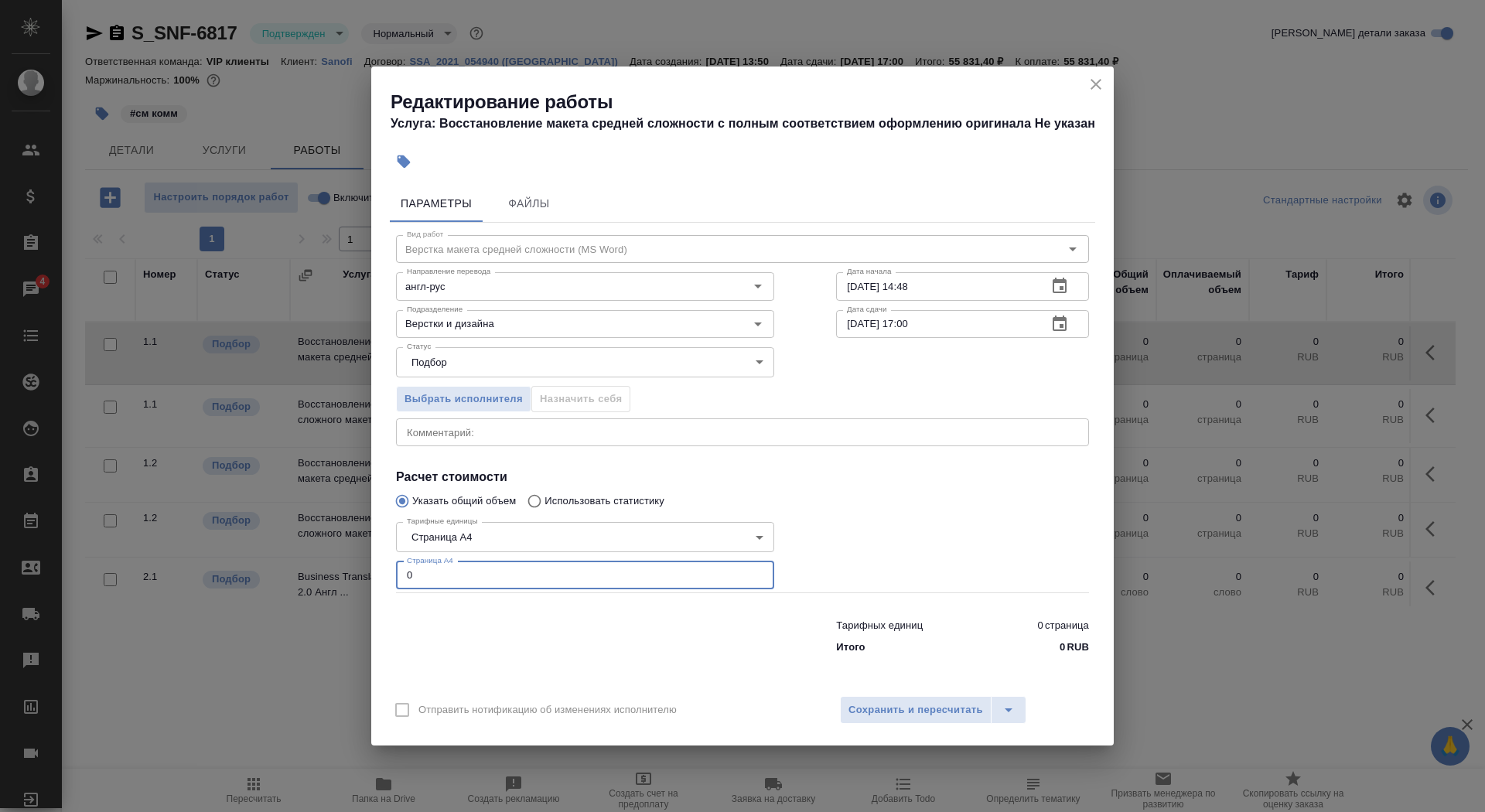
click at [504, 581] on input "0" at bounding box center [585, 576] width 378 height 28
type input "38"
click at [967, 294] on input "[DATE] 14:48" at bounding box center [936, 286] width 199 height 28
click at [1063, 283] on icon "button" at bounding box center [1060, 285] width 14 height 16
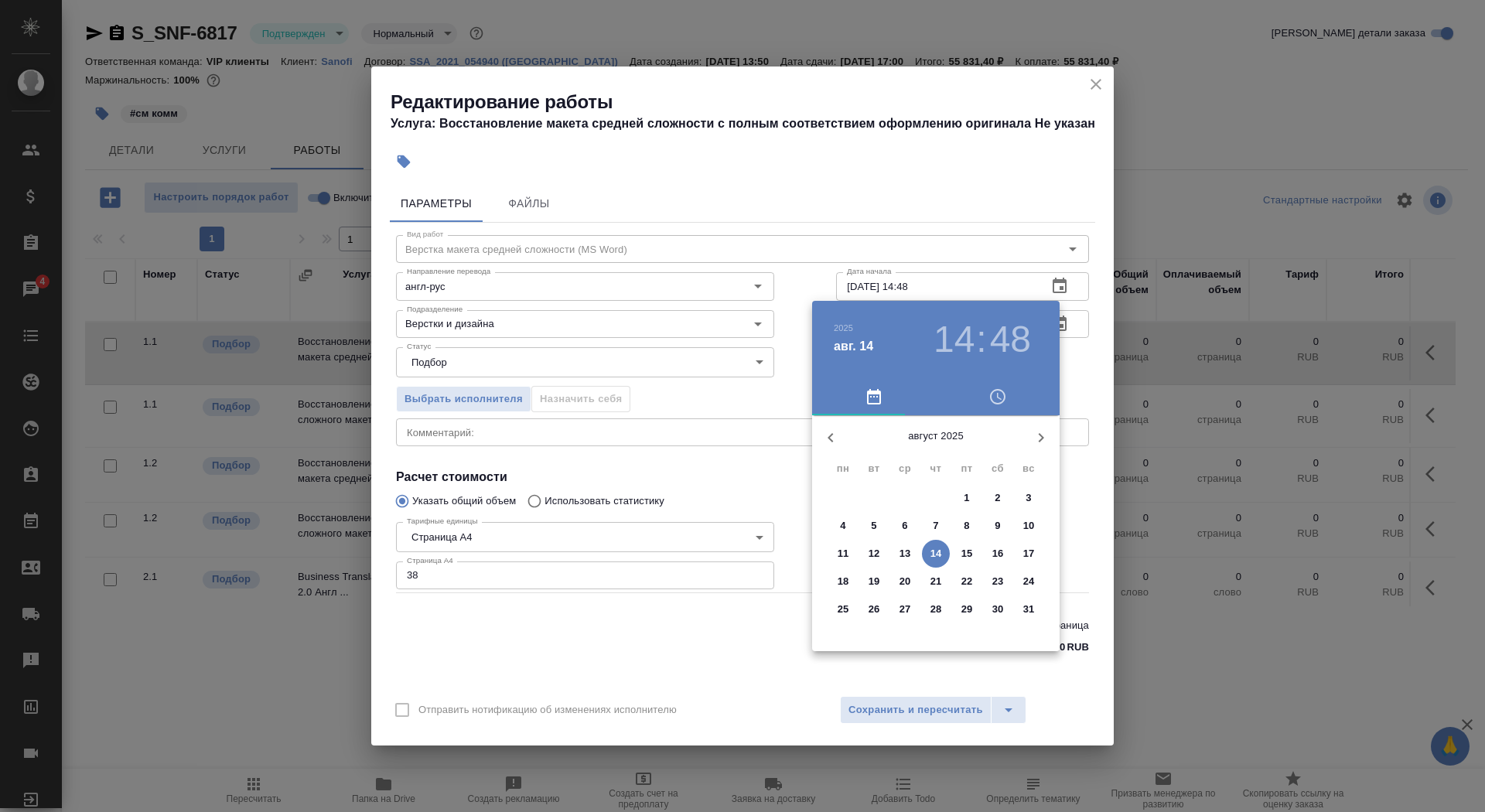
click at [939, 555] on p "14" at bounding box center [936, 554] width 12 height 16
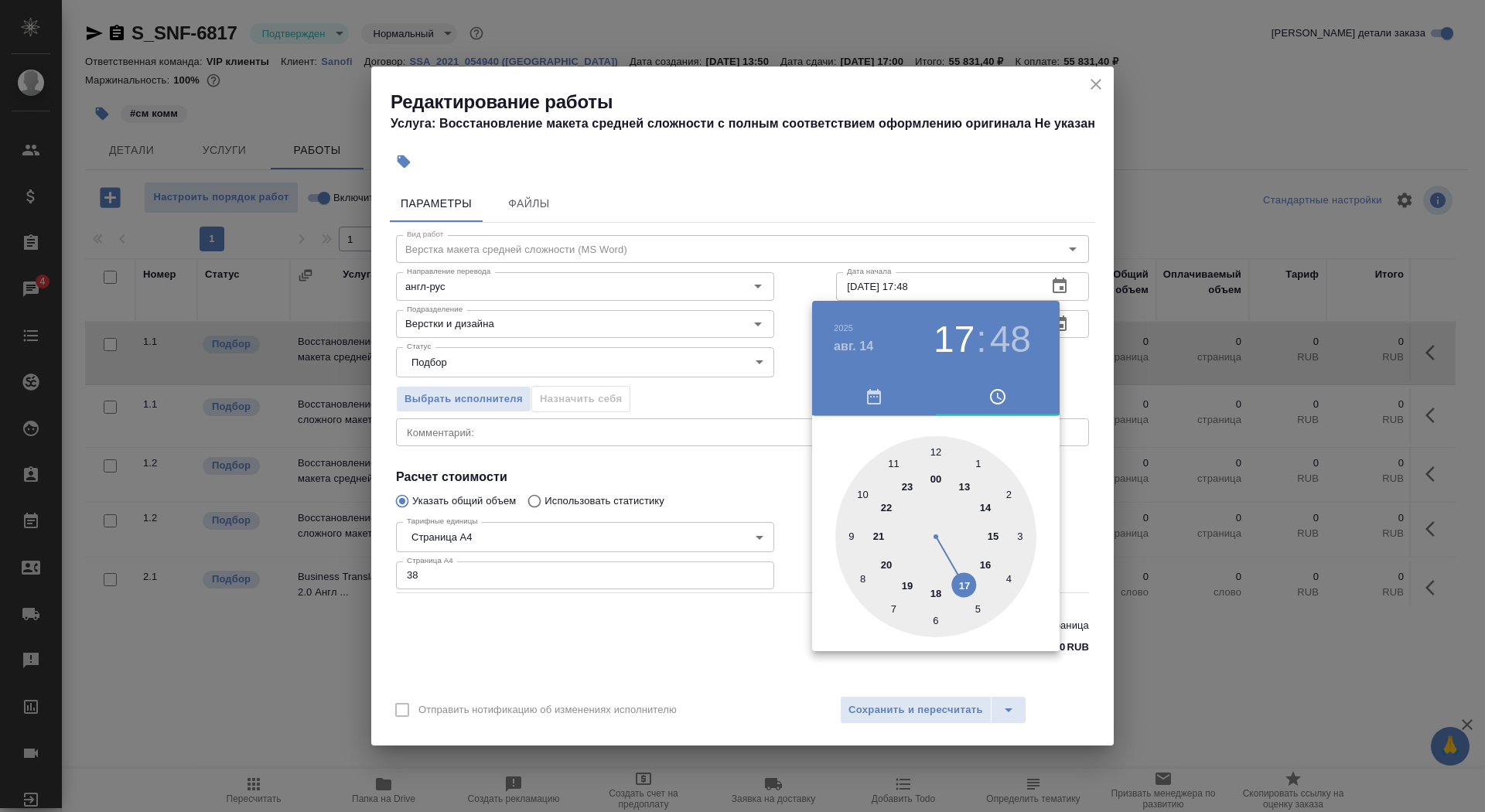
click at [964, 584] on div at bounding box center [936, 536] width 201 height 201
click at [937, 452] on div at bounding box center [936, 536] width 201 height 201
type input "[DATE] 17:00"
click at [713, 486] on div at bounding box center [742, 406] width 1485 height 812
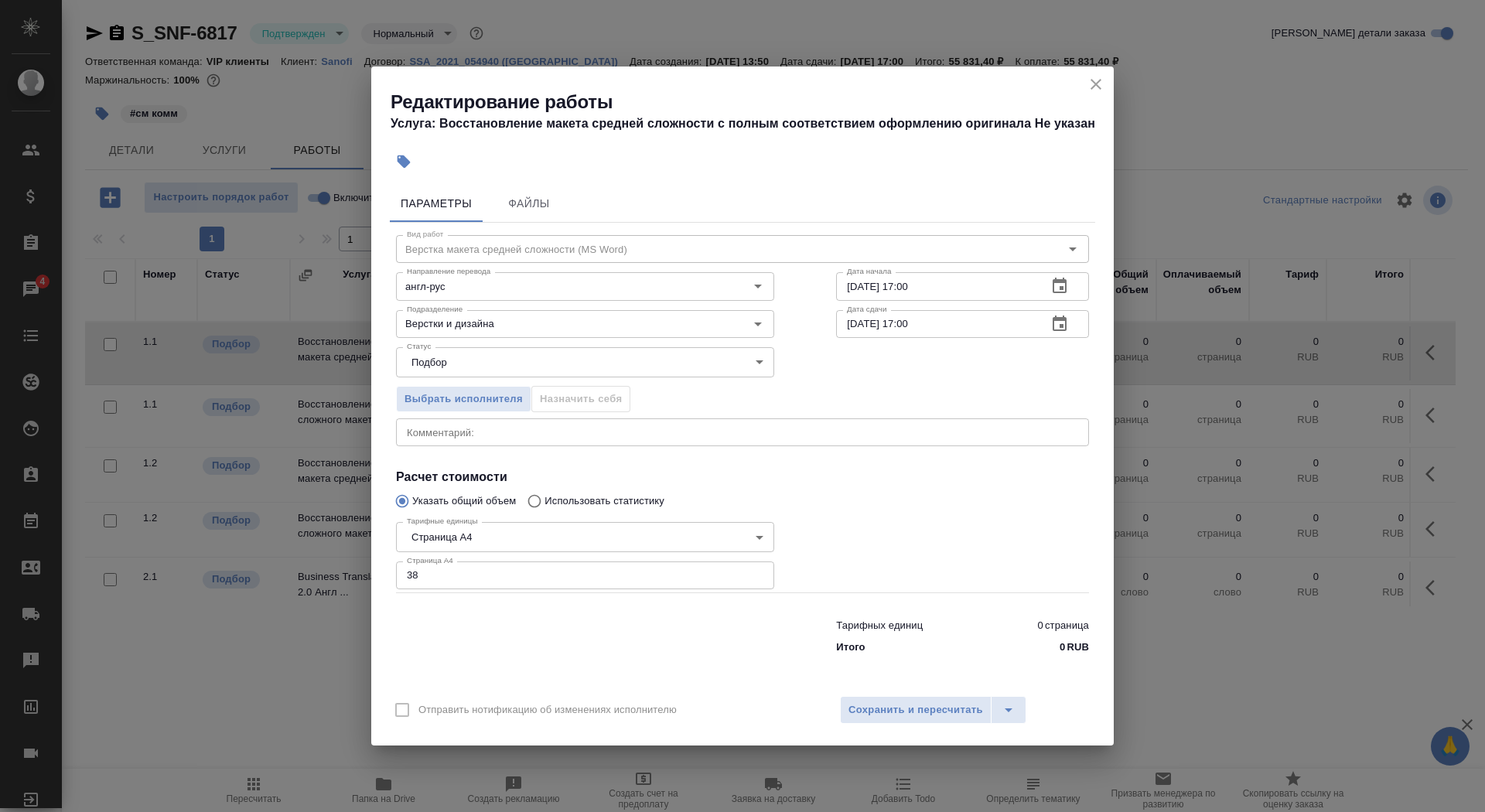
click at [1058, 326] on icon "button" at bounding box center [1060, 324] width 19 height 19
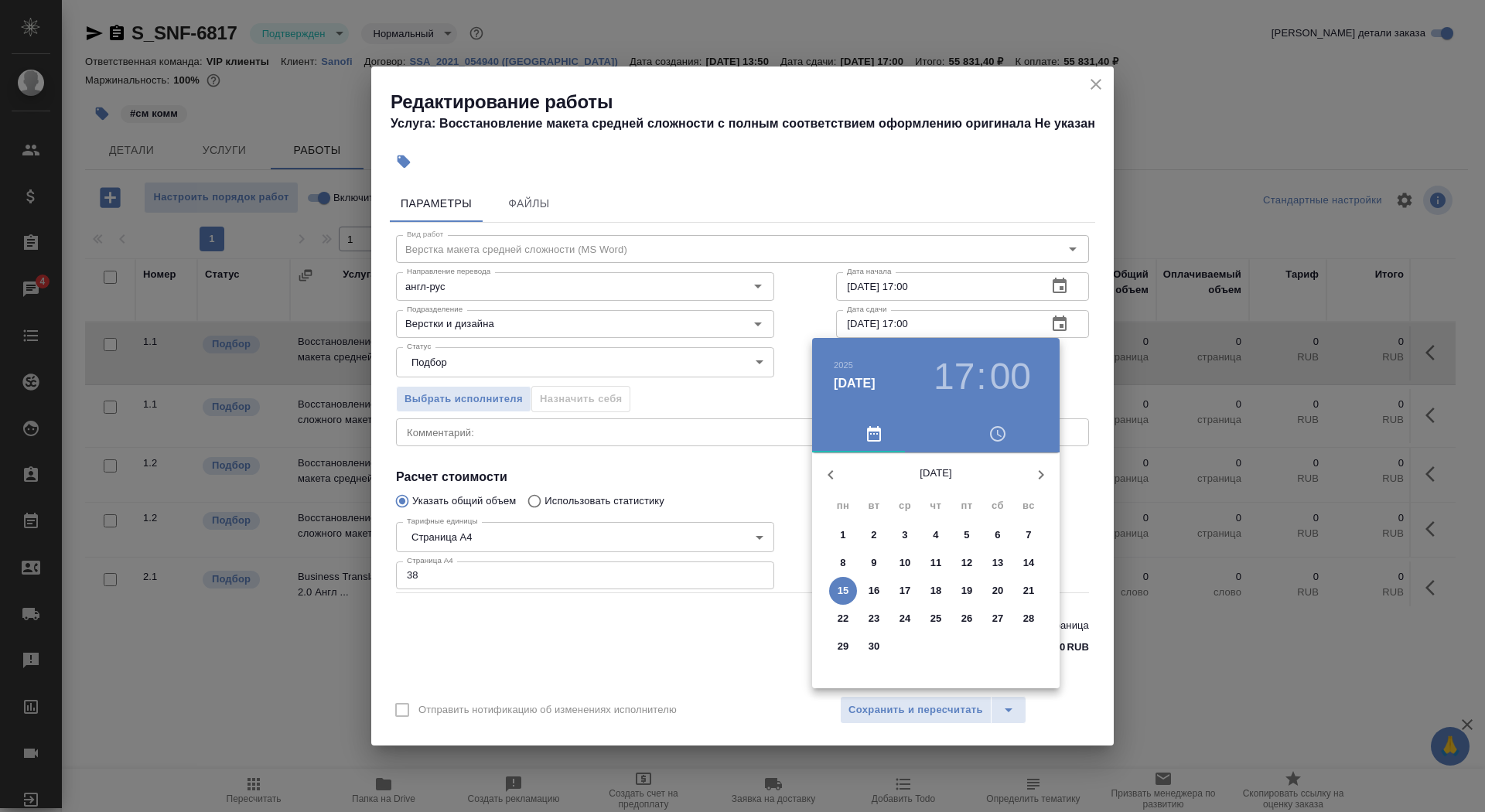
click at [834, 468] on icon "button" at bounding box center [831, 475] width 19 height 19
click at [961, 594] on p "15" at bounding box center [967, 591] width 12 height 16
type input "[DATE] 17:00"
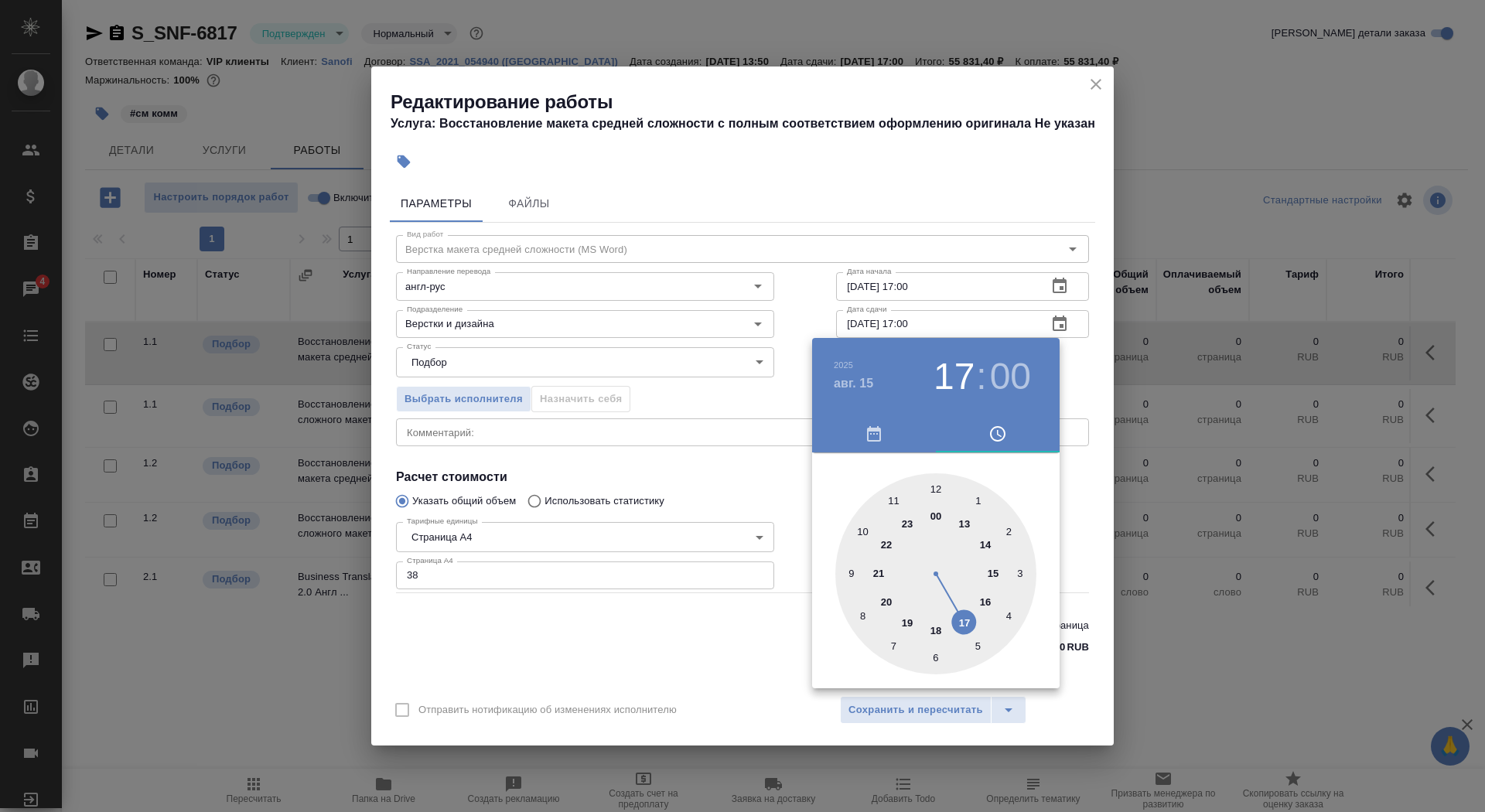
click at [962, 622] on div at bounding box center [936, 573] width 201 height 201
click at [748, 515] on div at bounding box center [742, 406] width 1485 height 812
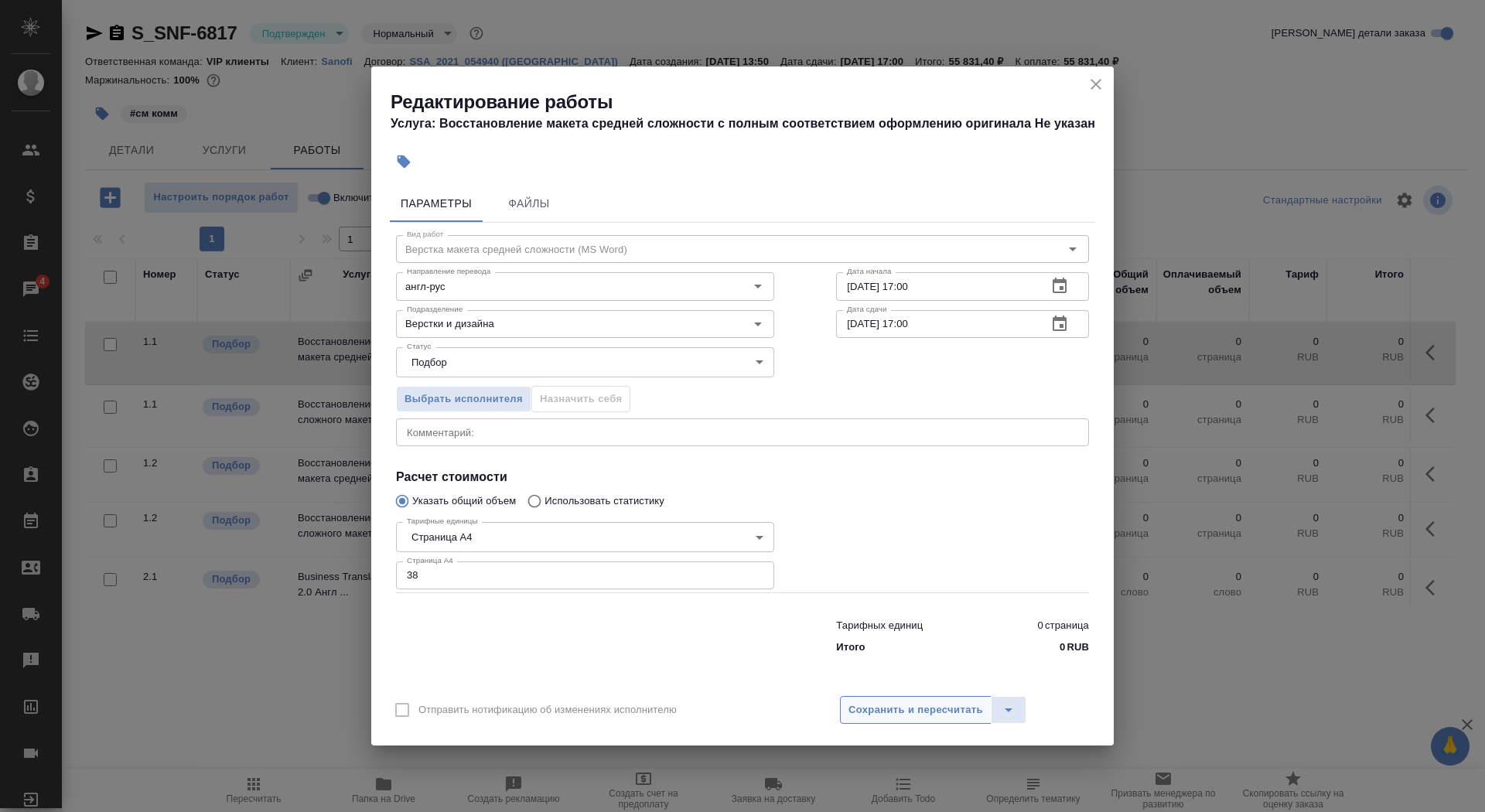
click at [871, 713] on span "Сохранить и пересчитать" at bounding box center [915, 710] width 134 height 18
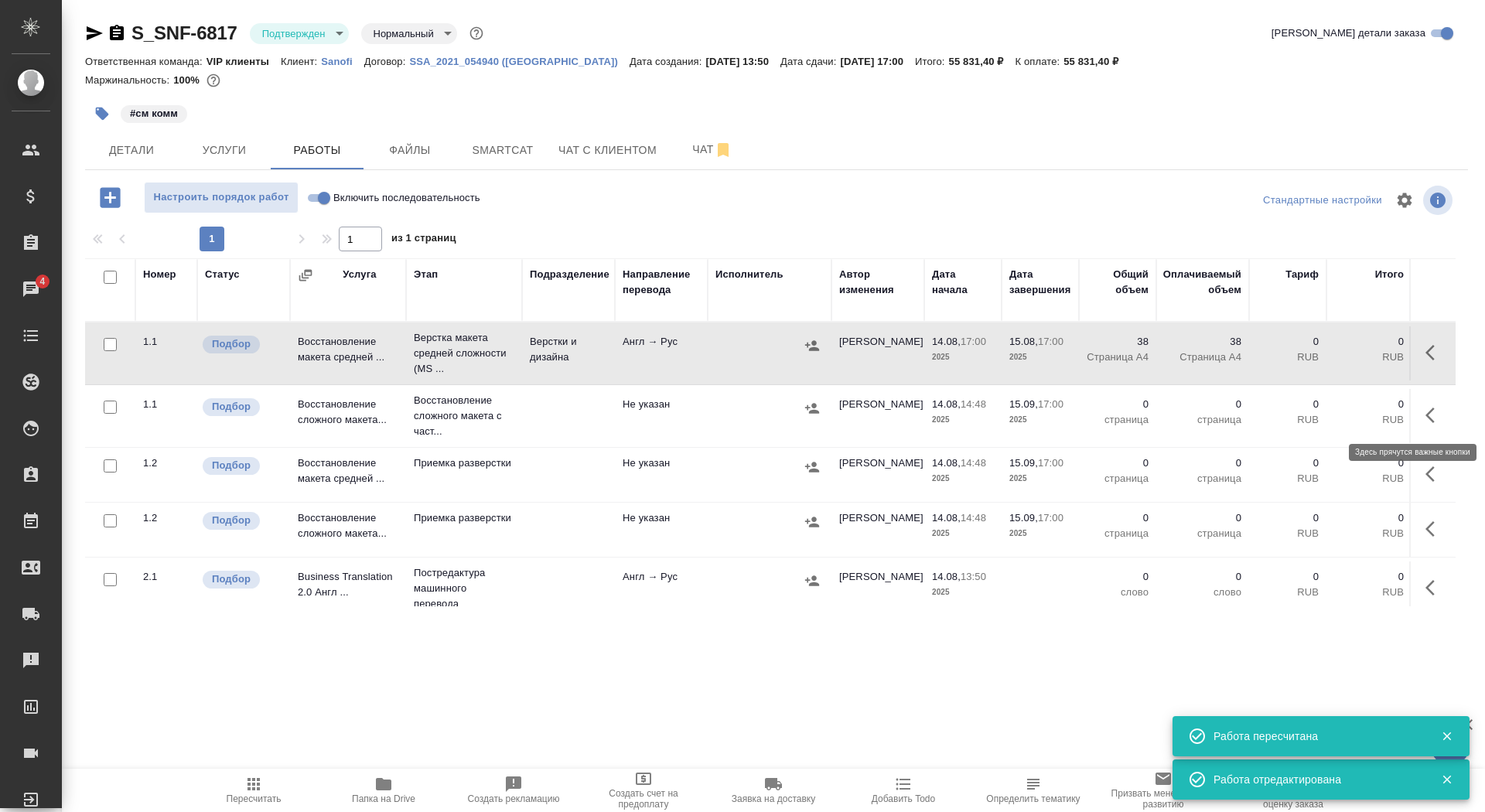
click at [1424, 411] on button "button" at bounding box center [1434, 416] width 37 height 37
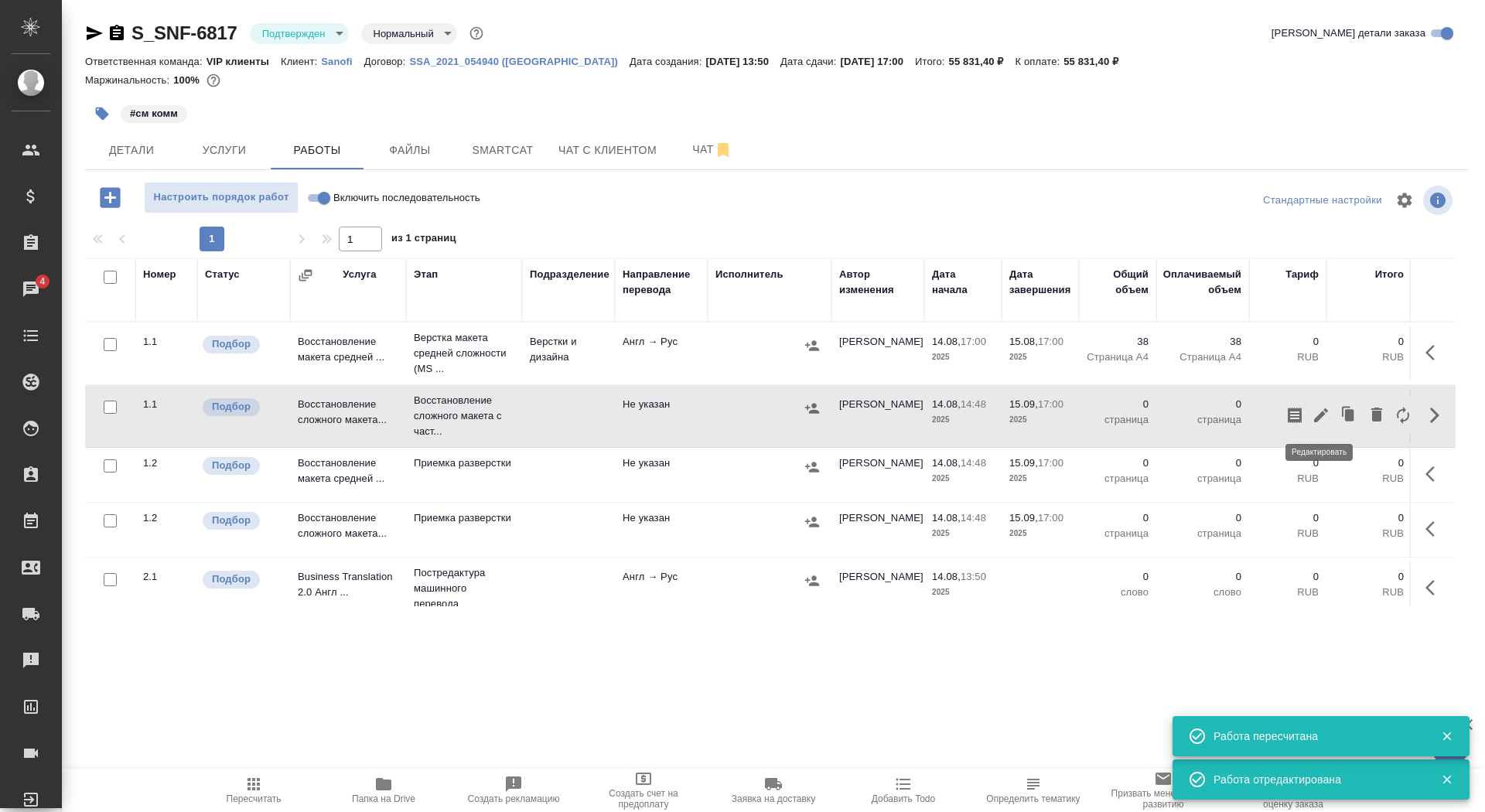
click at [1322, 409] on icon "button" at bounding box center [1321, 416] width 19 height 19
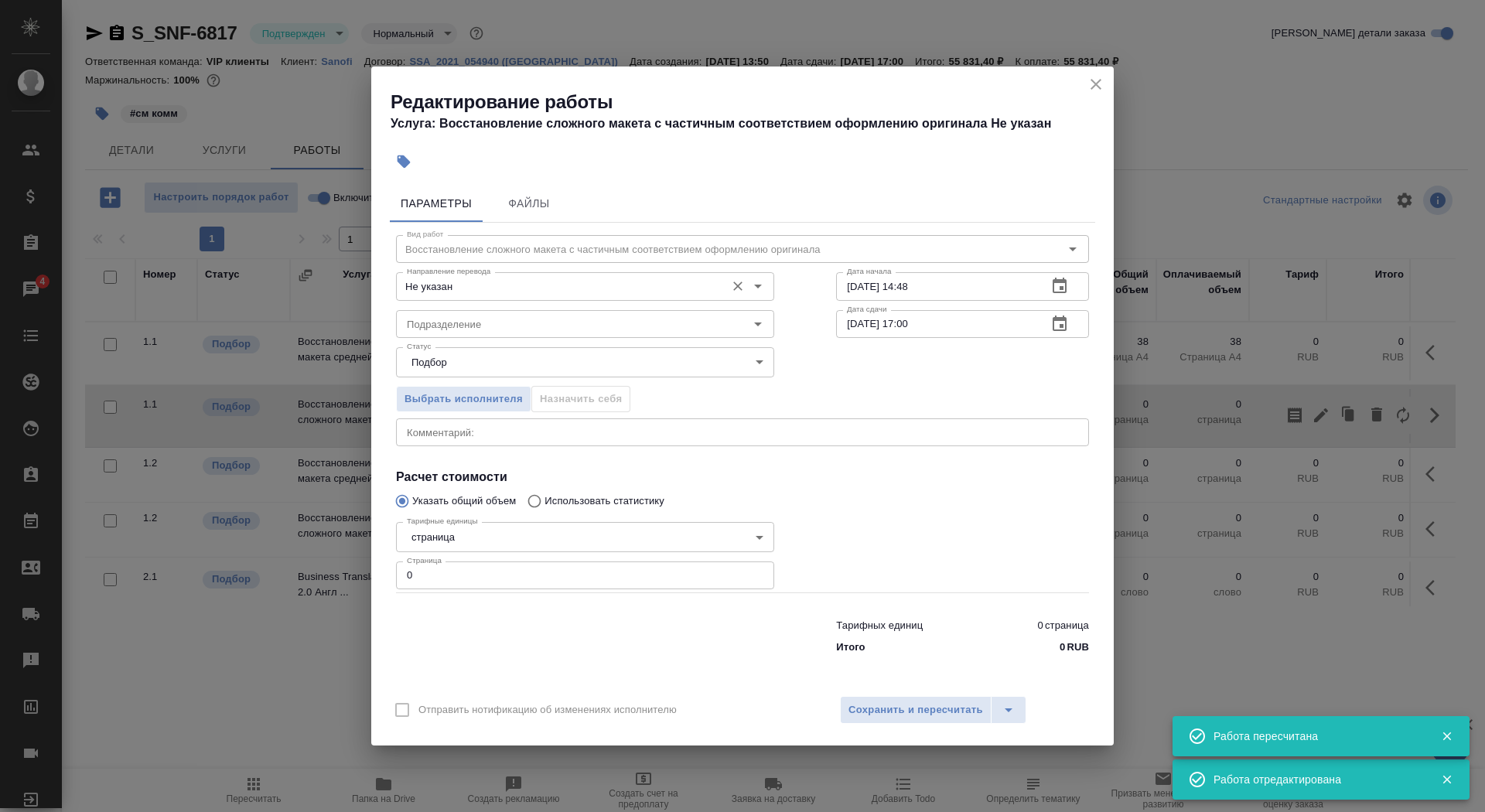
click at [580, 282] on input "Не указан" at bounding box center [559, 286] width 317 height 19
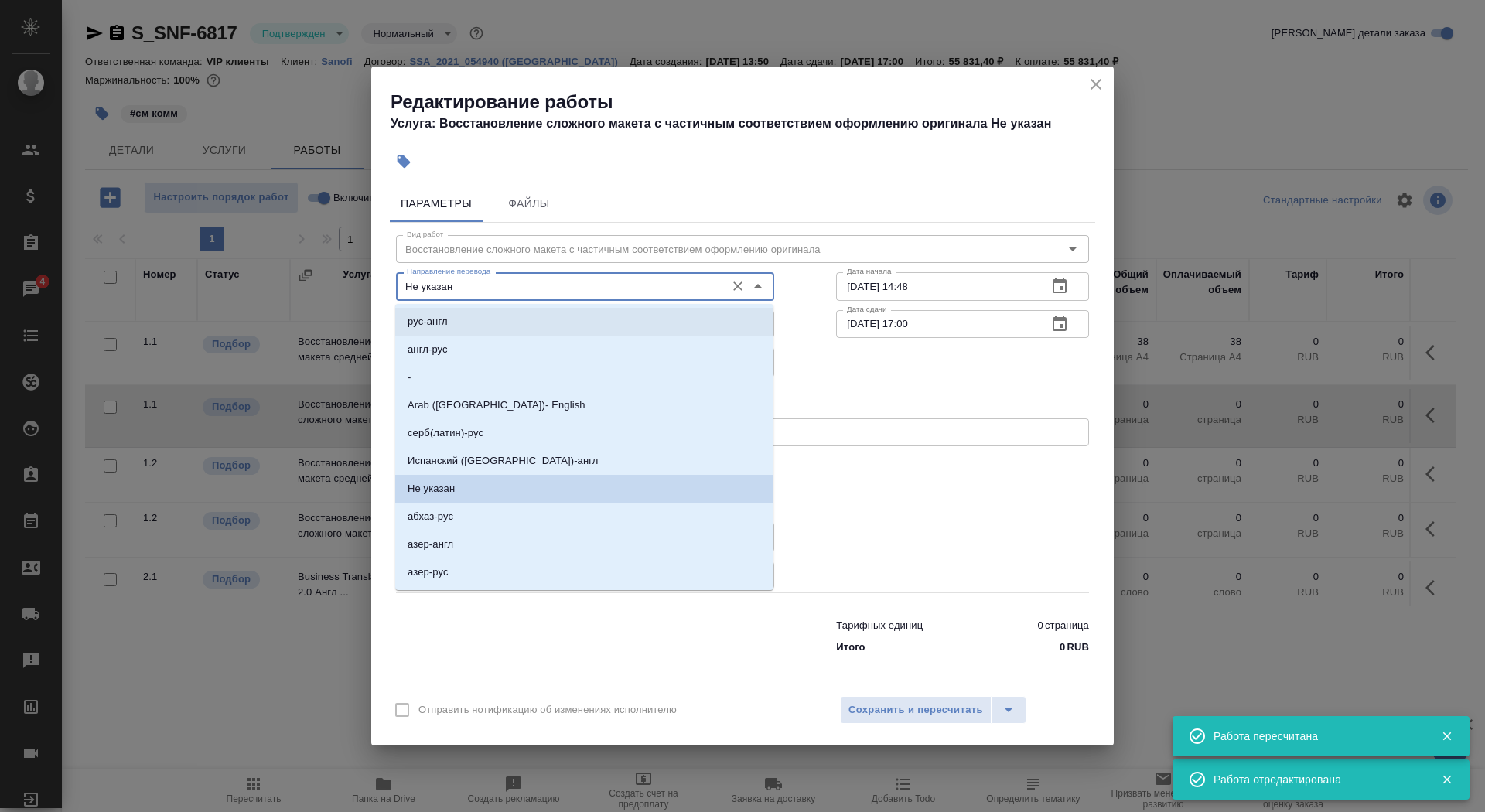
click at [579, 340] on li "англ-рус" at bounding box center [584, 350] width 378 height 28
type input "англ-рус"
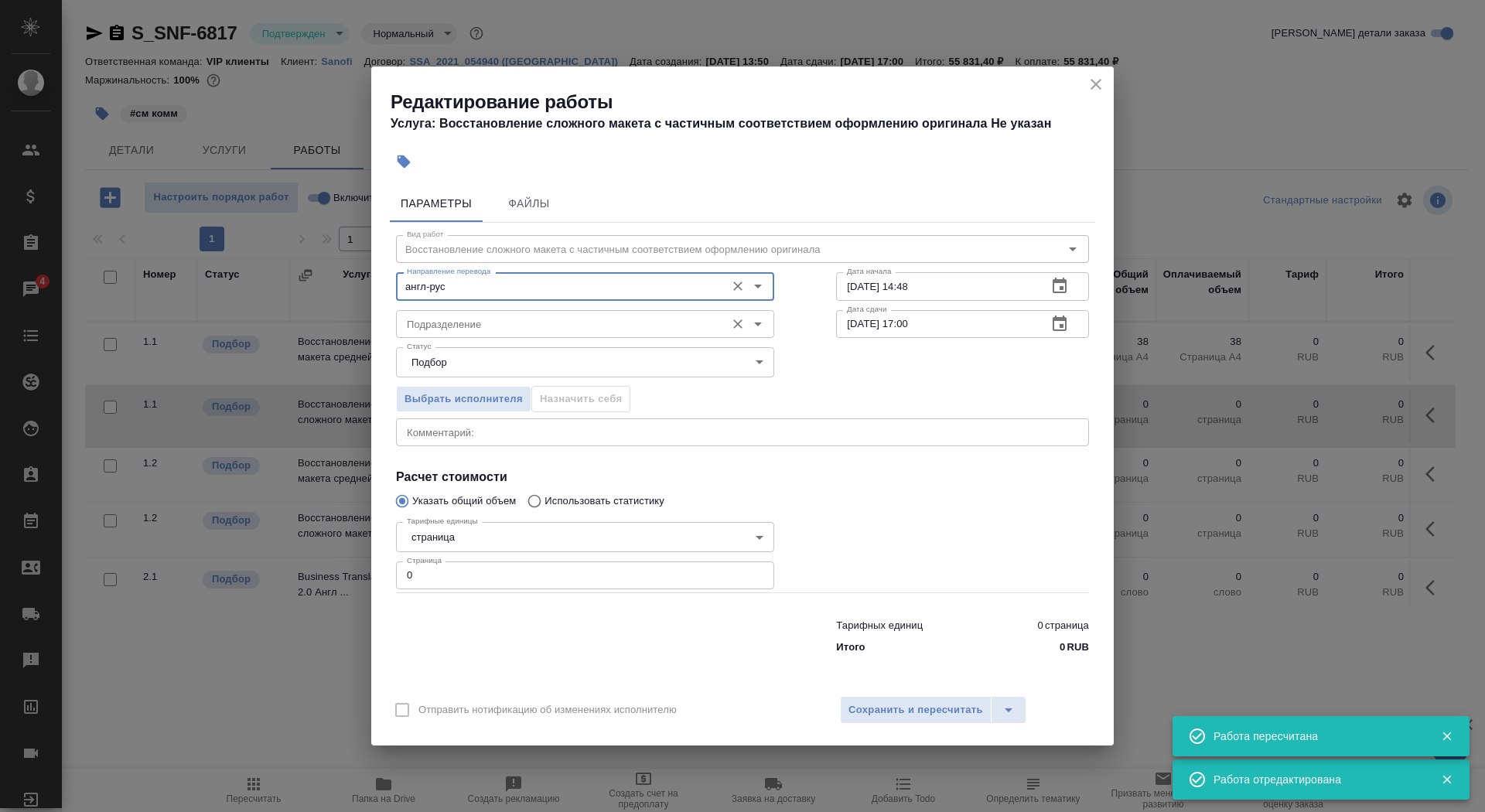
click at [563, 319] on input "Подразделение" at bounding box center [559, 324] width 317 height 19
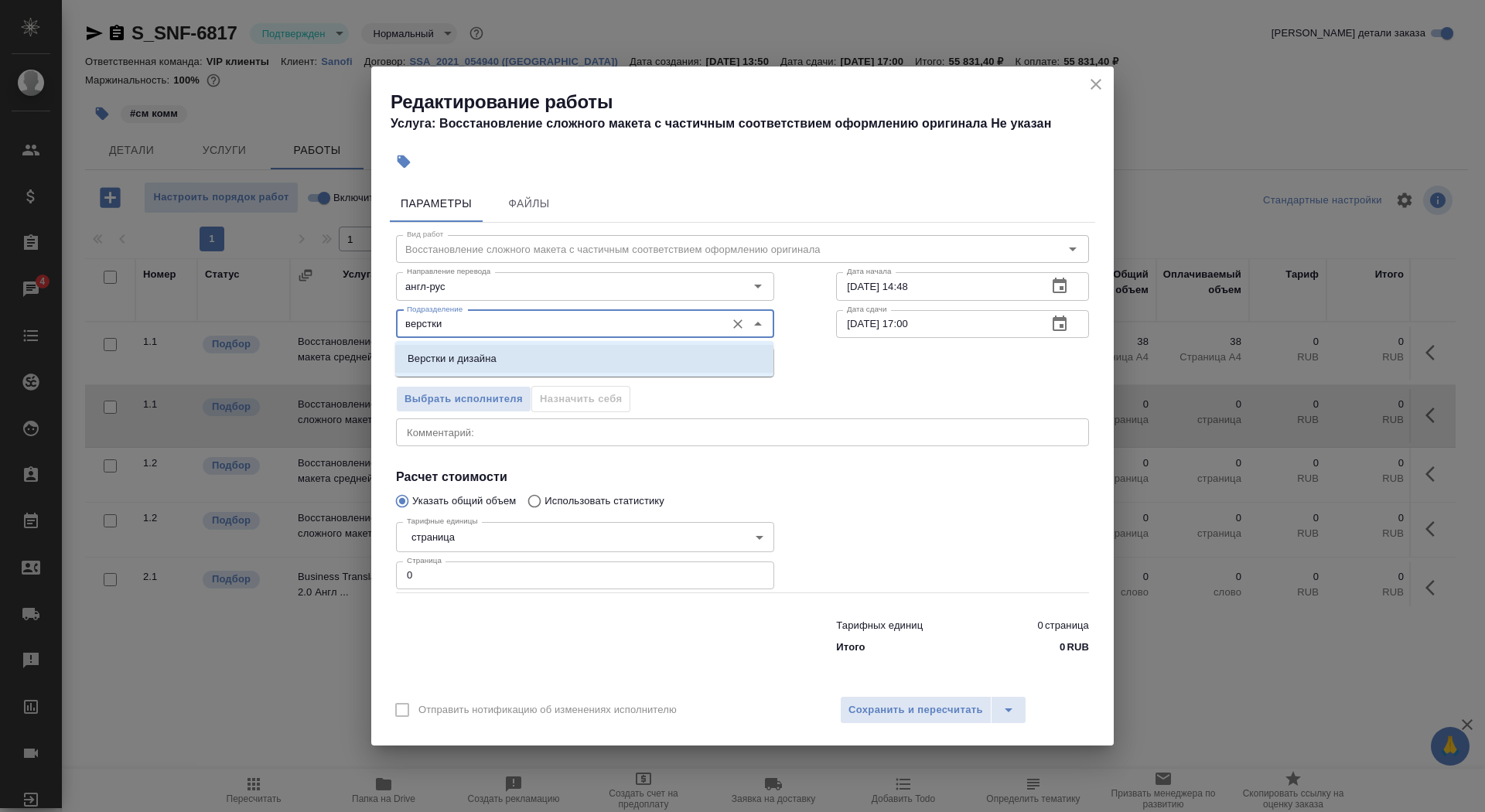
click at [559, 364] on li "Верстки и дизайна" at bounding box center [584, 359] width 378 height 28
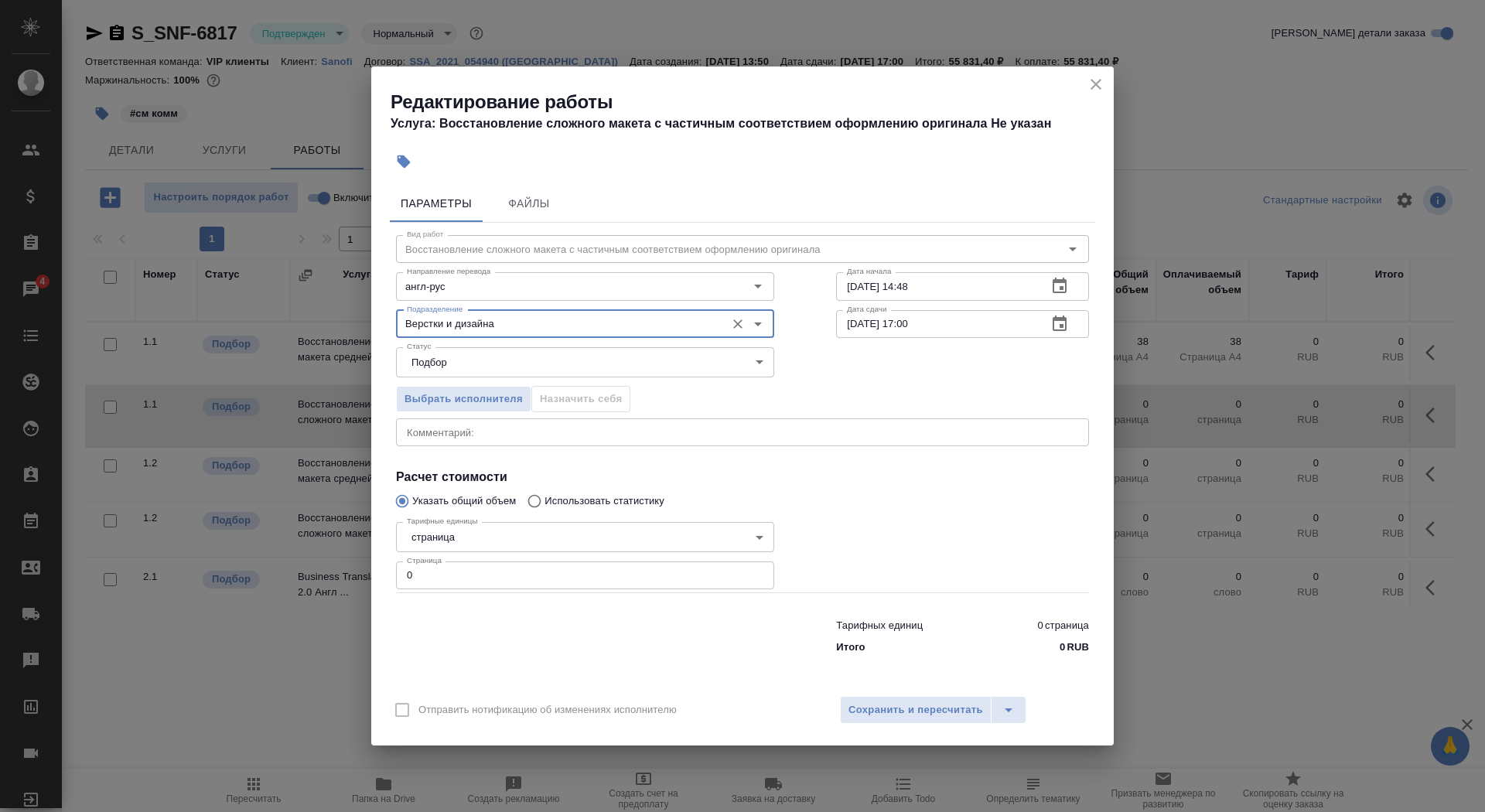
type input "Верстки и дизайна"
click at [534, 542] on body "🙏 .cls-1 fill:#fff; AWATERA Saydasheva Dilyara Клиенты Спецификации Заказы 4 Ча…" at bounding box center [742, 406] width 1485 height 812
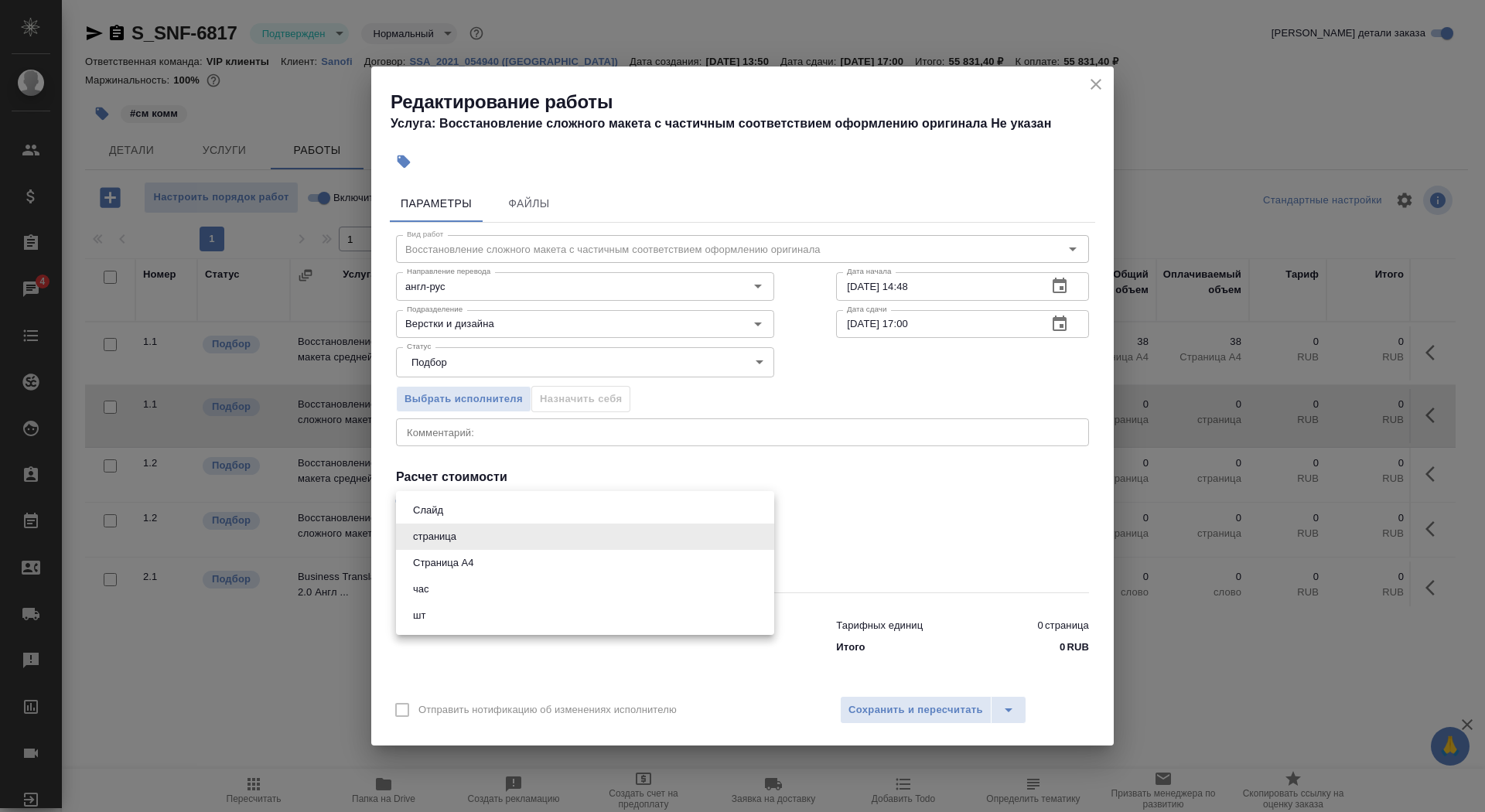
click at [543, 563] on li "Страница А4" at bounding box center [585, 563] width 378 height 26
type input "5f036ec4e16dec2d6b59c8ff"
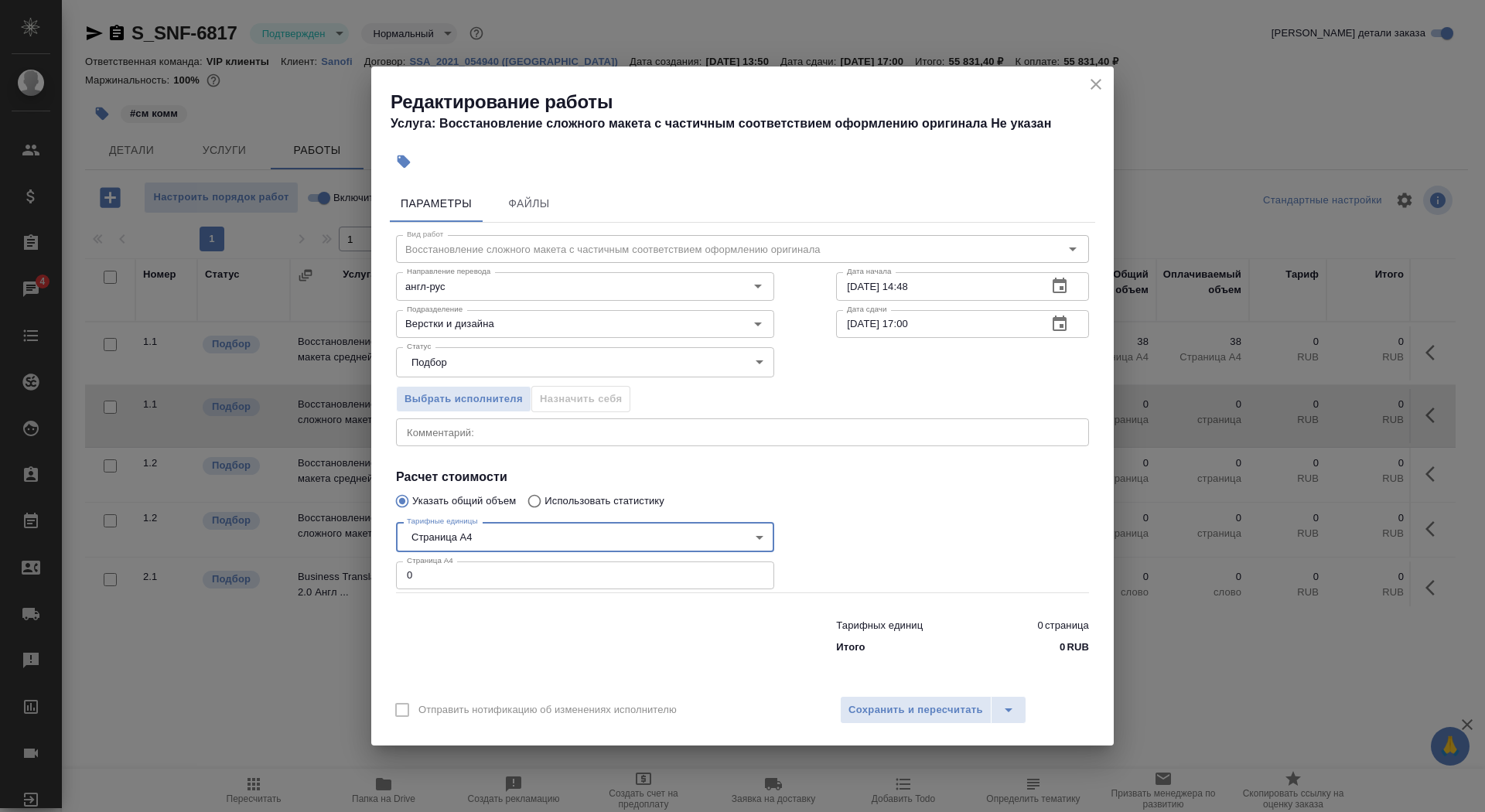
click at [549, 570] on input "0" at bounding box center [585, 576] width 378 height 28
type input "77"
click at [1058, 290] on icon "button" at bounding box center [1060, 286] width 19 height 19
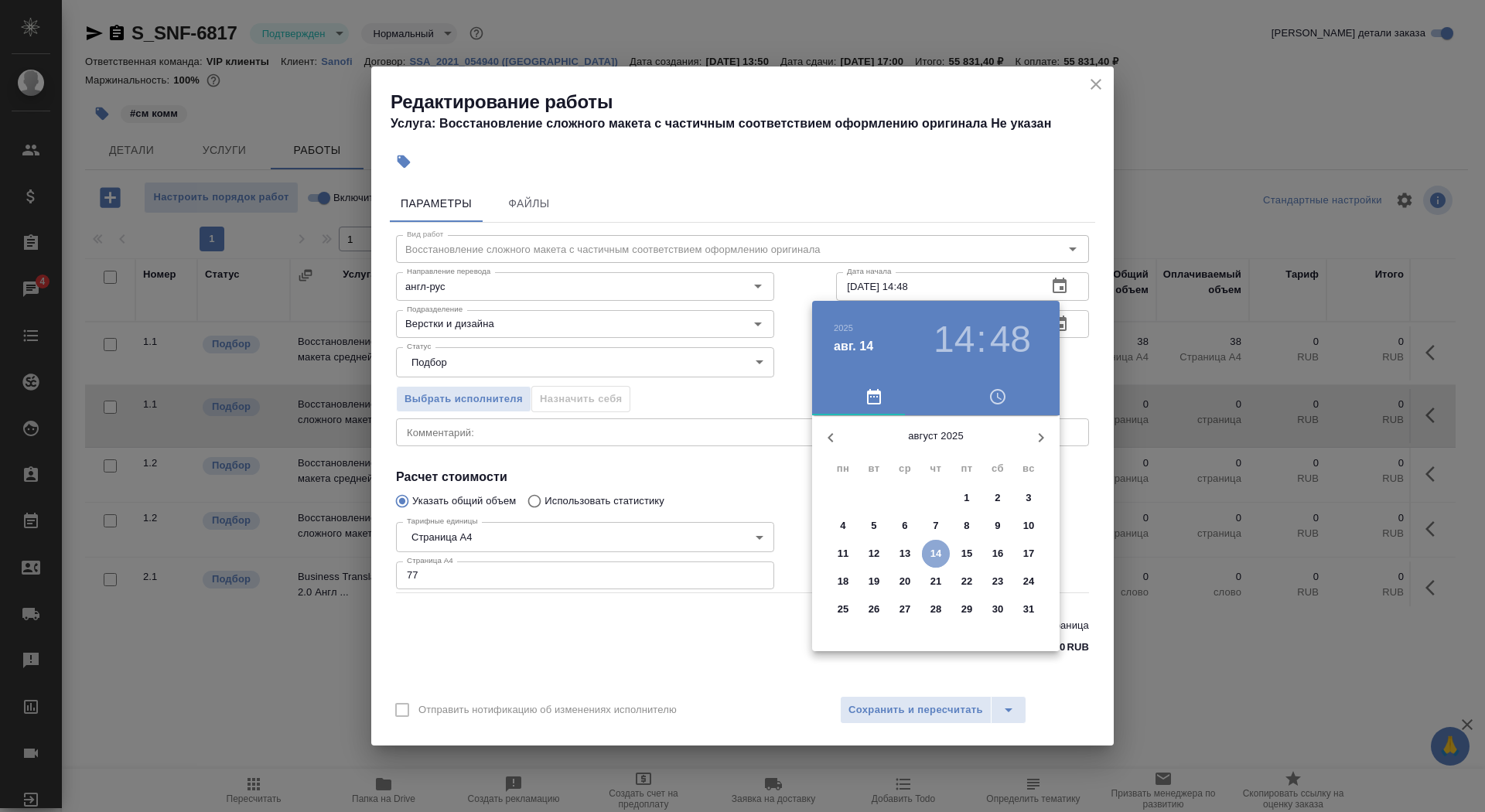
click at [940, 547] on p "14" at bounding box center [936, 554] width 12 height 16
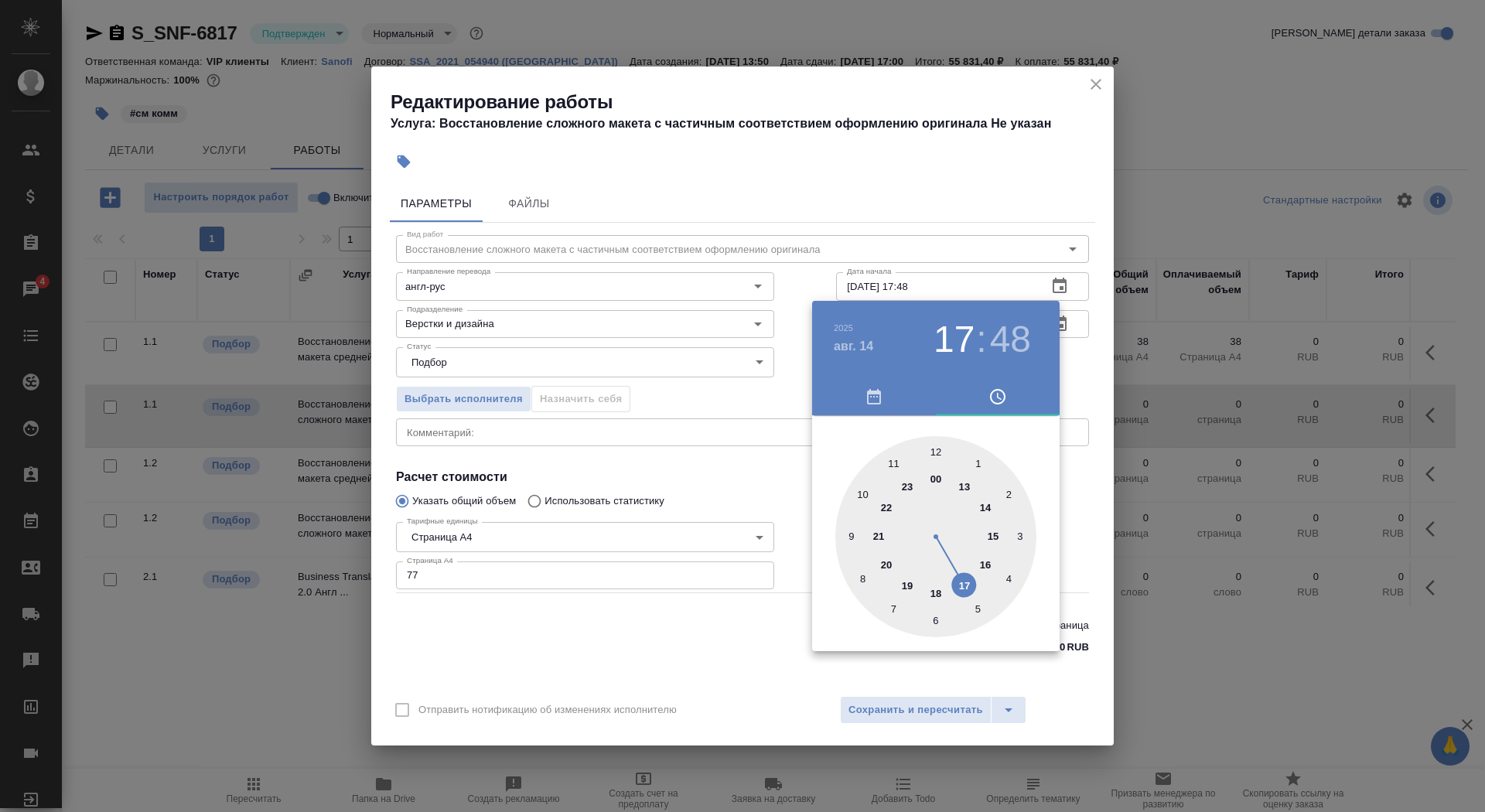
click at [966, 579] on div at bounding box center [936, 536] width 201 height 201
click at [935, 455] on div at bounding box center [936, 536] width 201 height 201
type input "[DATE] 17:00"
click at [699, 480] on div at bounding box center [742, 406] width 1485 height 812
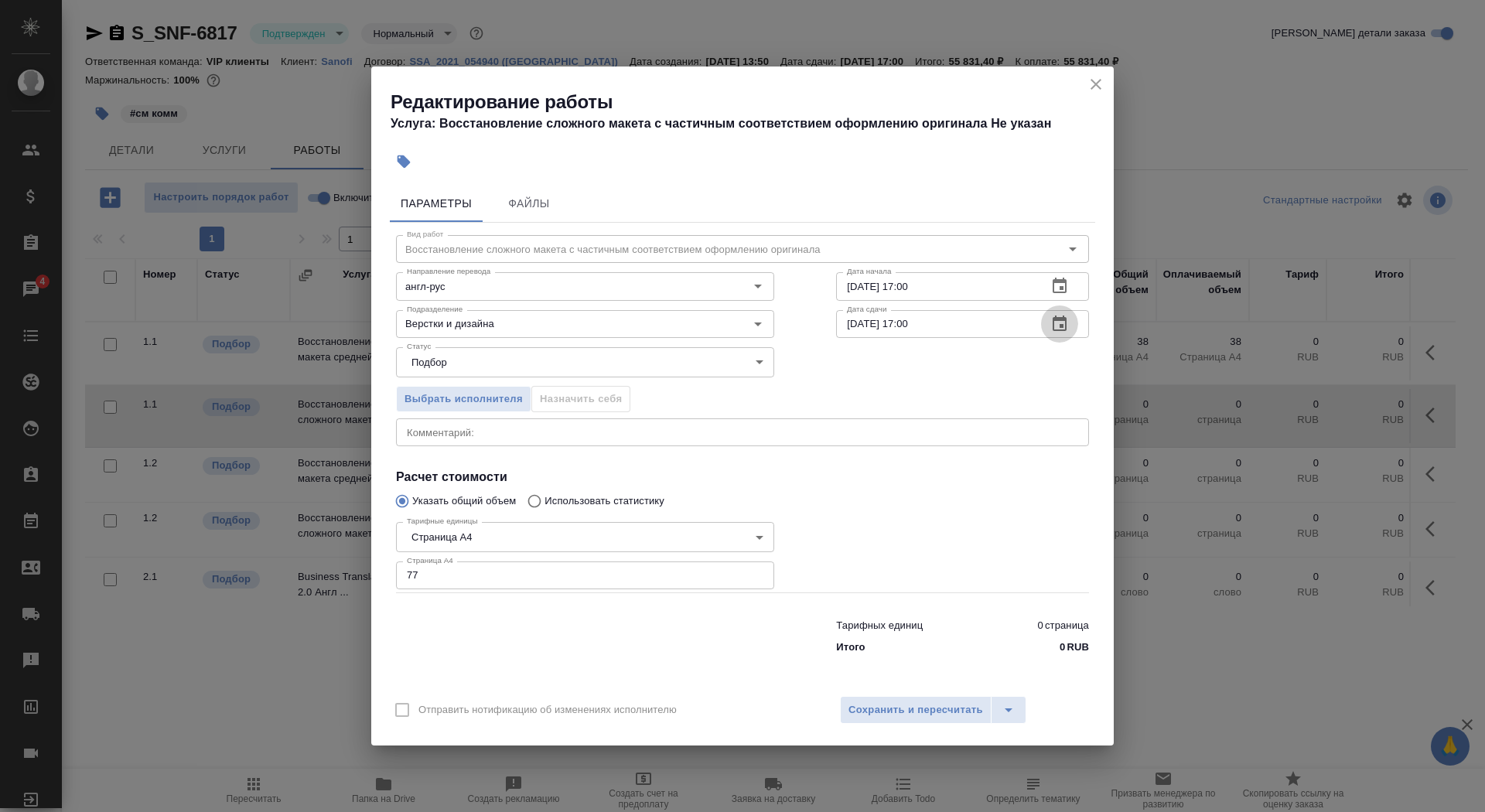
click at [1055, 315] on icon "button" at bounding box center [1060, 324] width 19 height 19
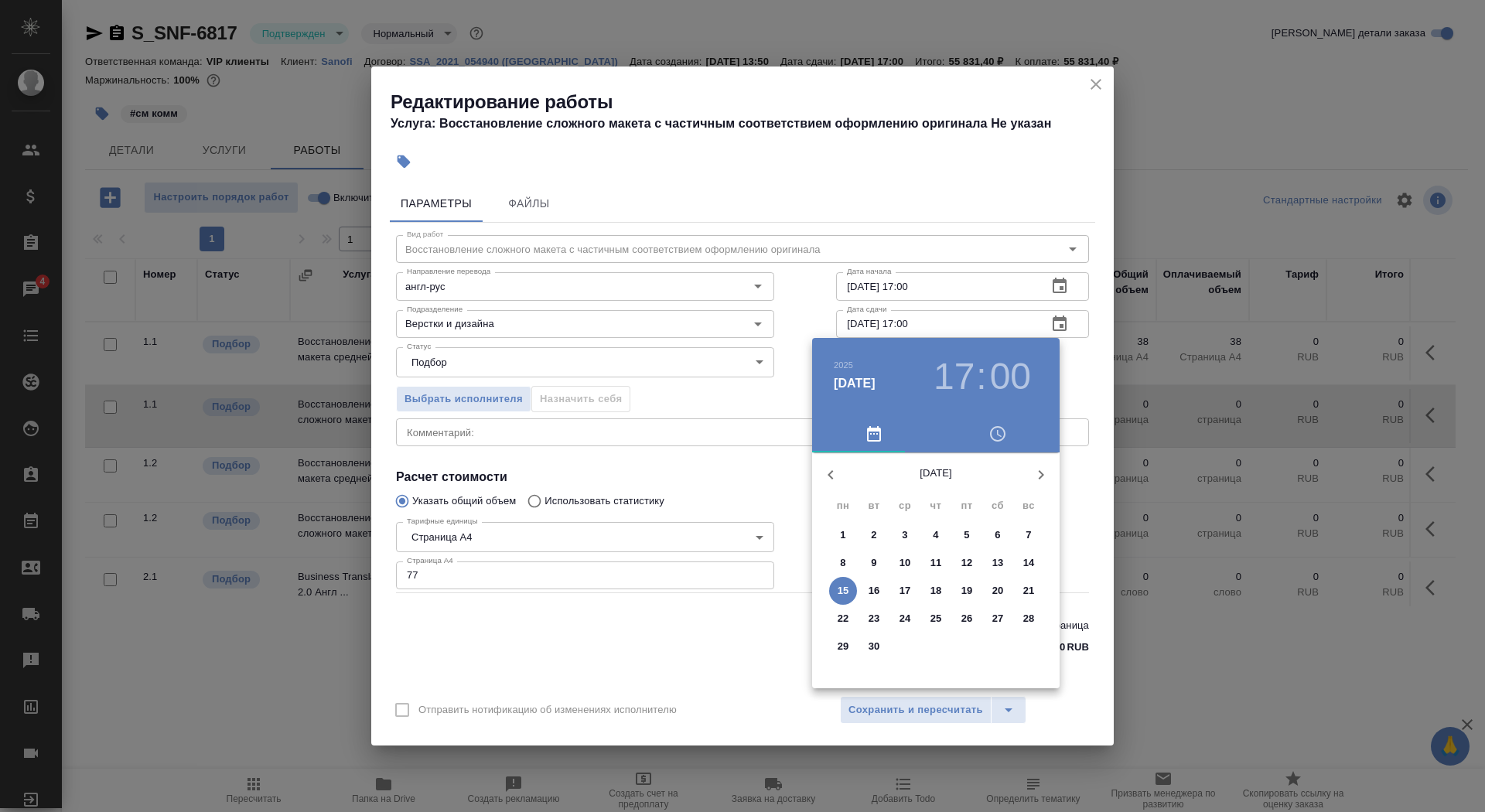
click at [831, 474] on icon "button" at bounding box center [831, 475] width 19 height 19
click at [973, 590] on span "15" at bounding box center [967, 591] width 28 height 16
type input "[DATE] 17:00"
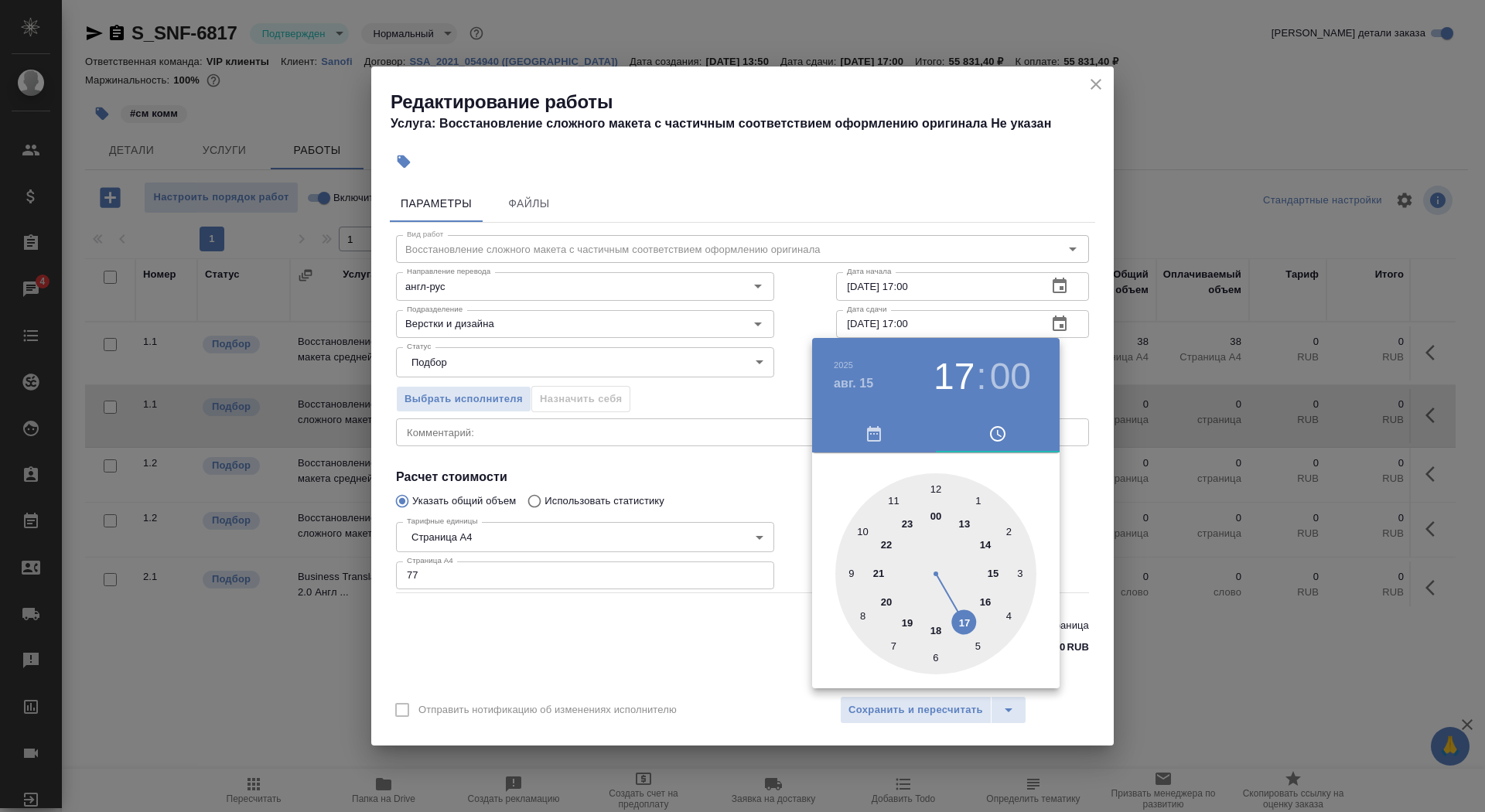
click at [964, 621] on div at bounding box center [936, 573] width 201 height 201
click at [745, 471] on div at bounding box center [742, 406] width 1485 height 812
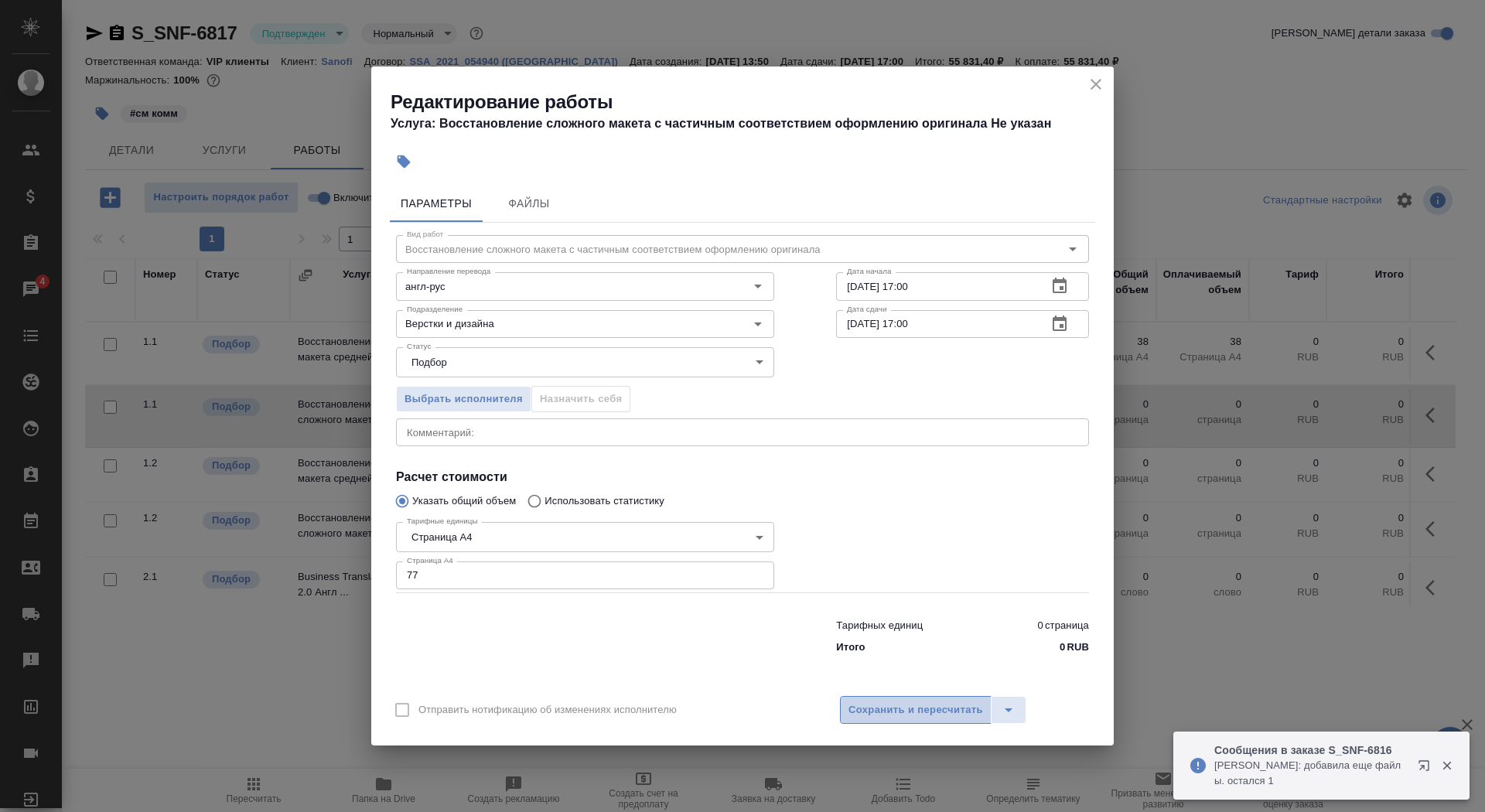
click at [897, 698] on button "Сохранить и пересчитать" at bounding box center [915, 710] width 152 height 28
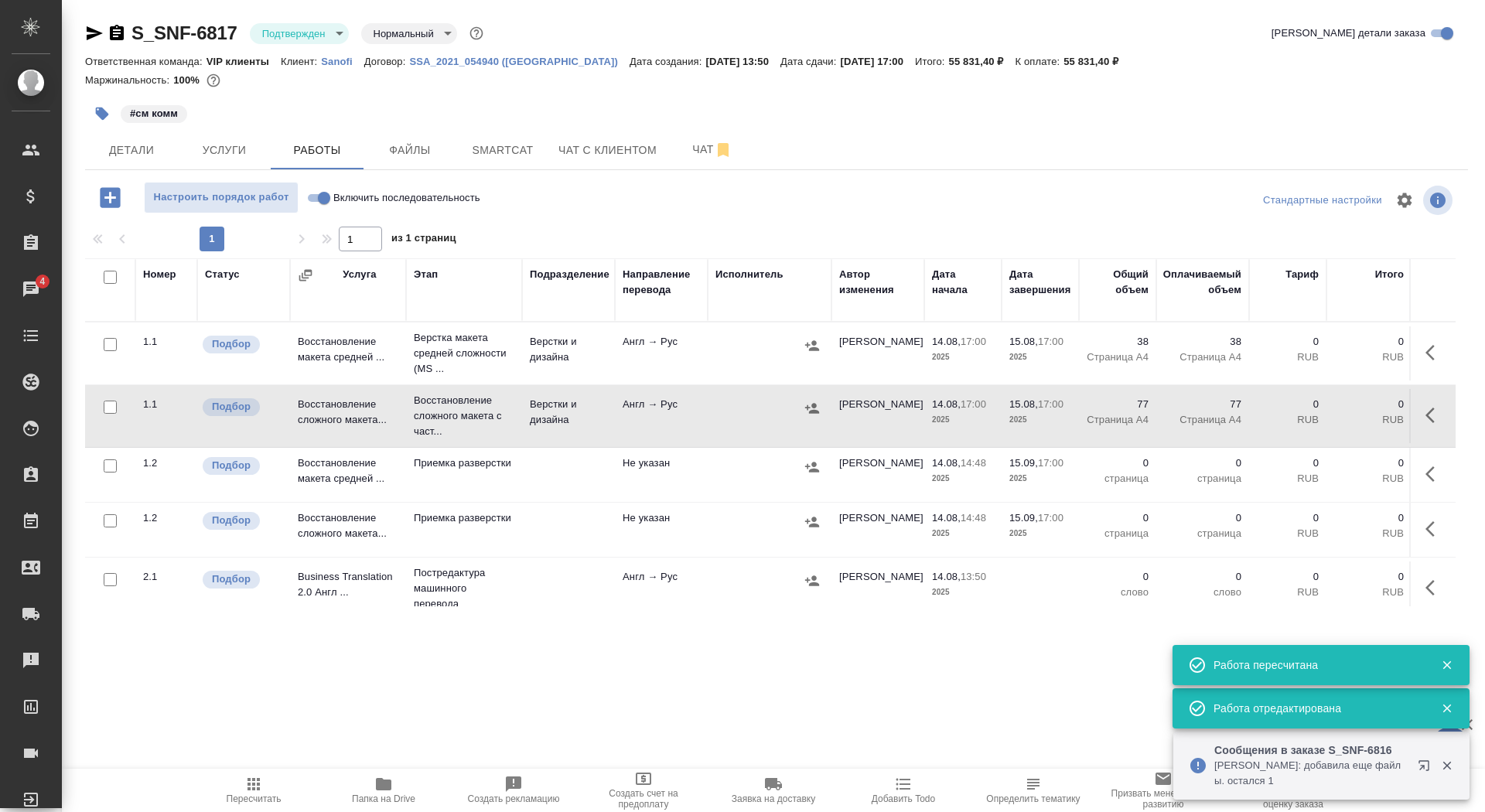
click at [109, 115] on icon "button" at bounding box center [102, 113] width 16 height 16
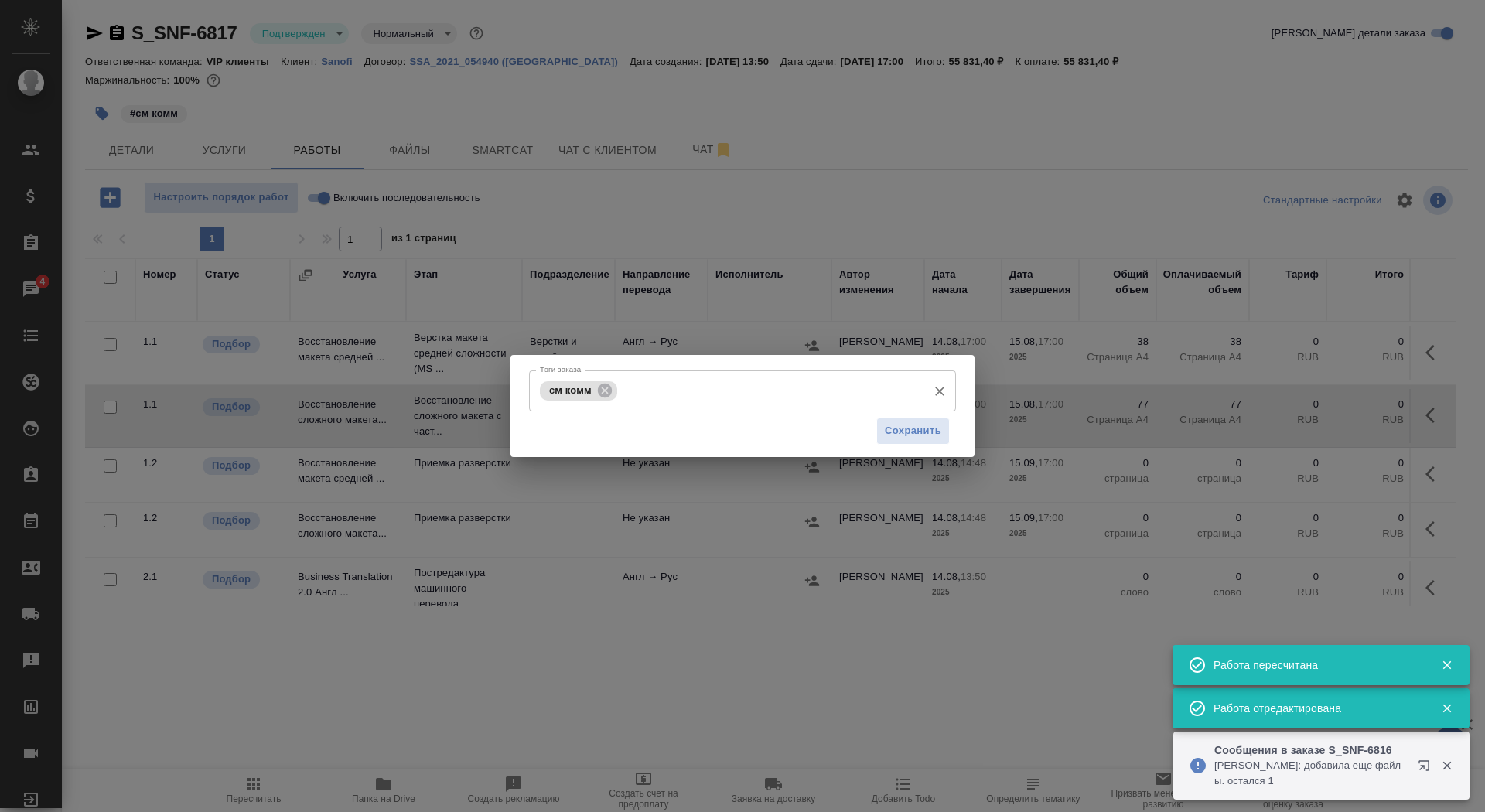
click at [637, 391] on input "Тэги заказа" at bounding box center [770, 391] width 298 height 26
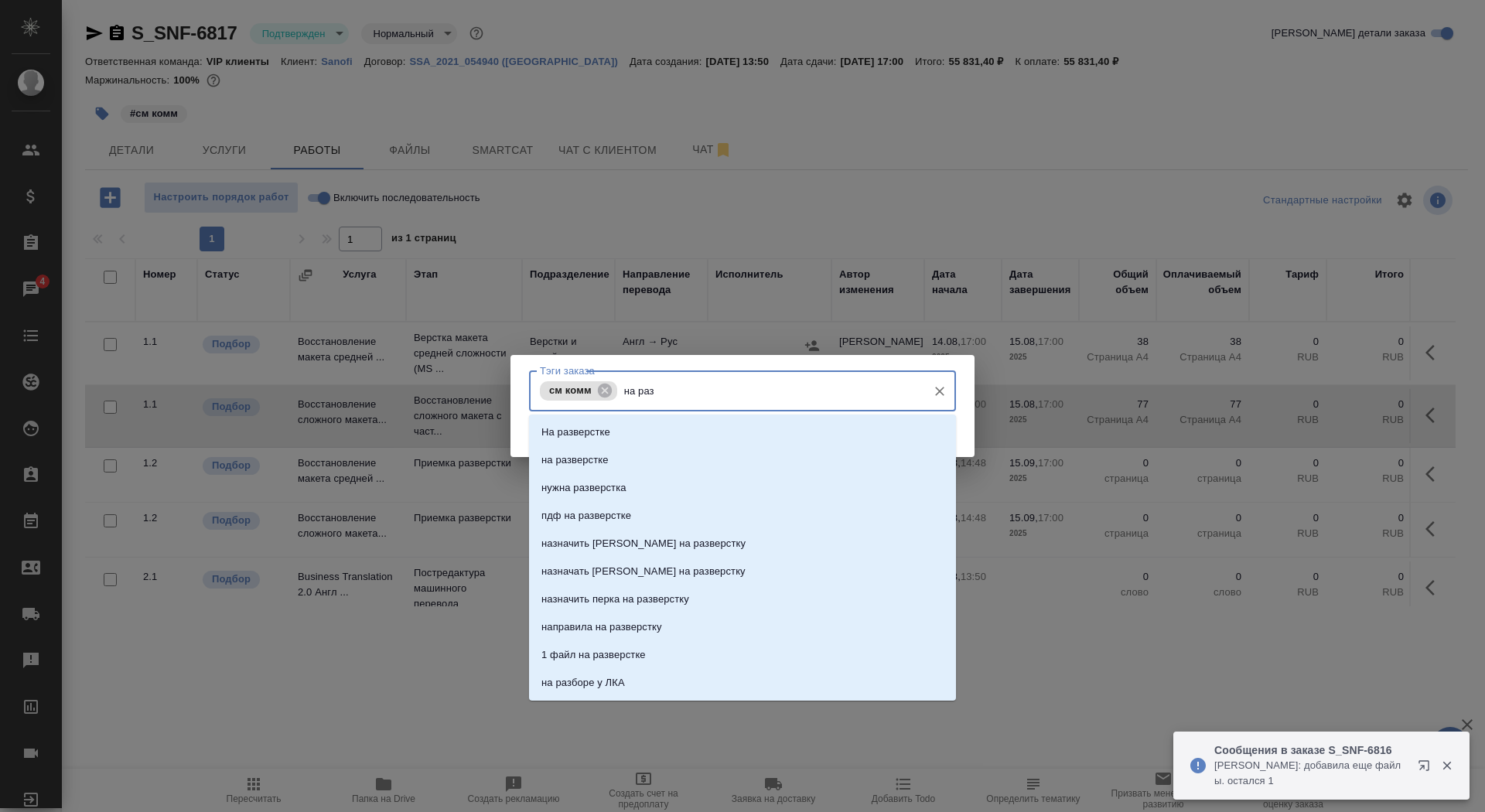
type input "на разв"
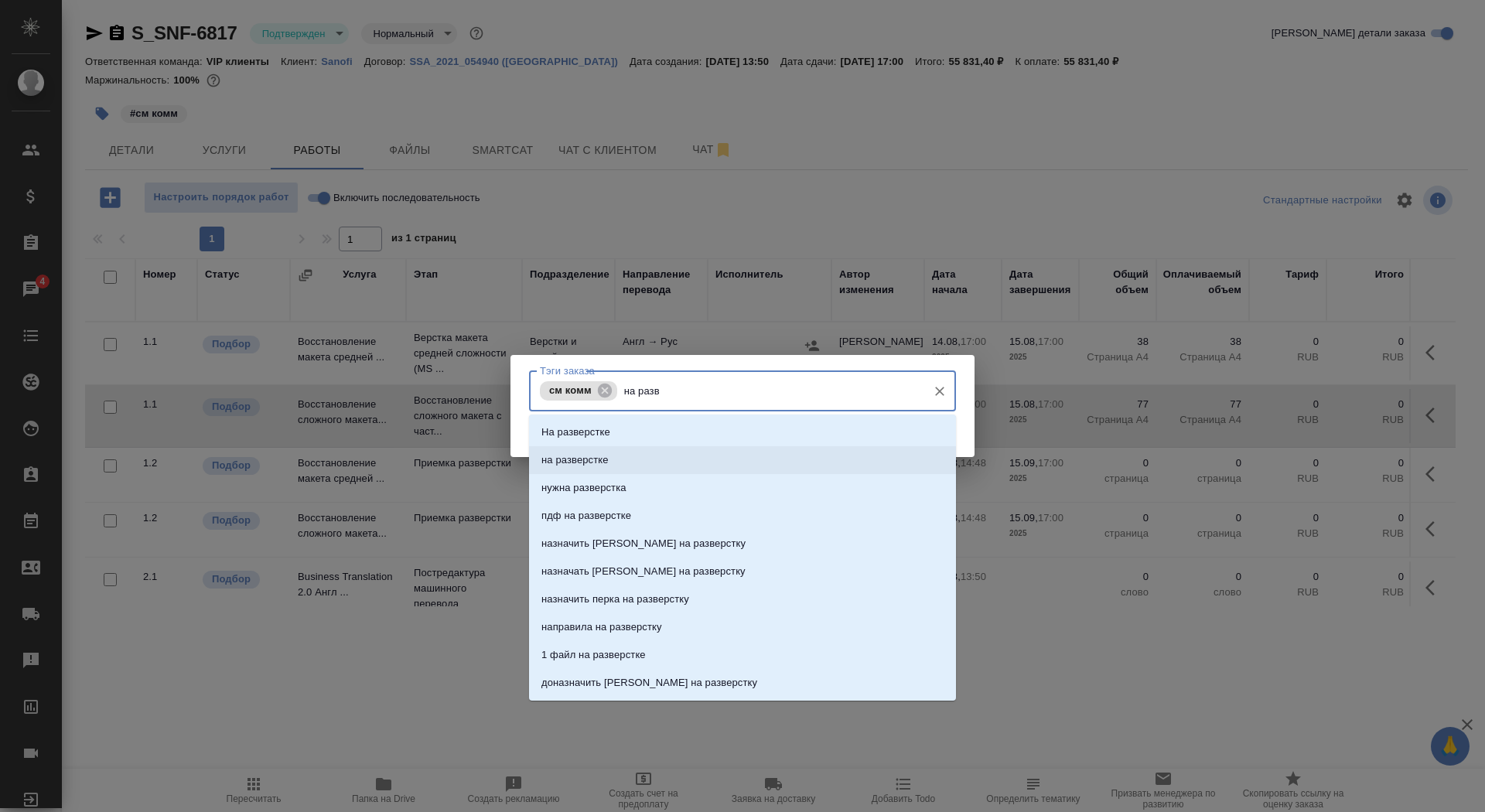
click at [668, 461] on li "на разверстке" at bounding box center [742, 460] width 427 height 28
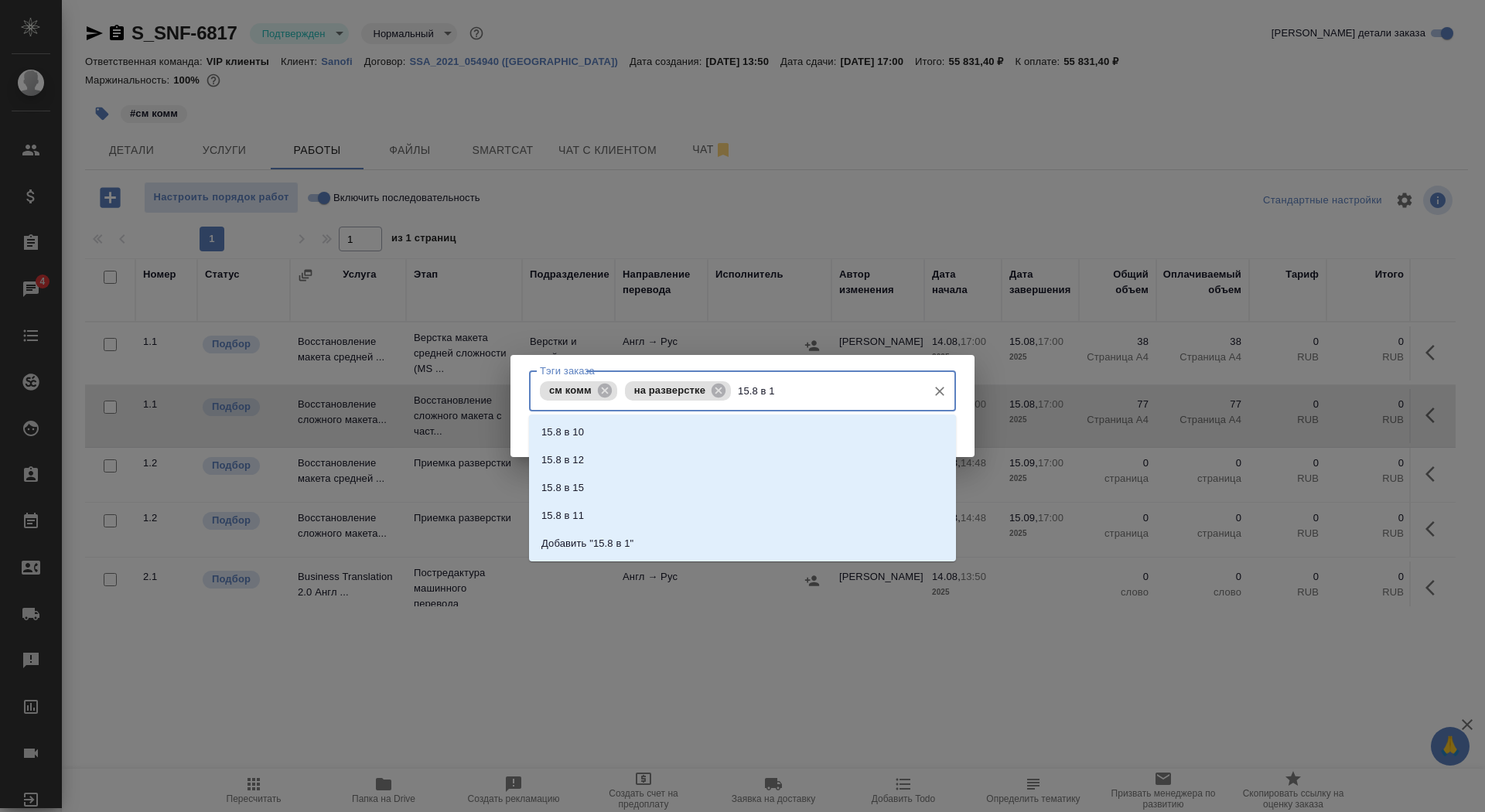
type input "15.8 в 17"
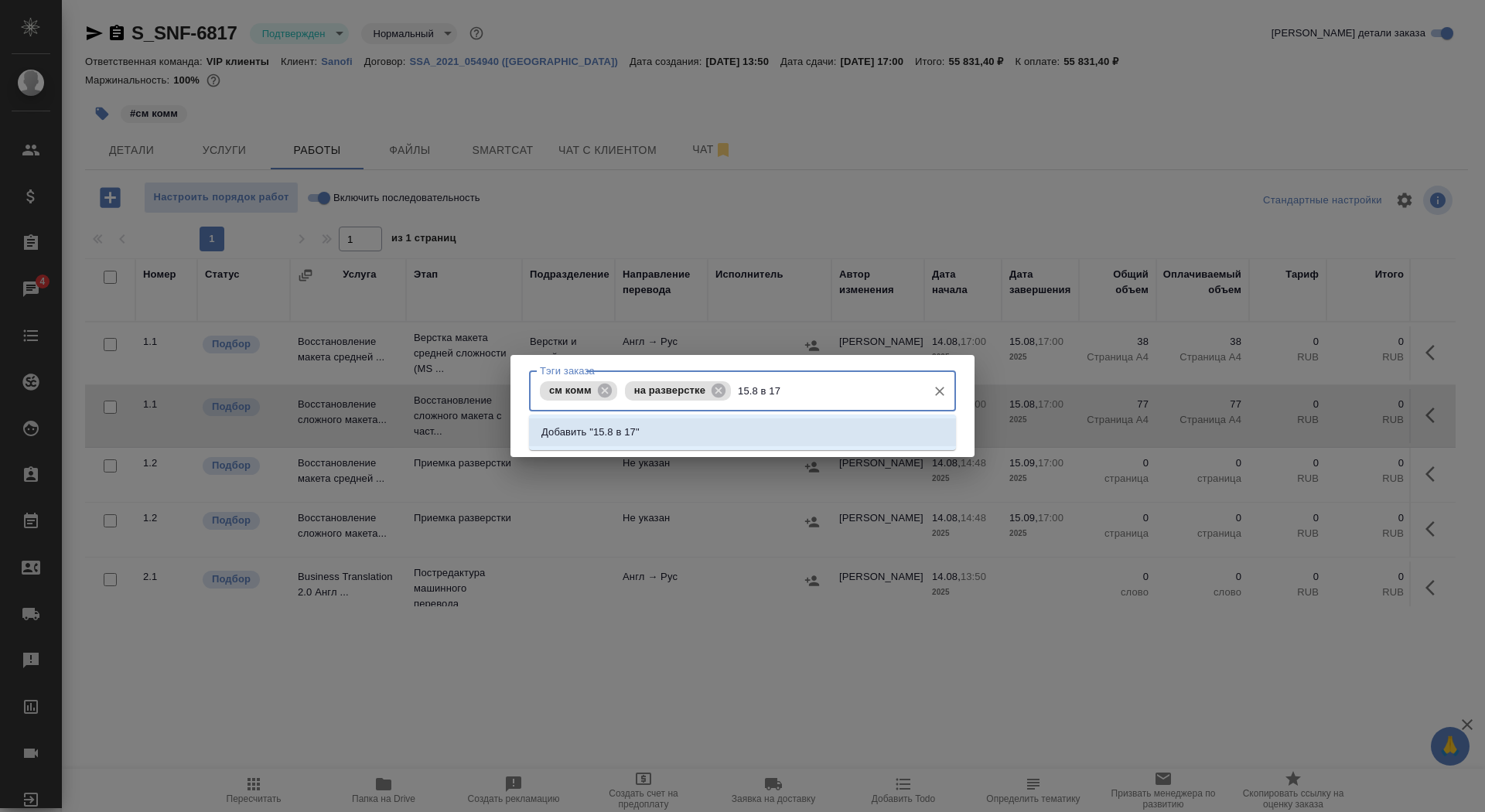
click at [700, 437] on li "Добавить "15.8 в 17"" at bounding box center [742, 432] width 427 height 28
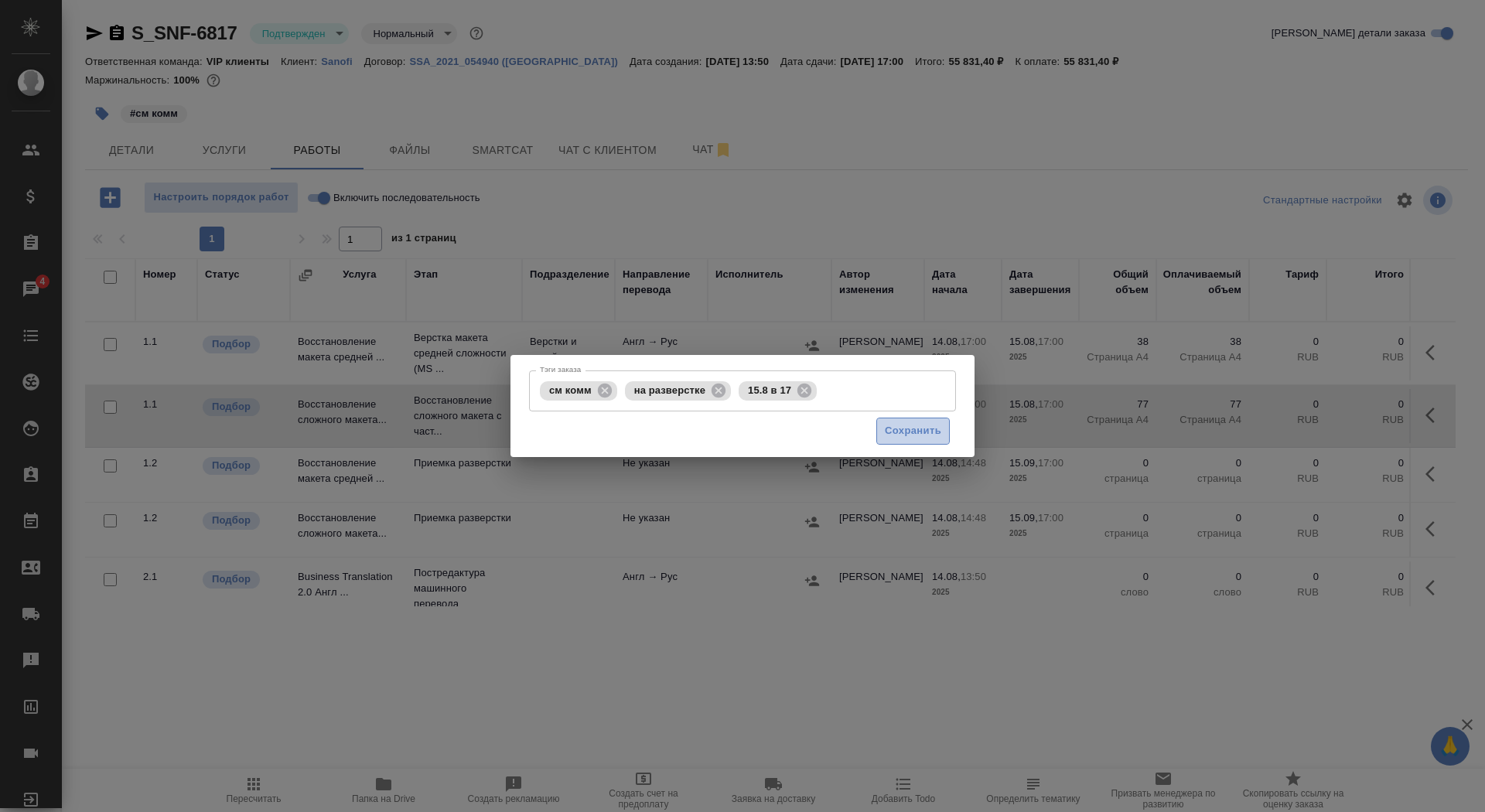
click at [933, 430] on span "Сохранить" at bounding box center [913, 430] width 57 height 18
